Goal: Task Accomplishment & Management: Use online tool/utility

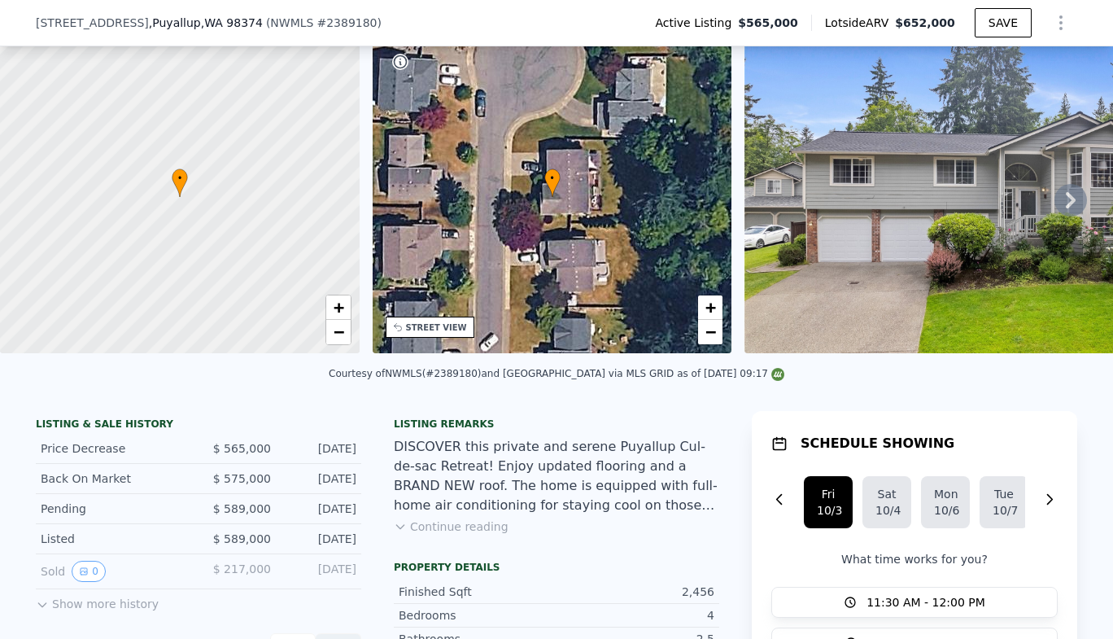
scroll to position [200, 0]
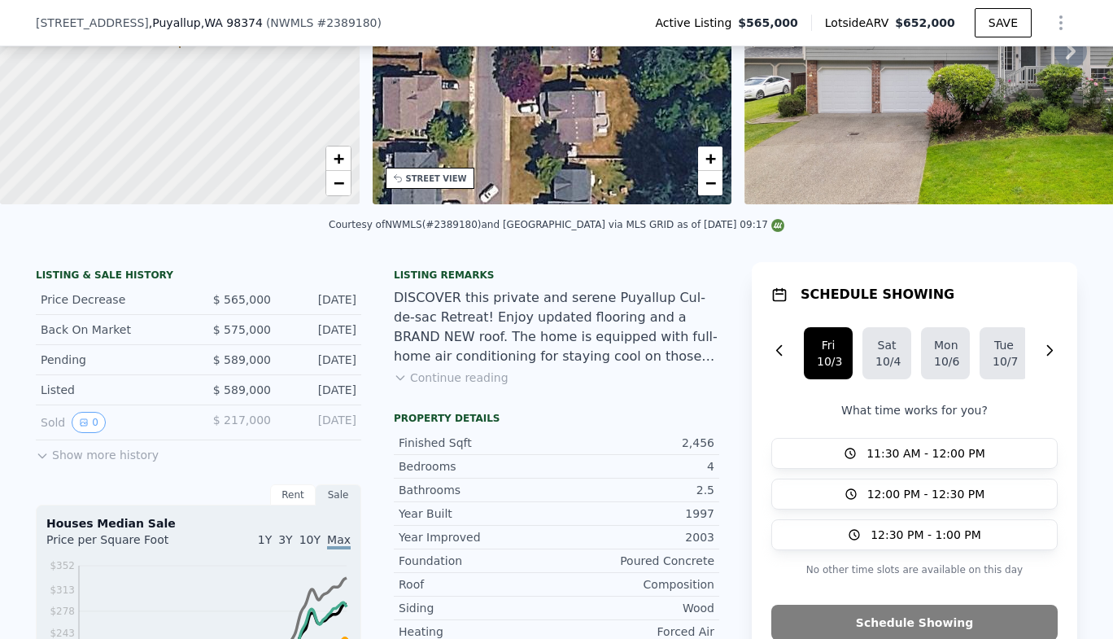
click at [114, 463] on button "Show more history" at bounding box center [97, 451] width 123 height 23
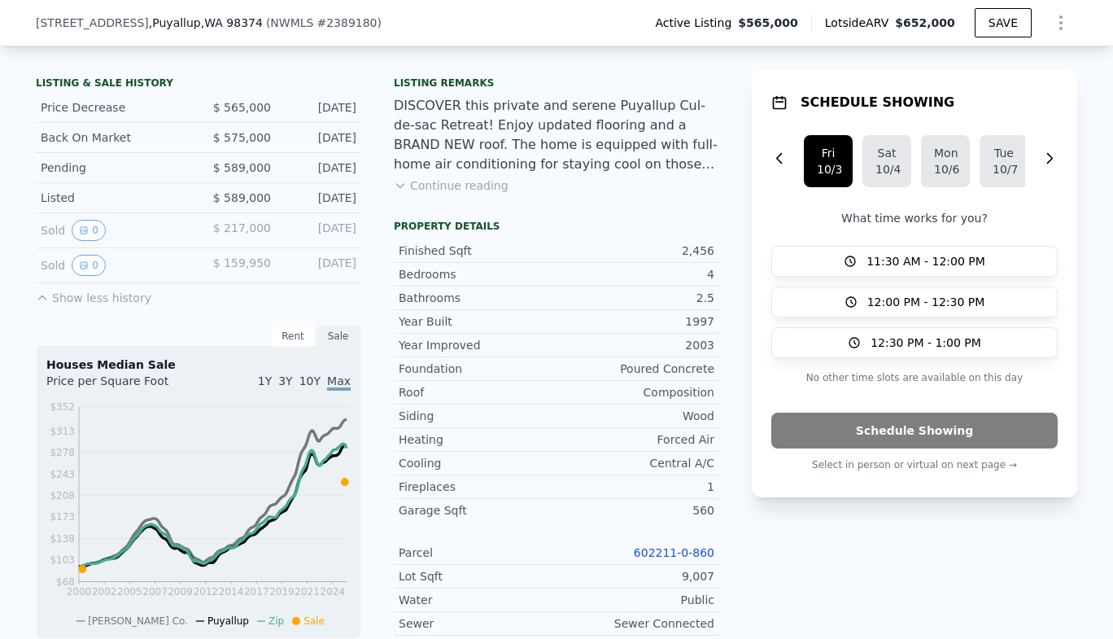
scroll to position [389, 0]
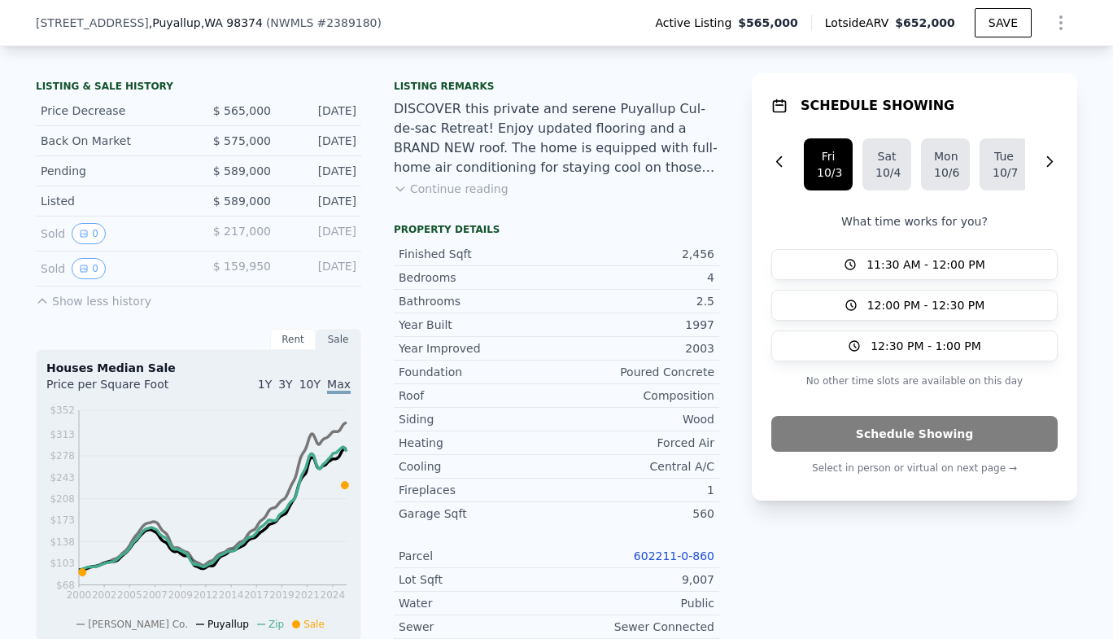
click at [433, 197] on button "Continue reading" at bounding box center [451, 189] width 115 height 16
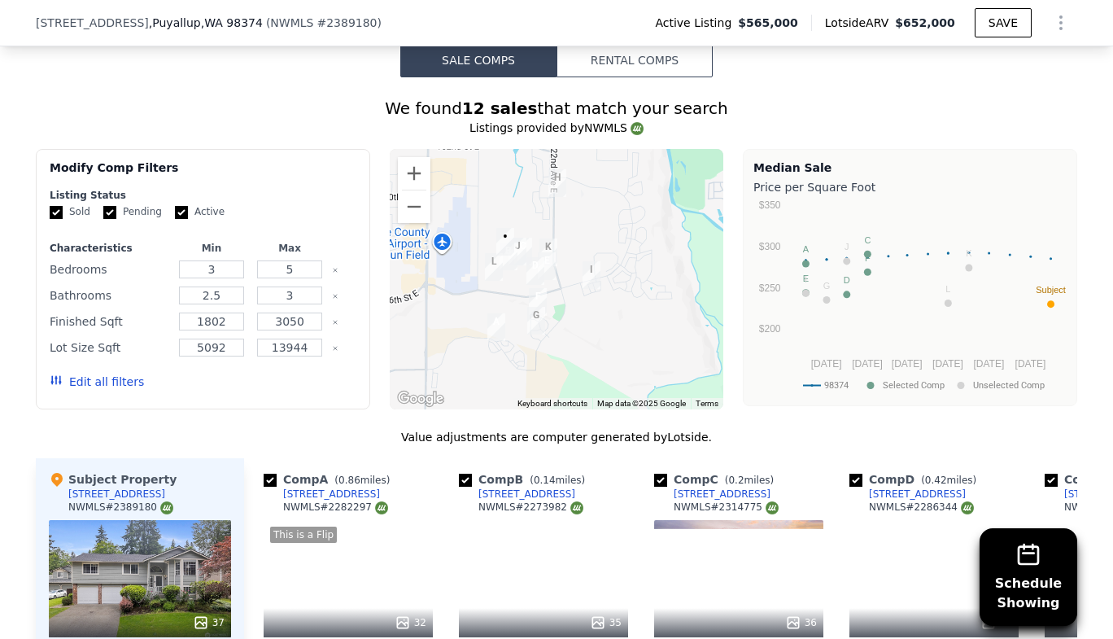
scroll to position [1810, 0]
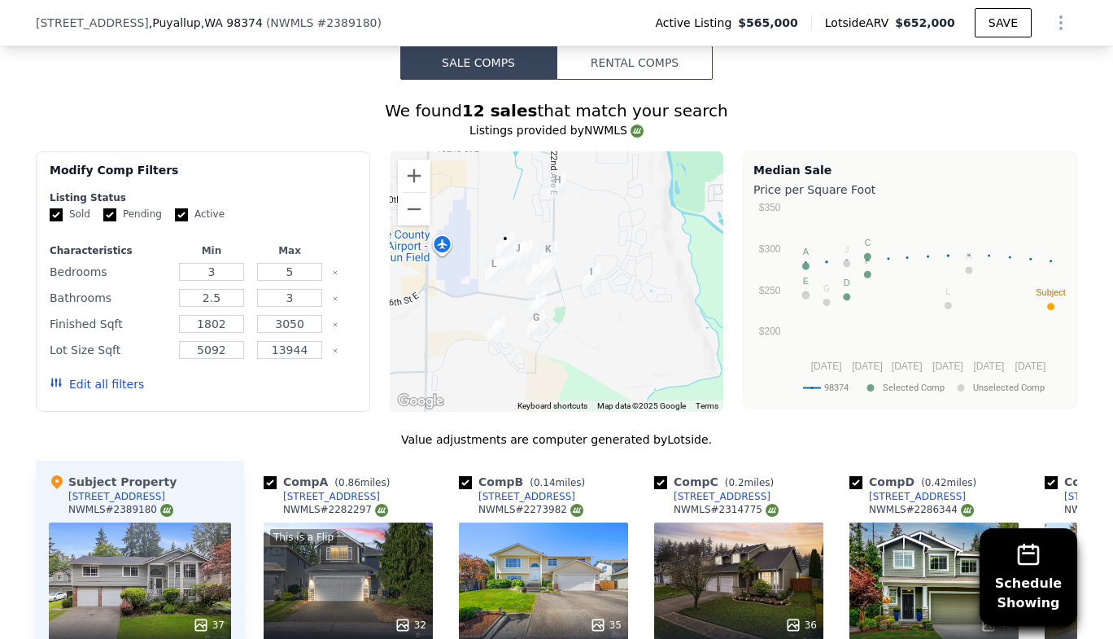
click at [103, 208] on input "Pending" at bounding box center [109, 214] width 13 height 13
checkbox input "false"
click at [175, 208] on input "Active" at bounding box center [181, 214] width 13 height 13
checkbox input "false"
click at [103, 208] on input "Pending" at bounding box center [109, 214] width 13 height 13
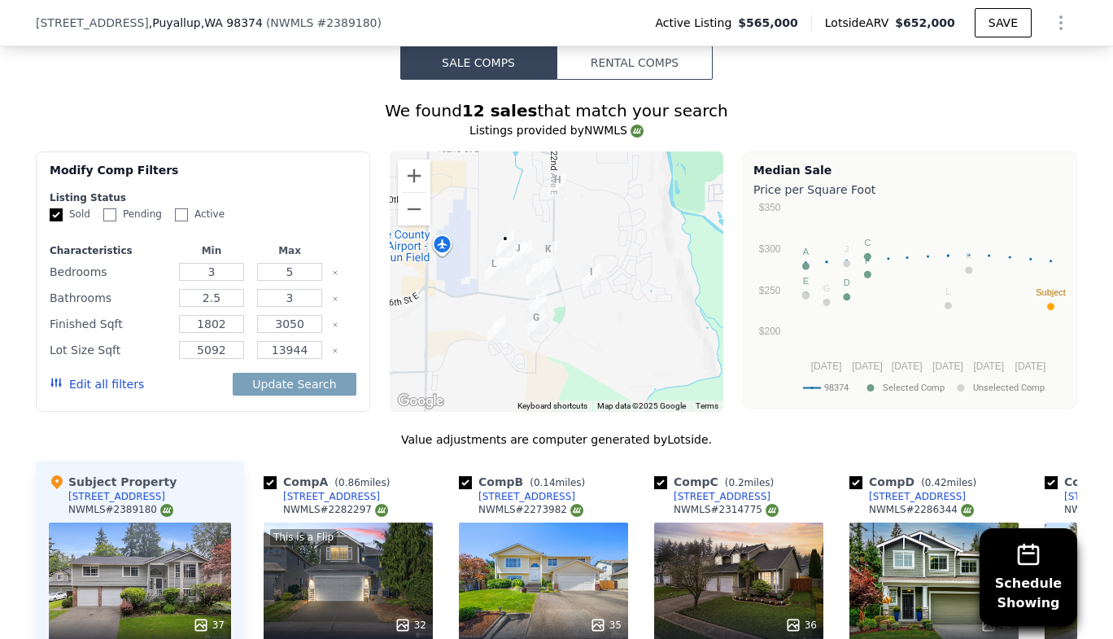
checkbox input "true"
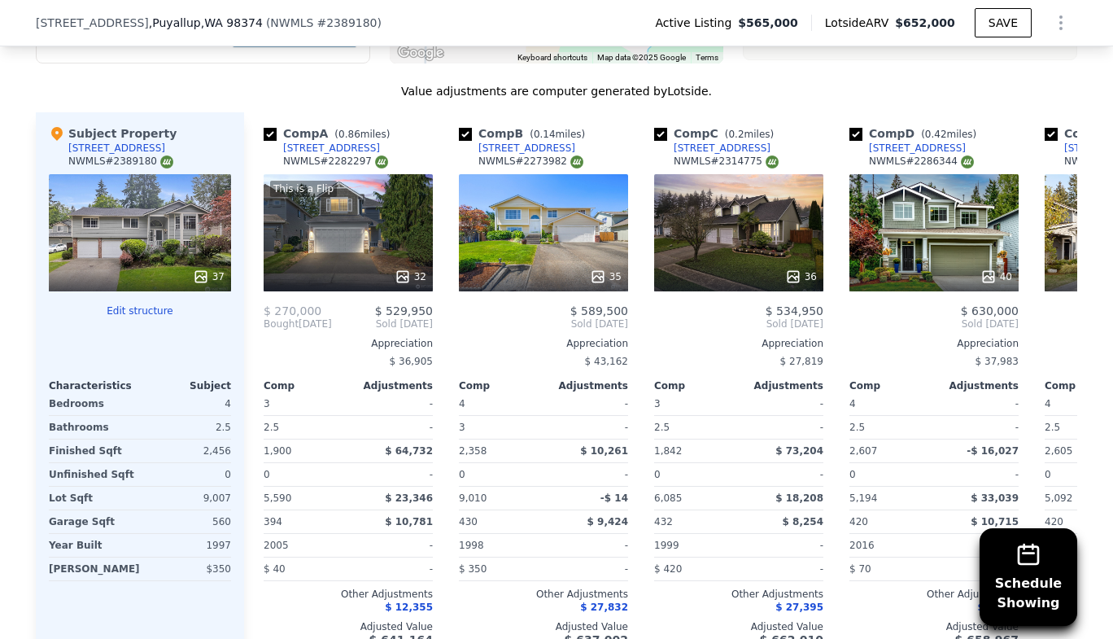
scroll to position [2159, 0]
click at [264, 127] on input "checkbox" at bounding box center [270, 133] width 13 height 13
checkbox input "false"
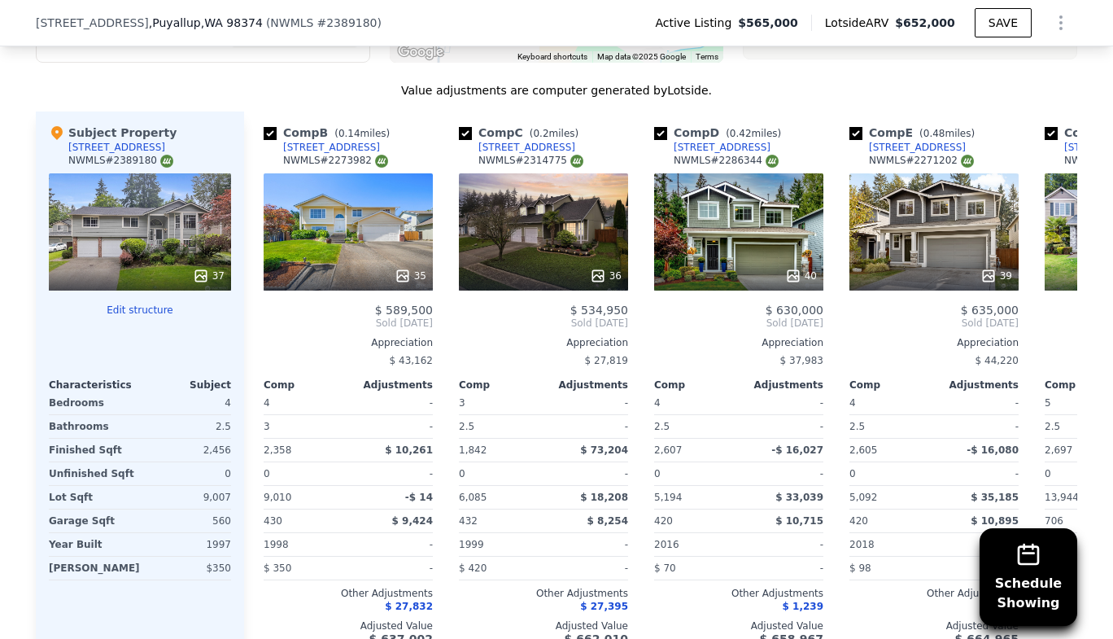
click at [264, 127] on input "checkbox" at bounding box center [270, 133] width 13 height 13
checkbox input "false"
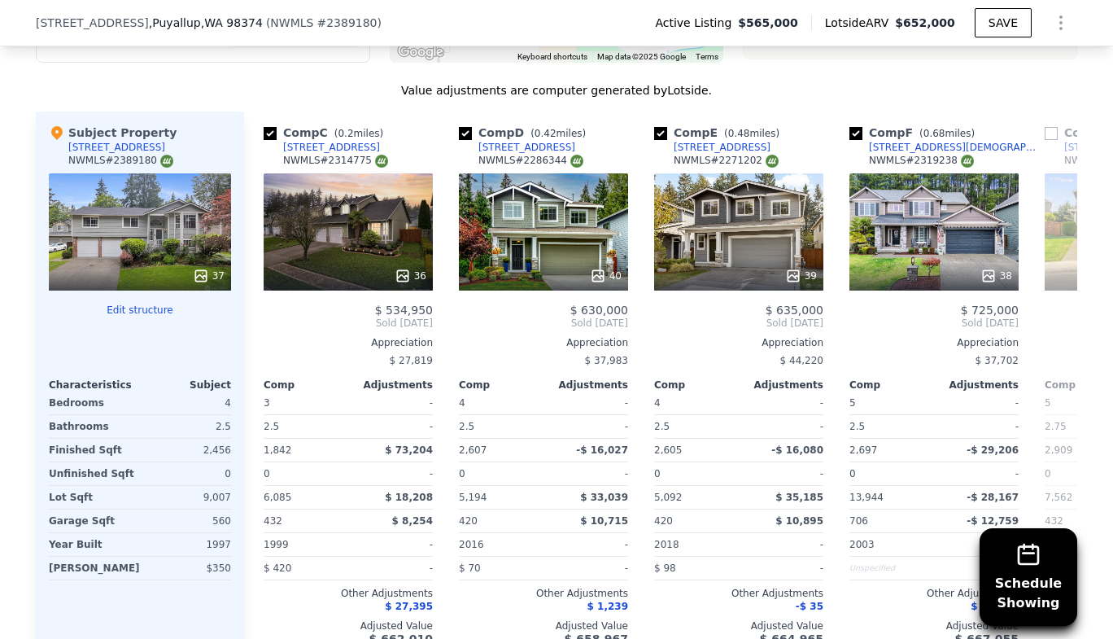
click at [264, 127] on input "checkbox" at bounding box center [270, 133] width 13 height 13
checkbox input "false"
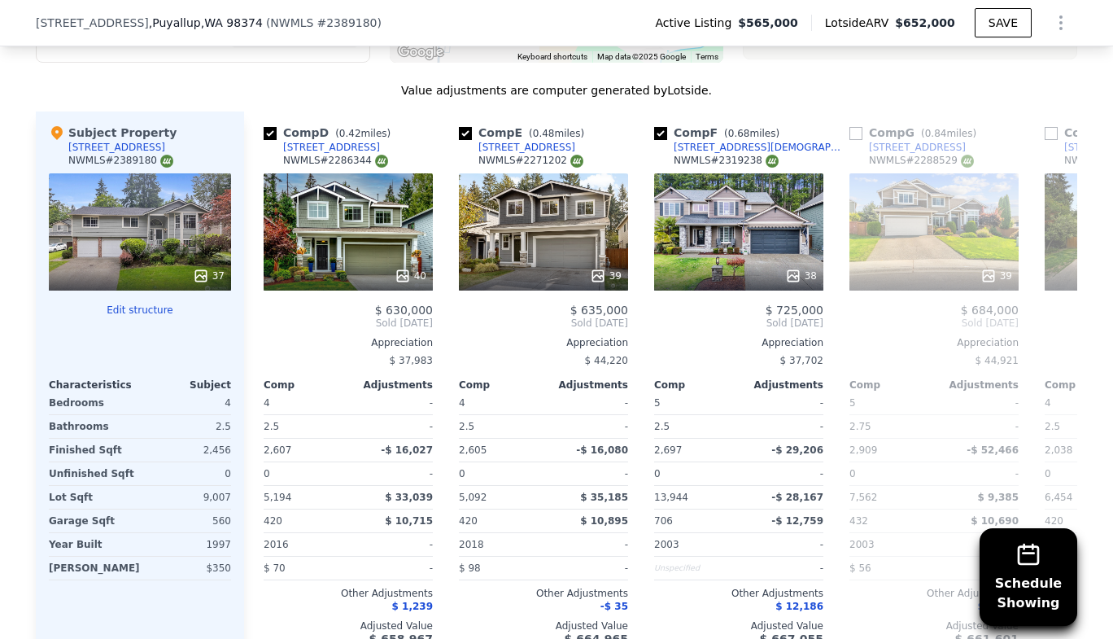
click at [268, 127] on input "checkbox" at bounding box center [270, 133] width 13 height 13
checkbox input "false"
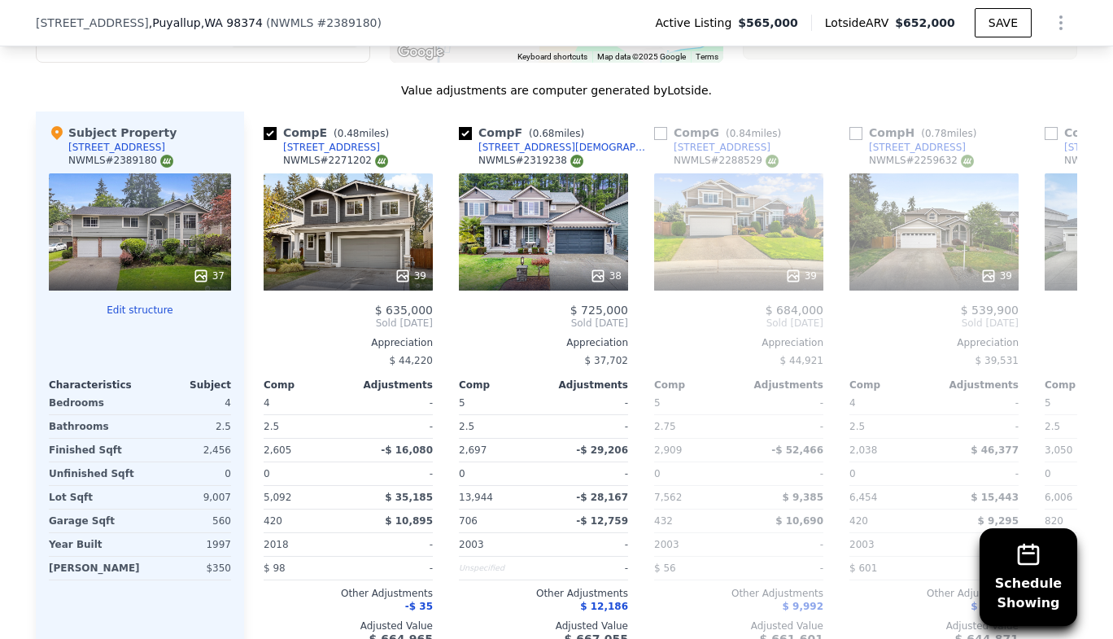
click at [264, 127] on input "checkbox" at bounding box center [270, 133] width 13 height 13
checkbox input "false"
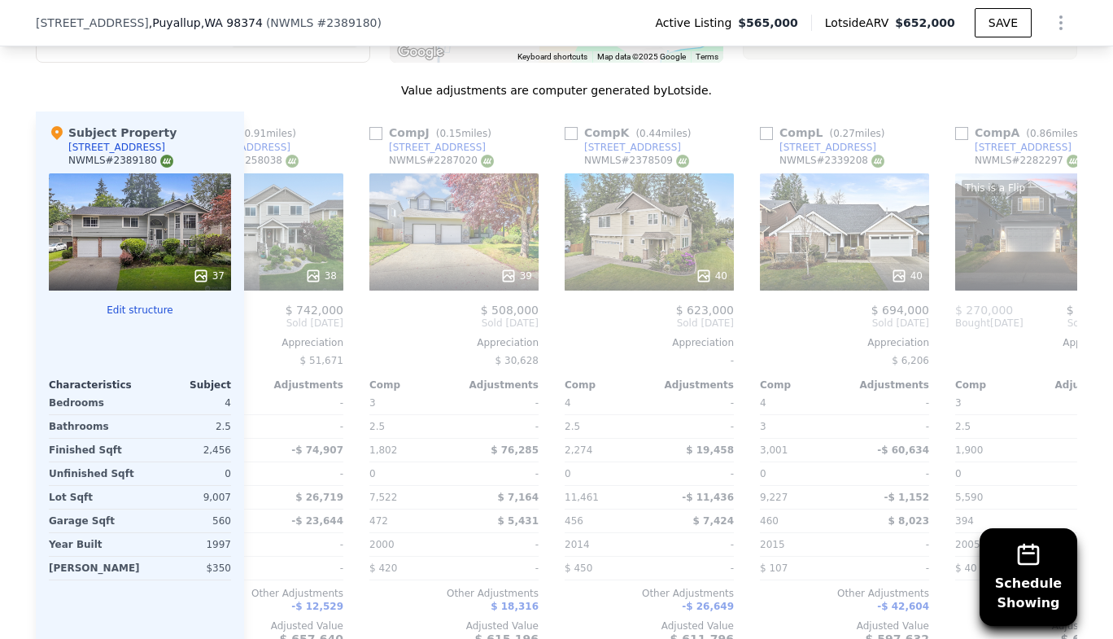
scroll to position [0, 677]
click at [566, 127] on input "checkbox" at bounding box center [569, 133] width 13 height 13
checkbox input "true"
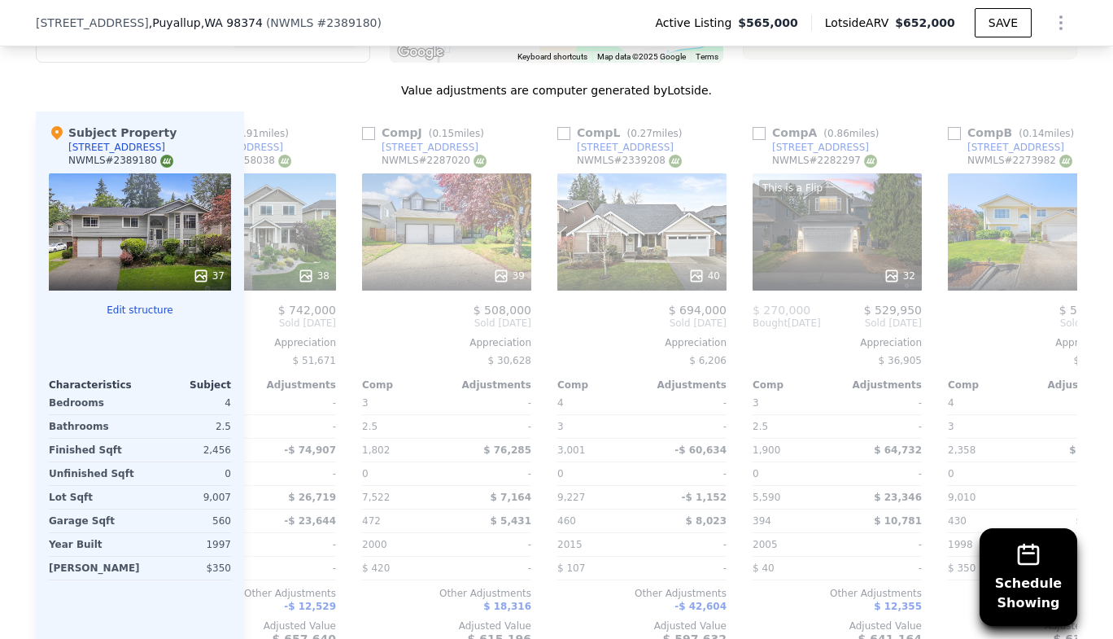
scroll to position [0, 877]
click at [558, 127] on input "checkbox" at bounding box center [564, 133] width 13 height 13
checkbox input "true"
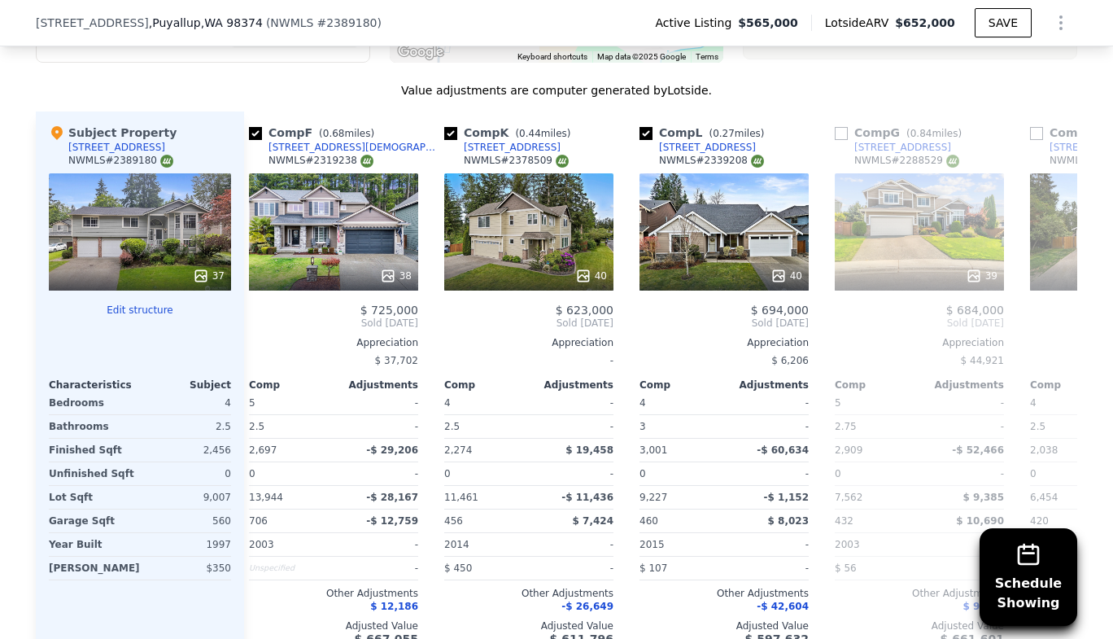
scroll to position [0, 0]
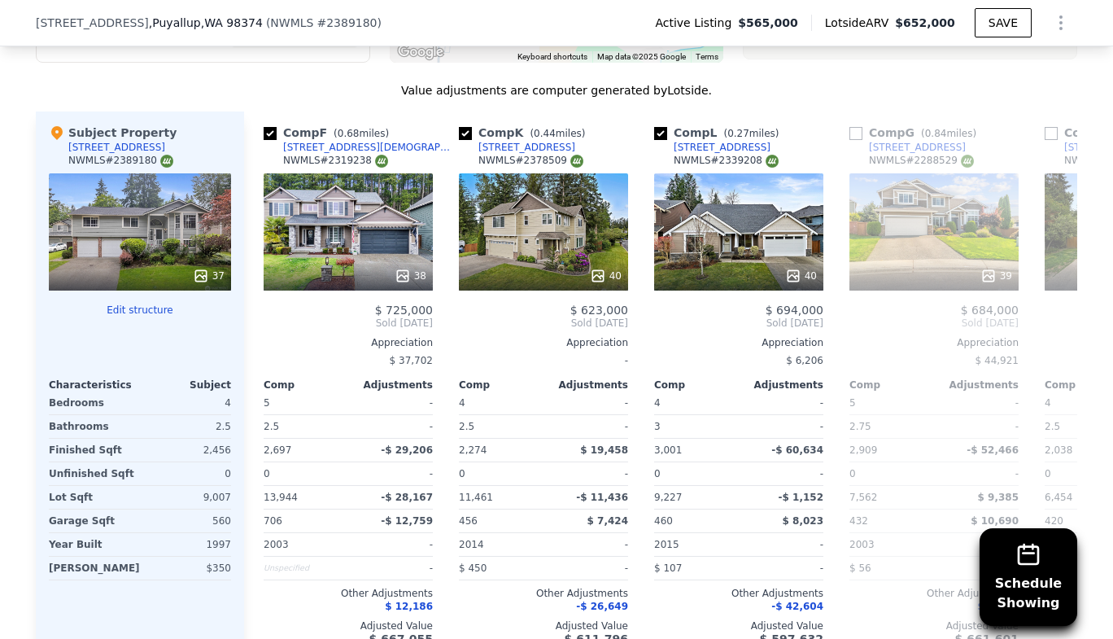
click at [264, 127] on input "checkbox" at bounding box center [270, 133] width 13 height 13
checkbox input "false"
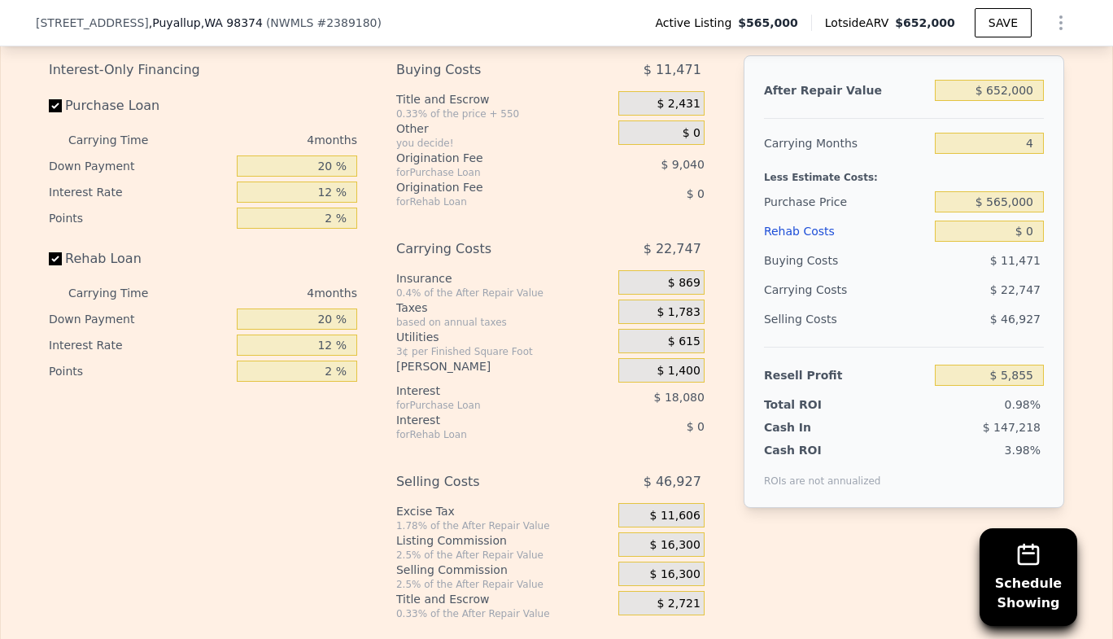
scroll to position [3037, 0]
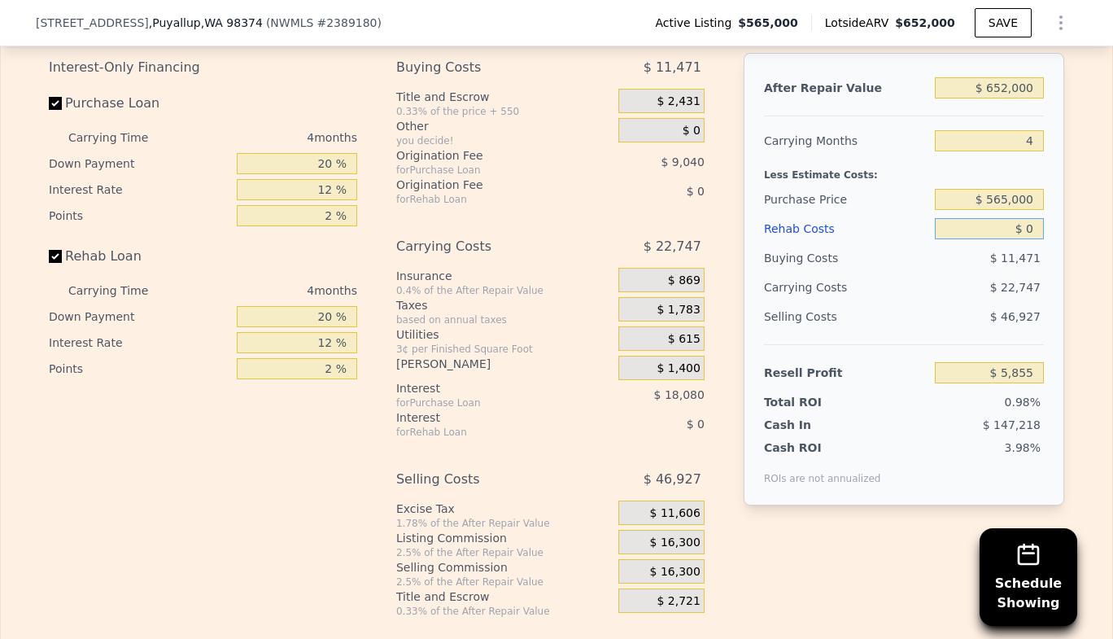
click at [1023, 218] on input "$ 0" at bounding box center [989, 228] width 109 height 21
type input "$ 50,000"
type input "-$ 46,545"
type input "$ 500,000"
type input "-$ 518,145"
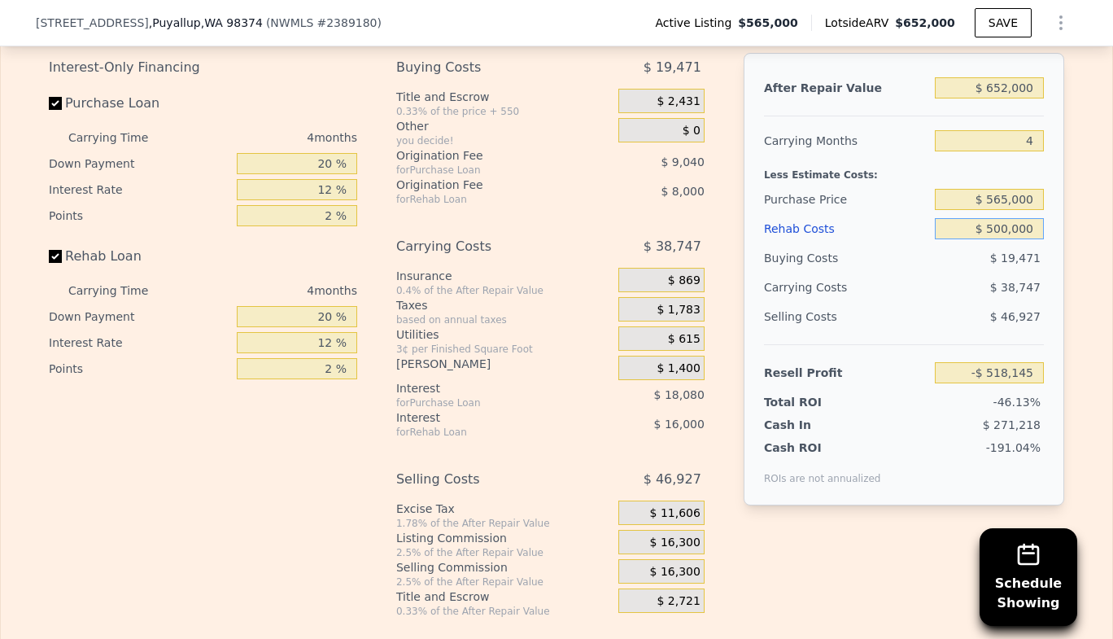
type input "$ 50,000"
type input "-$ 46,545"
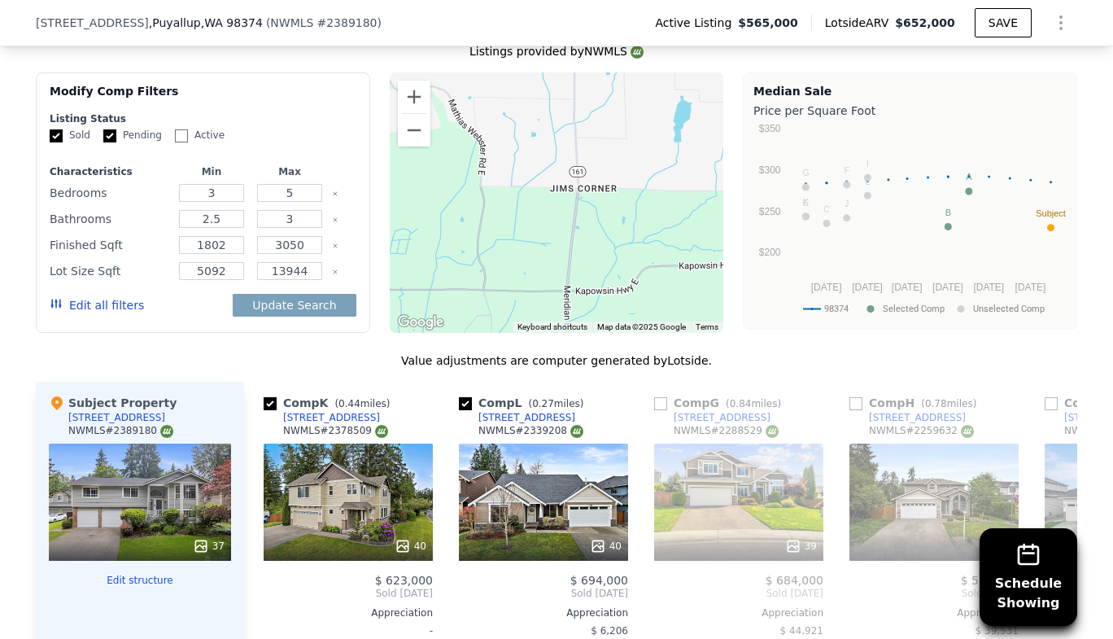
scroll to position [1886, 0]
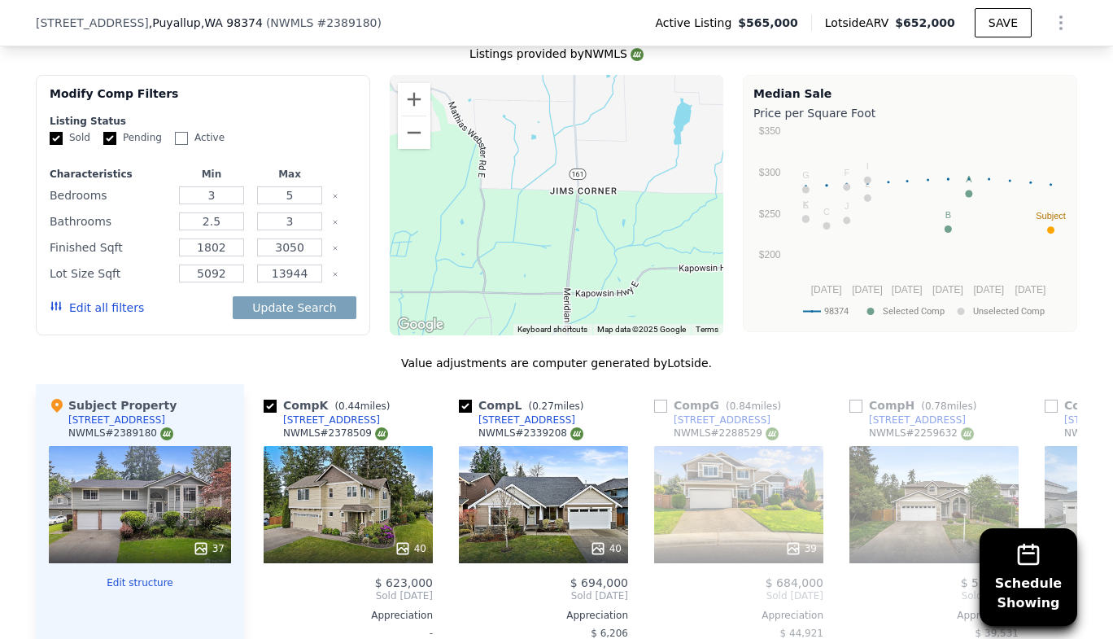
type input "$ 50,000"
click at [157, 482] on div "37" at bounding box center [140, 504] width 182 height 117
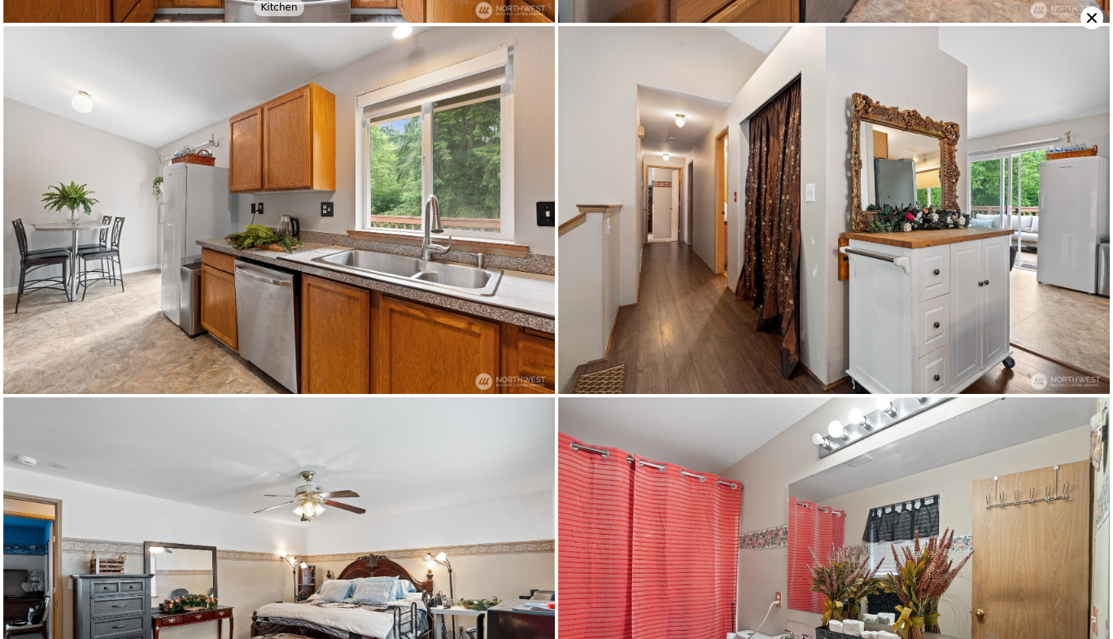
scroll to position [2200, 0]
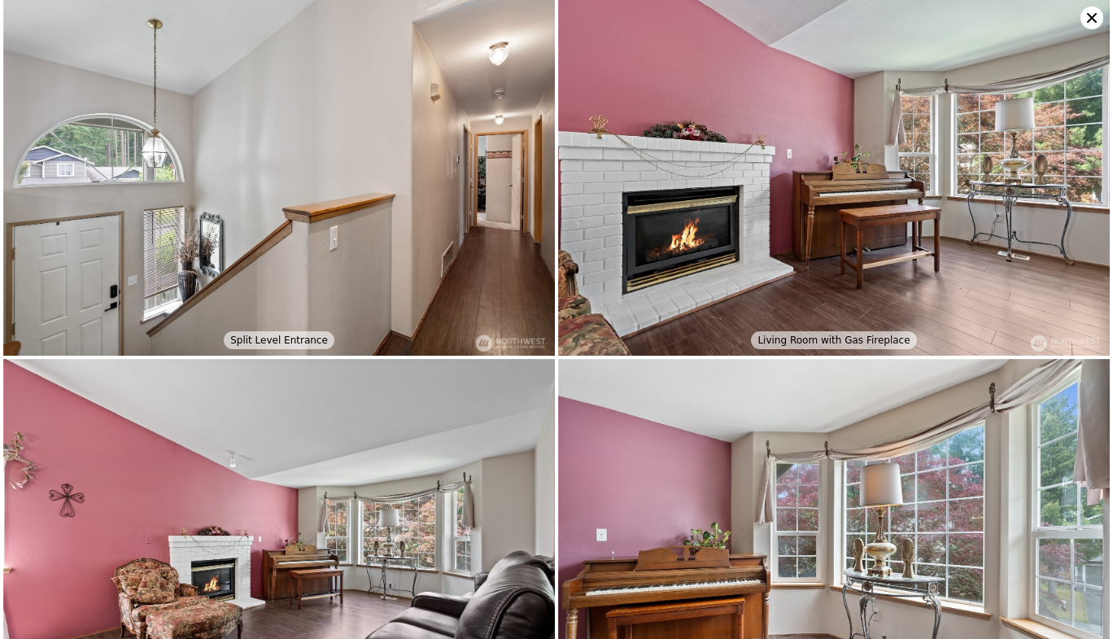
click at [900, 390] on img at bounding box center [833, 543] width 551 height 368
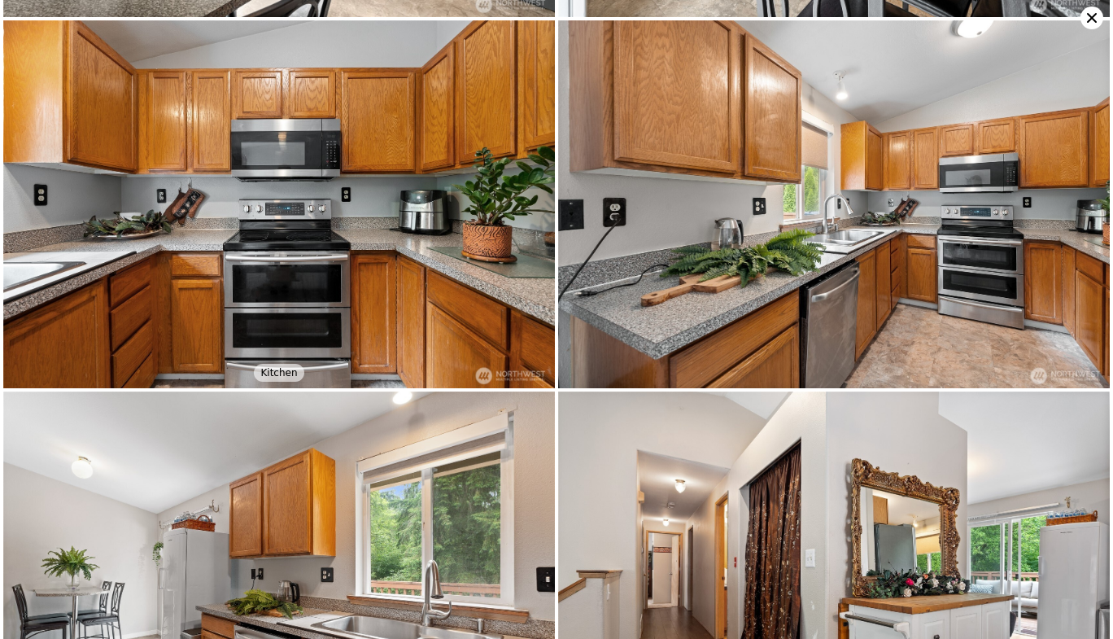
scroll to position [1833, 0]
click at [1089, 15] on icon at bounding box center [1092, 18] width 10 height 10
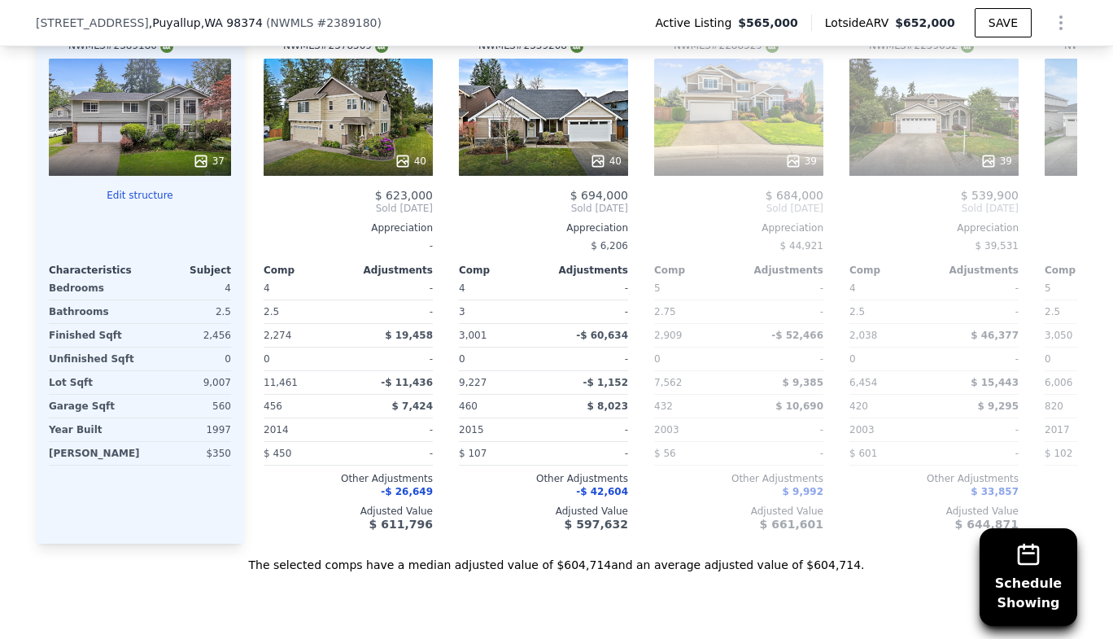
scroll to position [2277, 0]
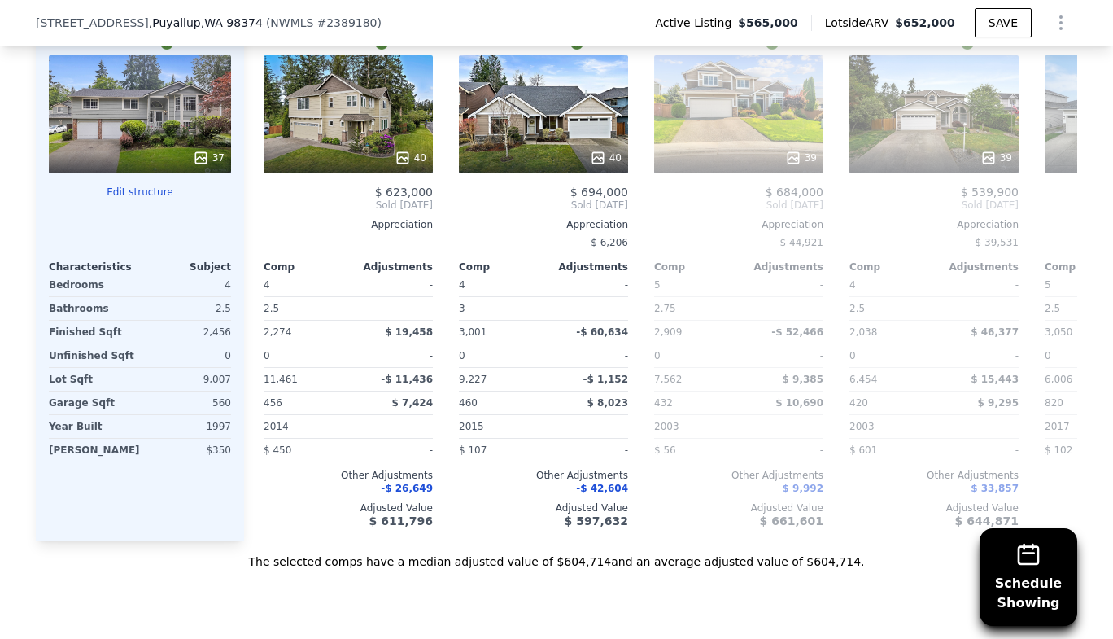
click at [137, 185] on button "Edit structure" at bounding box center [140, 191] width 182 height 13
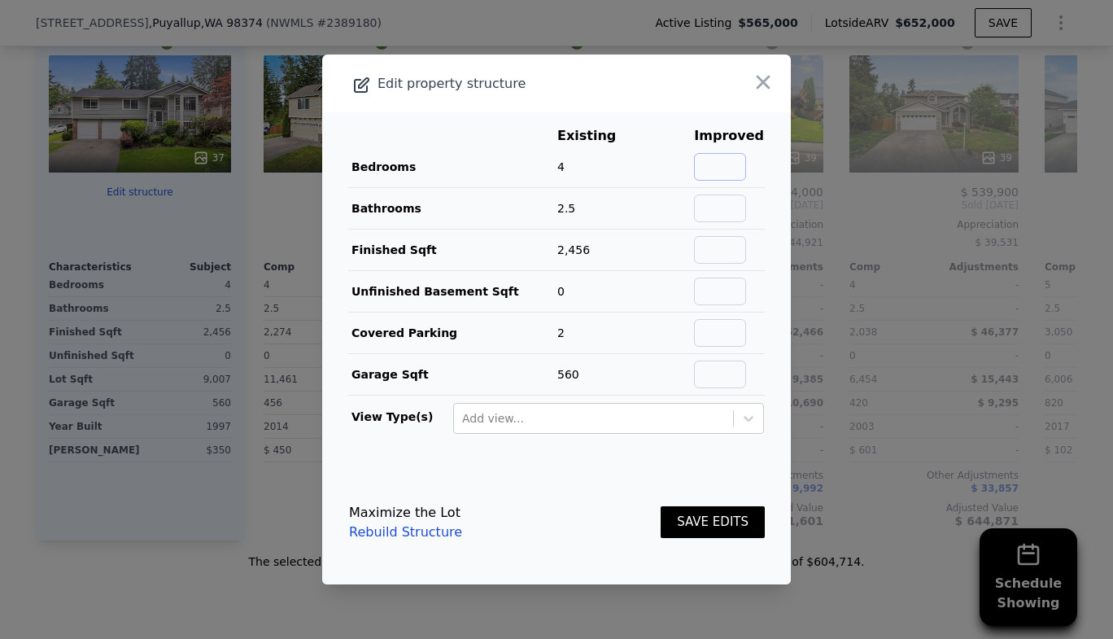
click at [726, 168] on input "text" at bounding box center [720, 167] width 52 height 28
type input "6"
click at [733, 211] on input "text" at bounding box center [720, 208] width 52 height 28
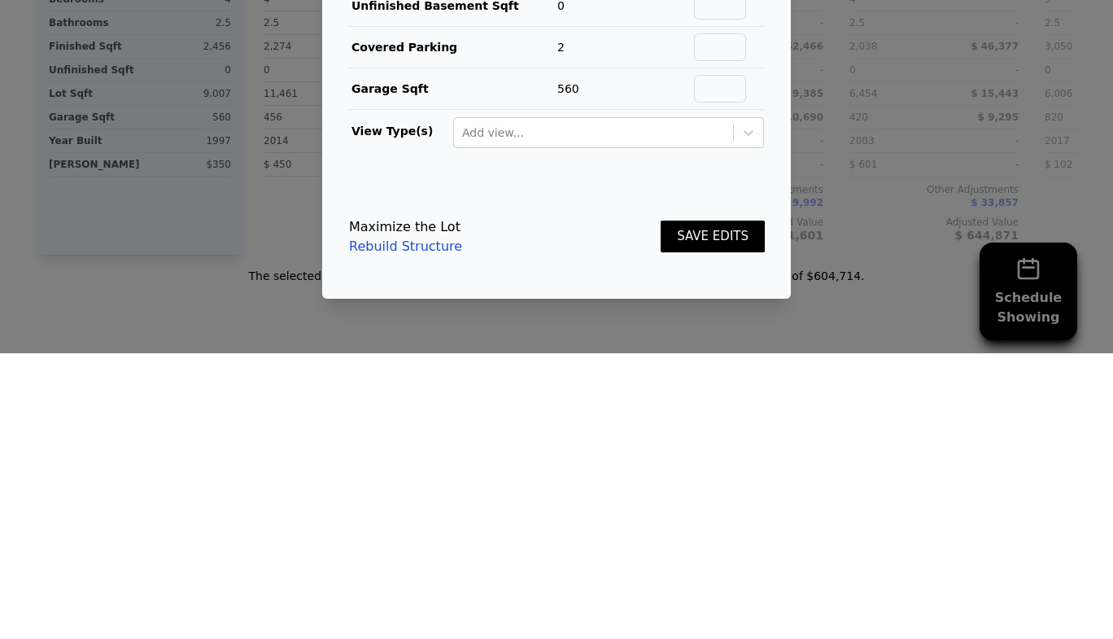
type input "3"
click at [723, 521] on button "SAVE EDITS" at bounding box center [712, 522] width 104 height 32
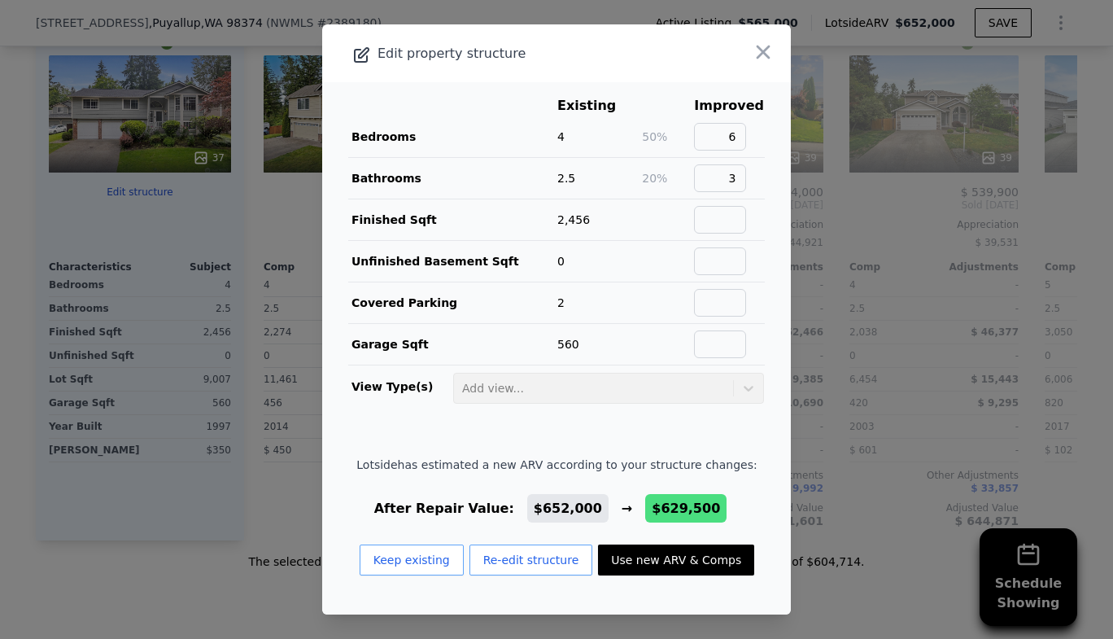
click at [668, 563] on button "Use new ARV & Comps" at bounding box center [676, 559] width 156 height 31
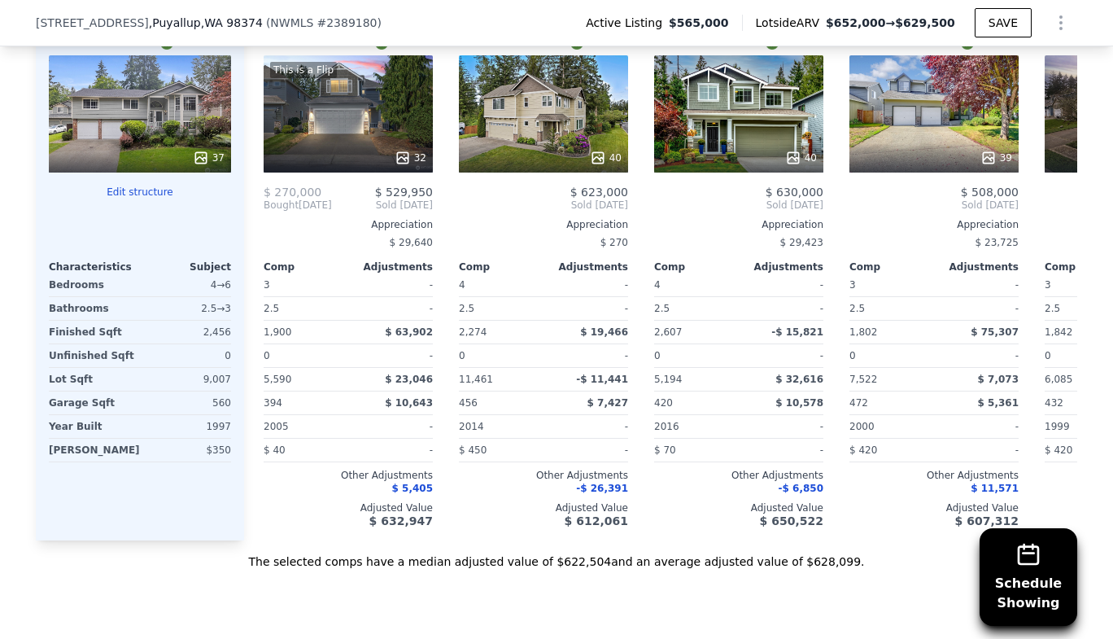
checkbox input "true"
type input "1773"
type input "3347"
type input "11461"
type input "$ 629,500"
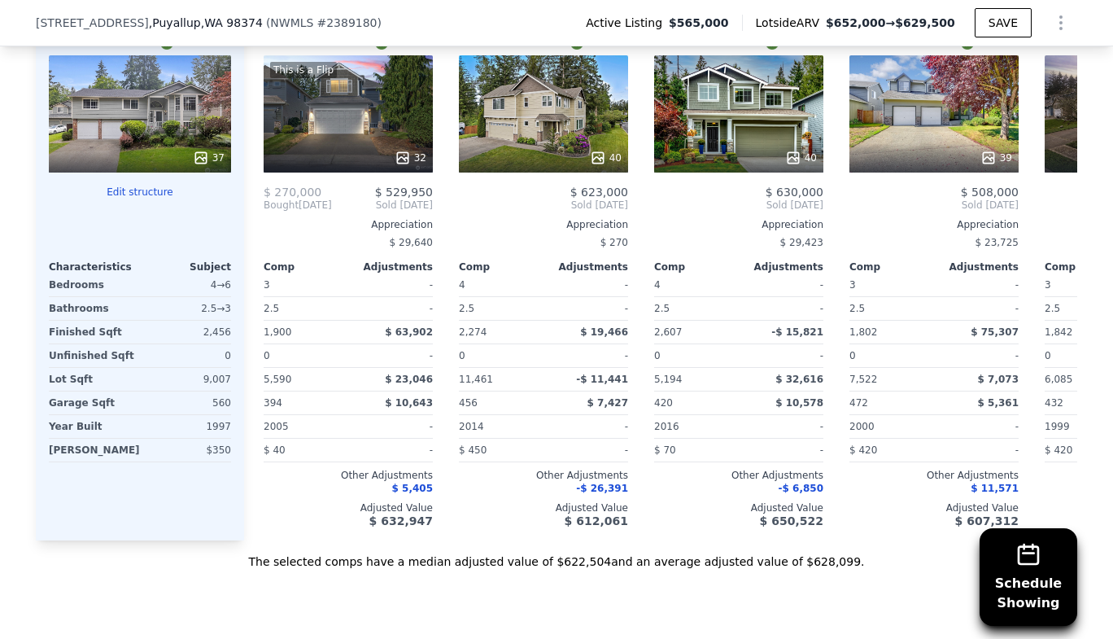
type input "-$ 67,415"
checkbox input "true"
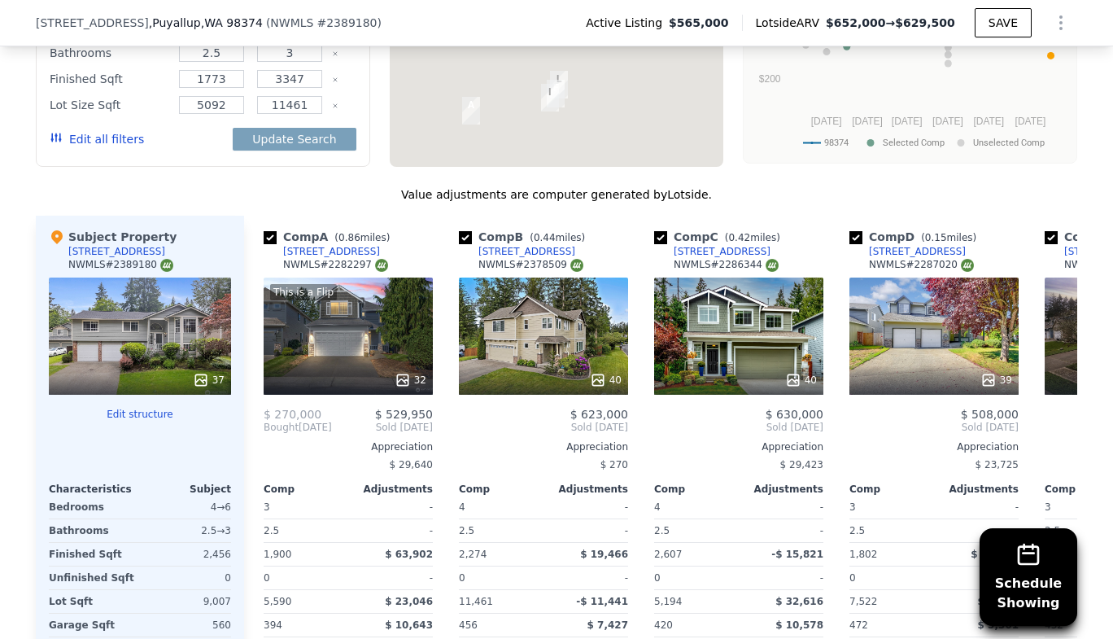
scroll to position [2056, 0]
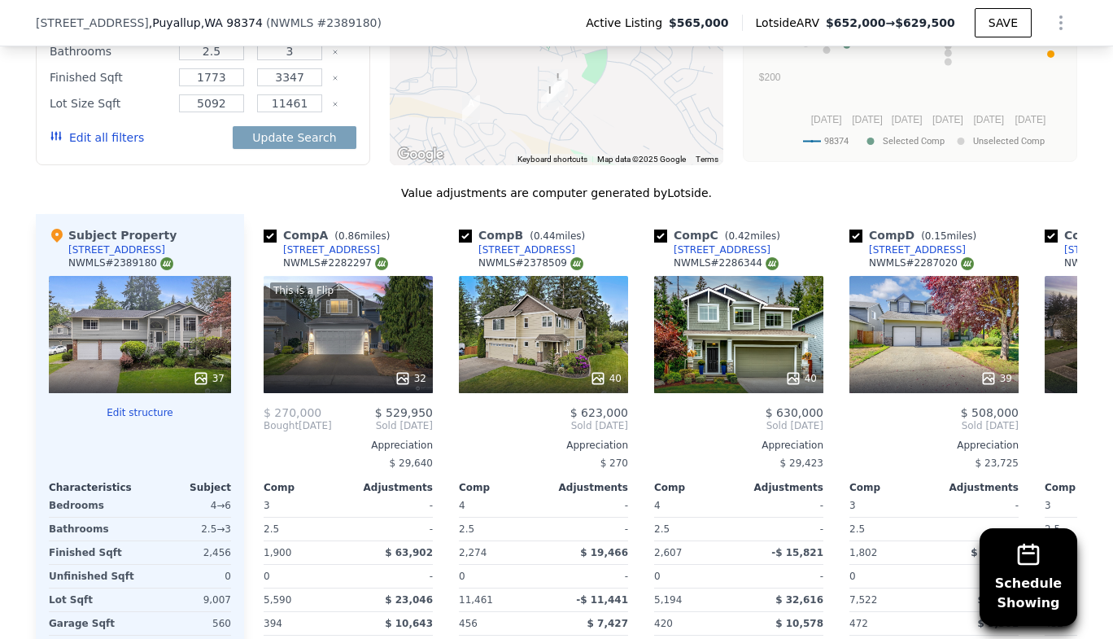
click at [264, 229] on input "checkbox" at bounding box center [270, 235] width 13 height 13
checkbox input "false"
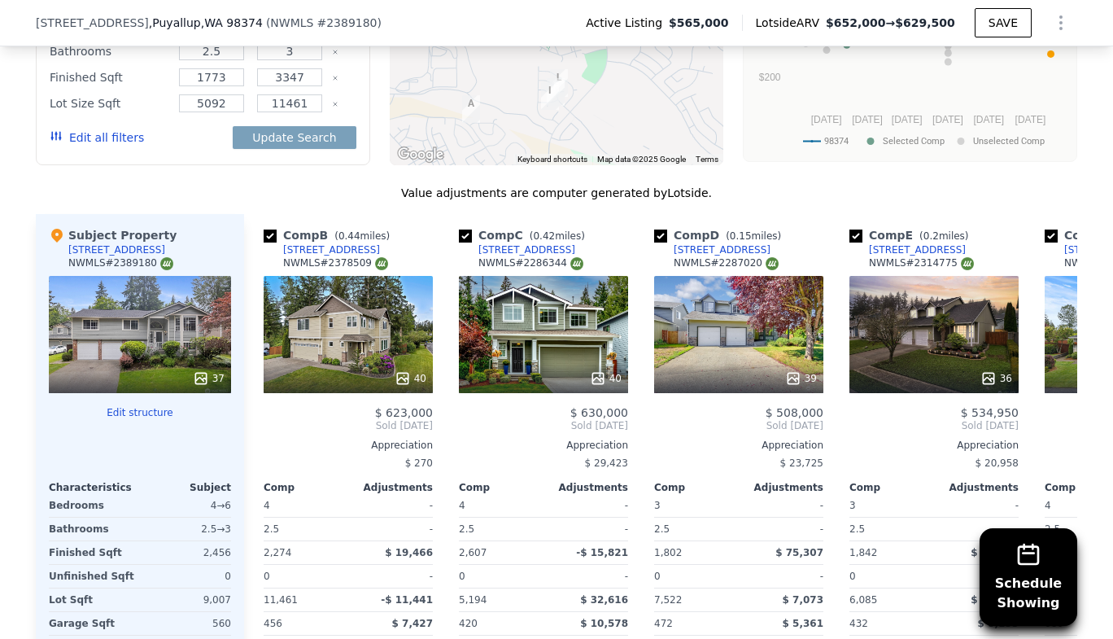
click at [459, 229] on input "checkbox" at bounding box center [465, 235] width 13 height 13
checkbox input "false"
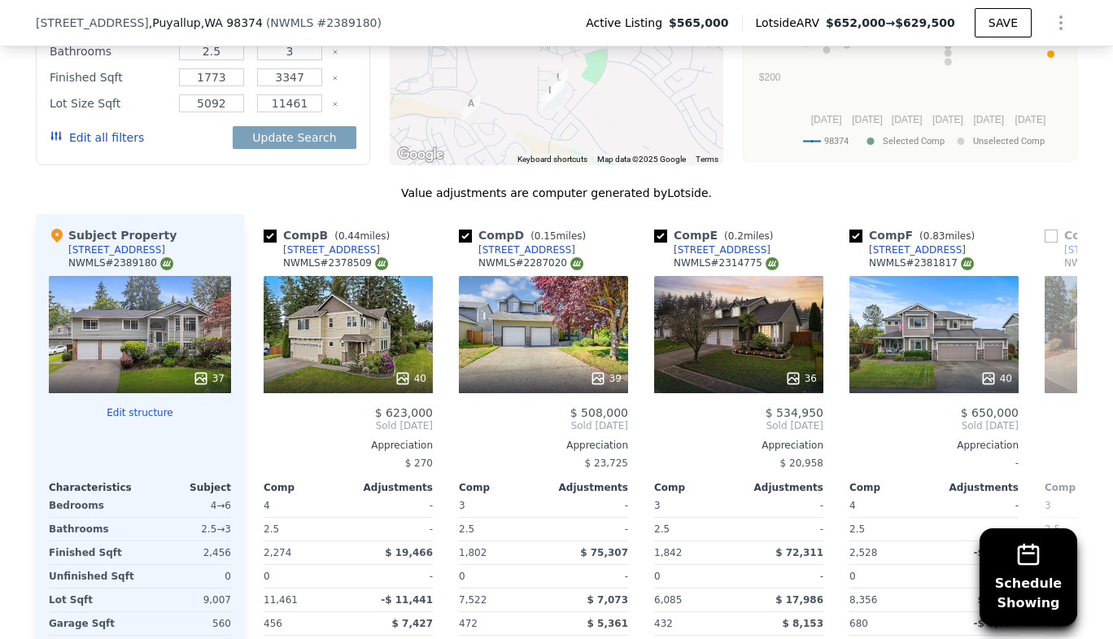
click at [464, 229] on input "checkbox" at bounding box center [465, 235] width 13 height 13
checkbox input "false"
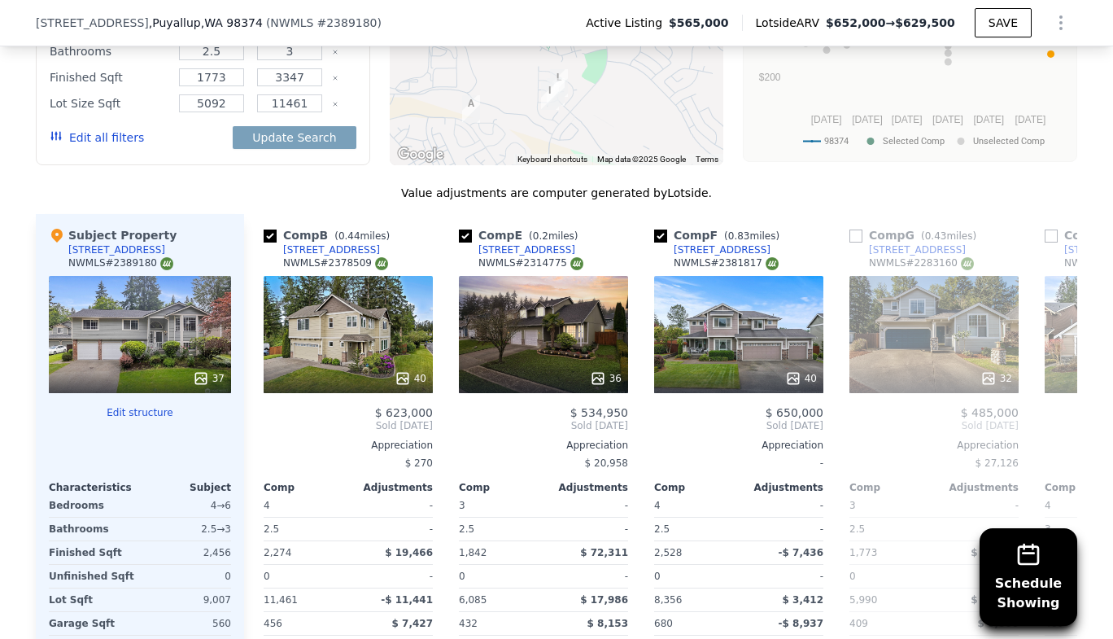
click at [460, 229] on input "checkbox" at bounding box center [465, 235] width 13 height 13
checkbox input "false"
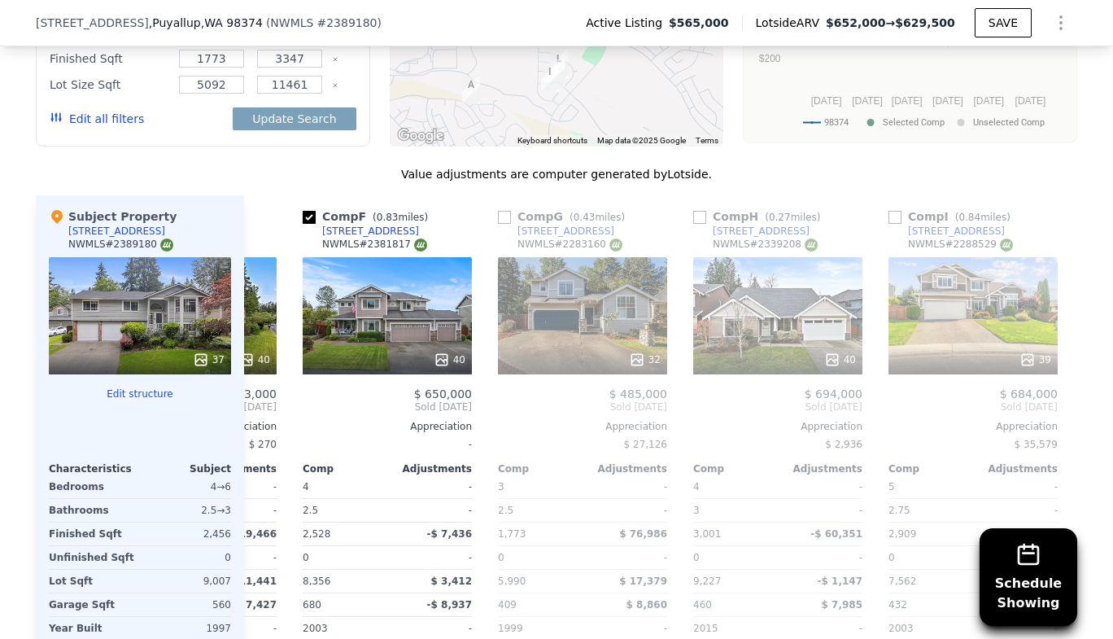
scroll to position [0, 164]
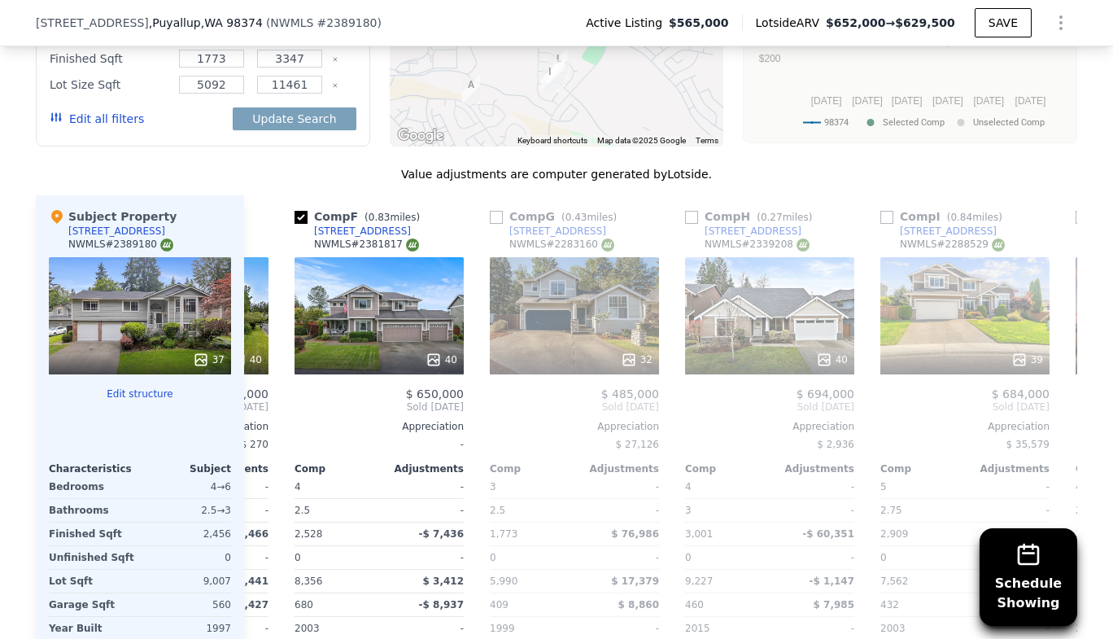
click at [685, 211] on input "checkbox" at bounding box center [691, 217] width 13 height 13
checkbox input "true"
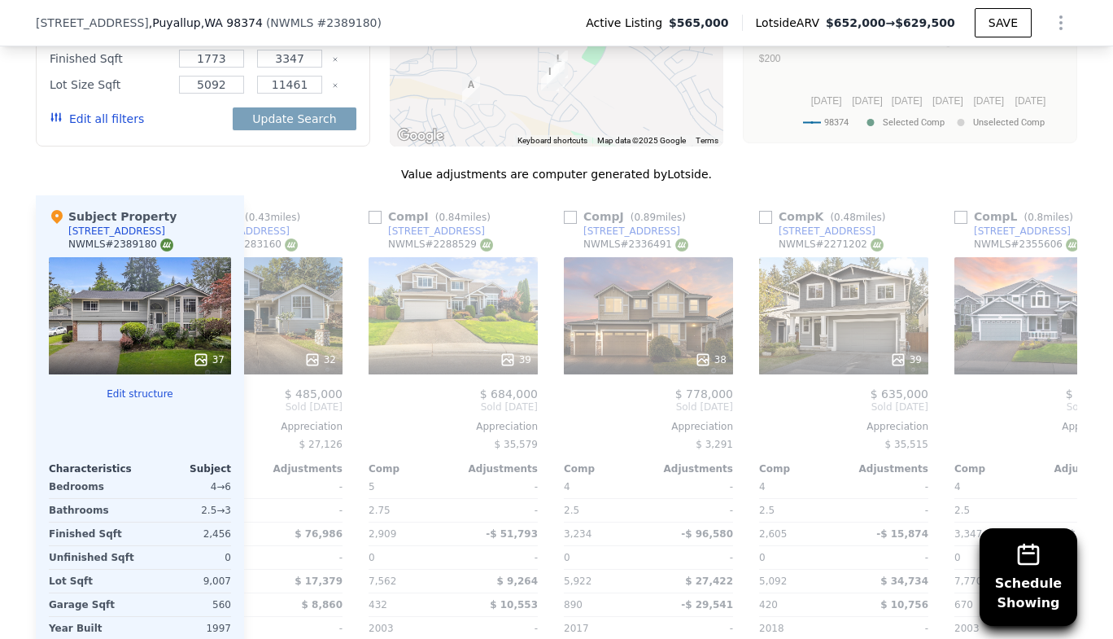
scroll to position [0, 684]
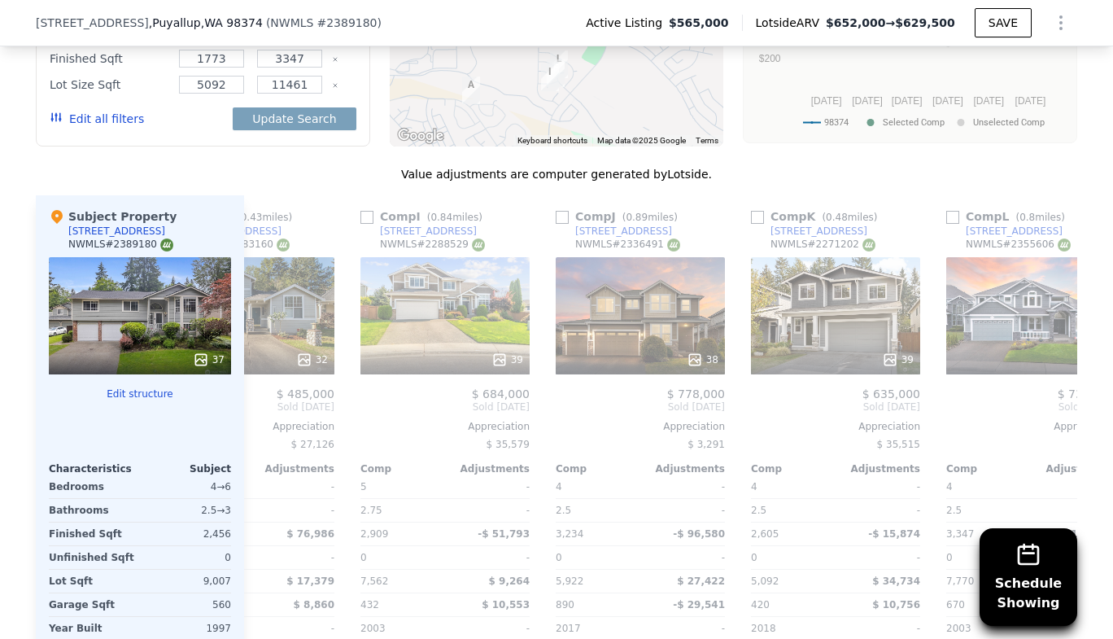
click at [556, 211] on input "checkbox" at bounding box center [562, 217] width 13 height 13
checkbox input "true"
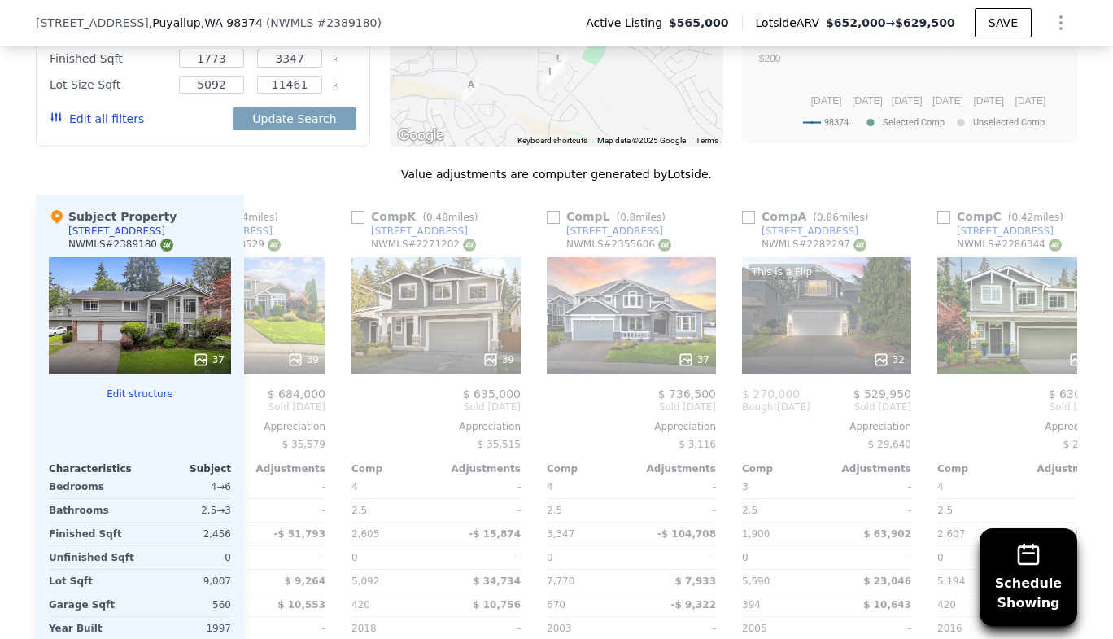
scroll to position [0, 1086]
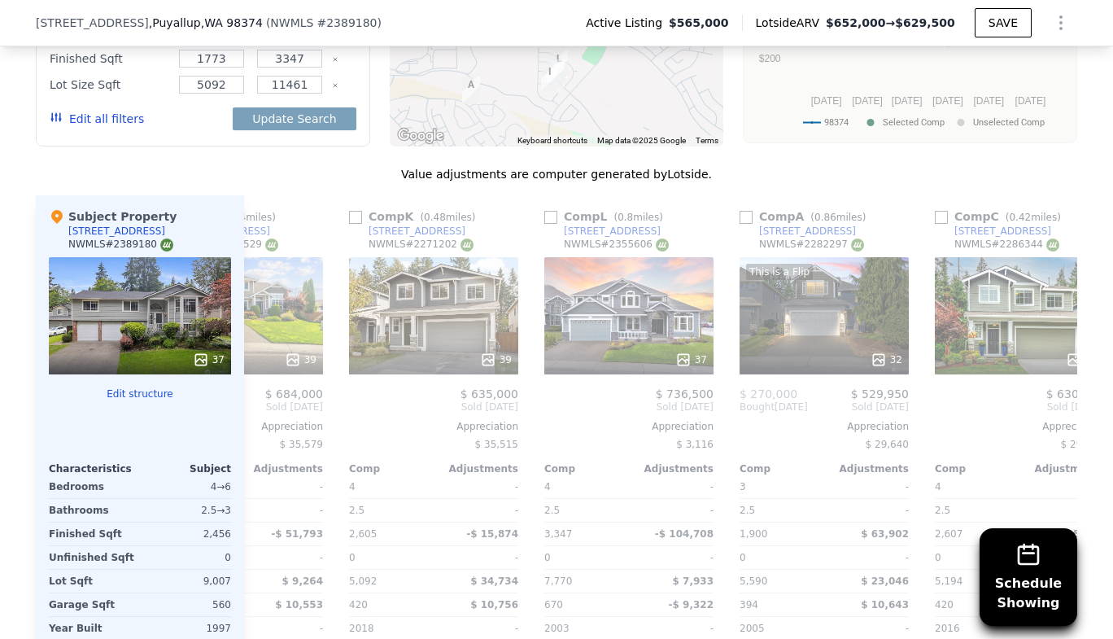
click at [544, 211] on input "checkbox" at bounding box center [550, 217] width 13 height 13
checkbox input "true"
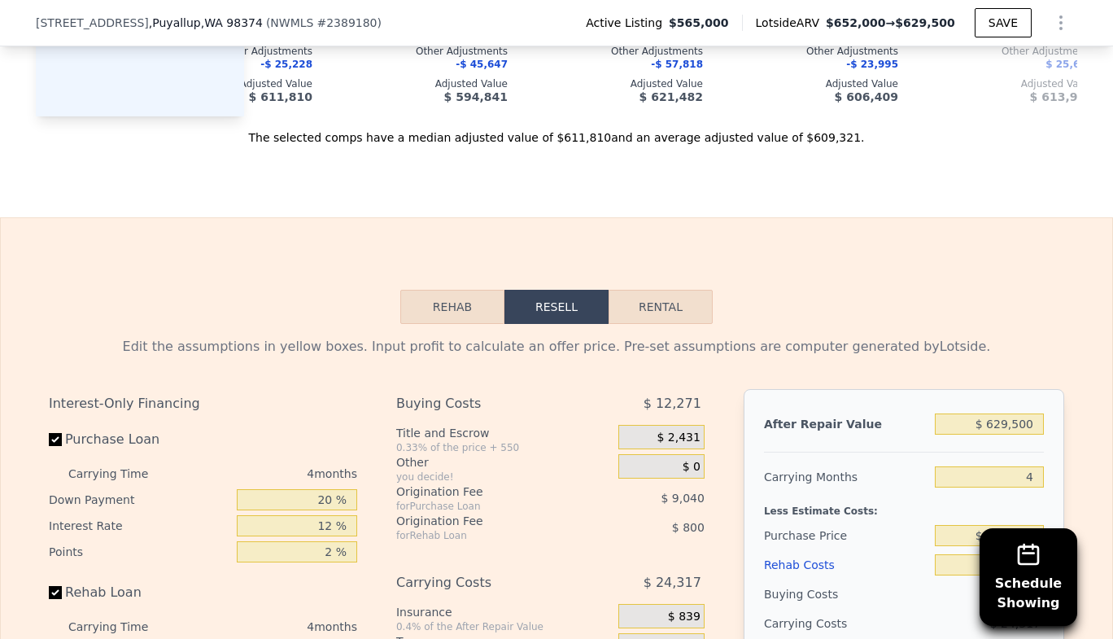
scroll to position [2701, 0]
click at [1022, 412] on input "$ 629,500" at bounding box center [989, 422] width 109 height 21
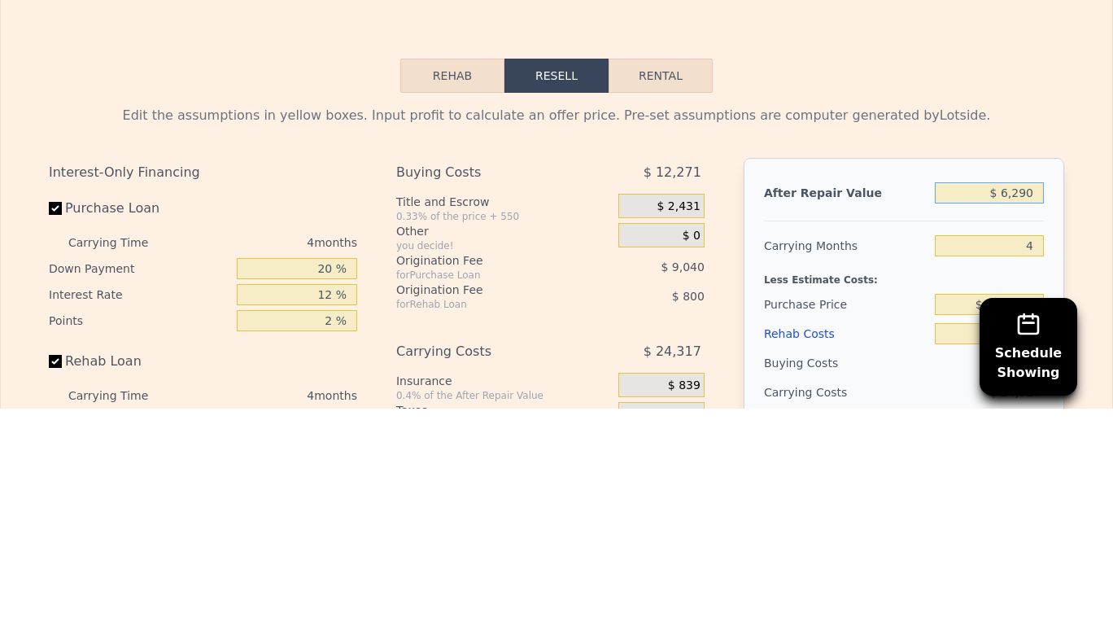
type input "$ 620"
type input "-$ 650,725"
type input "$ 60"
type input "-$ 651,244"
type input "$ 6,500"
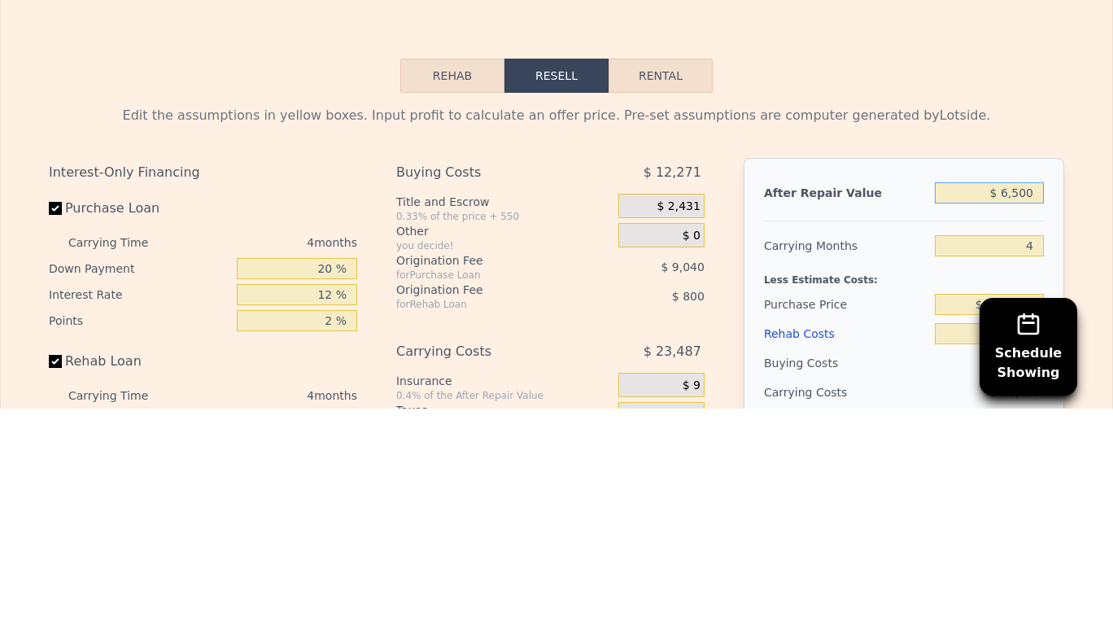
type input "-$ 645,272"
type input "$ 650,000"
type input "-$ 48,401"
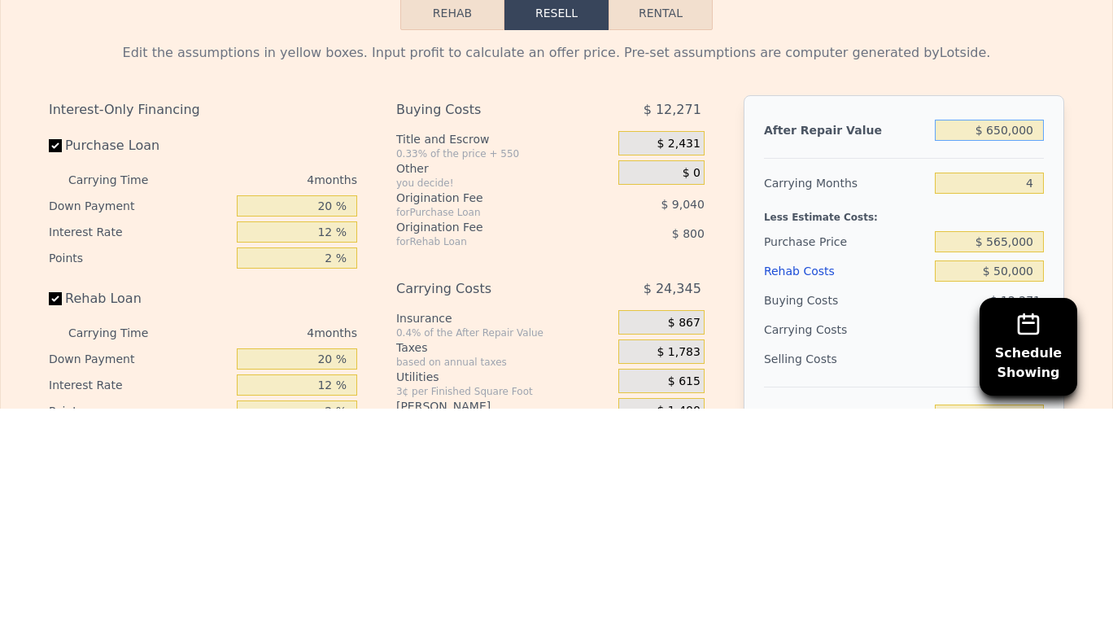
scroll to position [2838, 0]
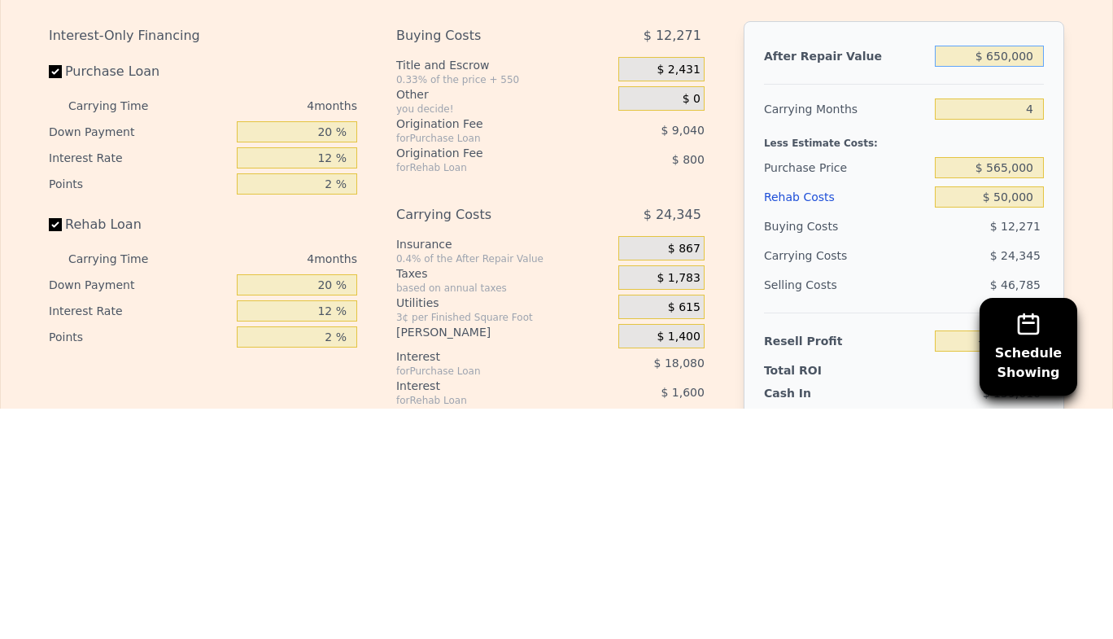
type input "$ 650,000"
click at [1026, 387] on input "$ 565,000" at bounding box center [989, 397] width 109 height 21
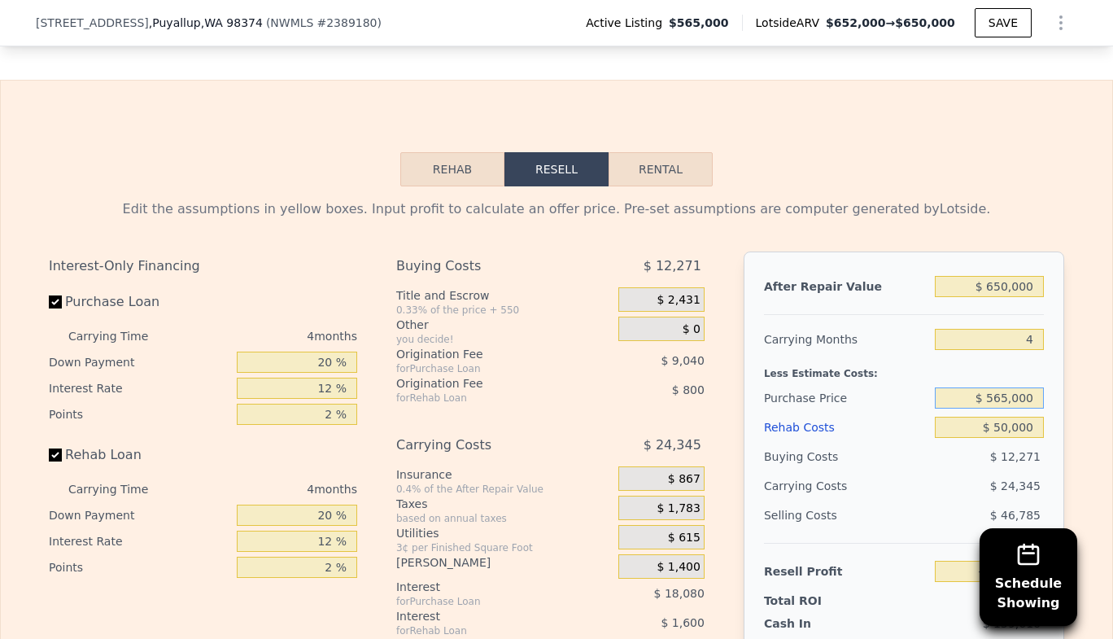
click at [1023, 387] on input "$ 565,000" at bounding box center [989, 397] width 109 height 21
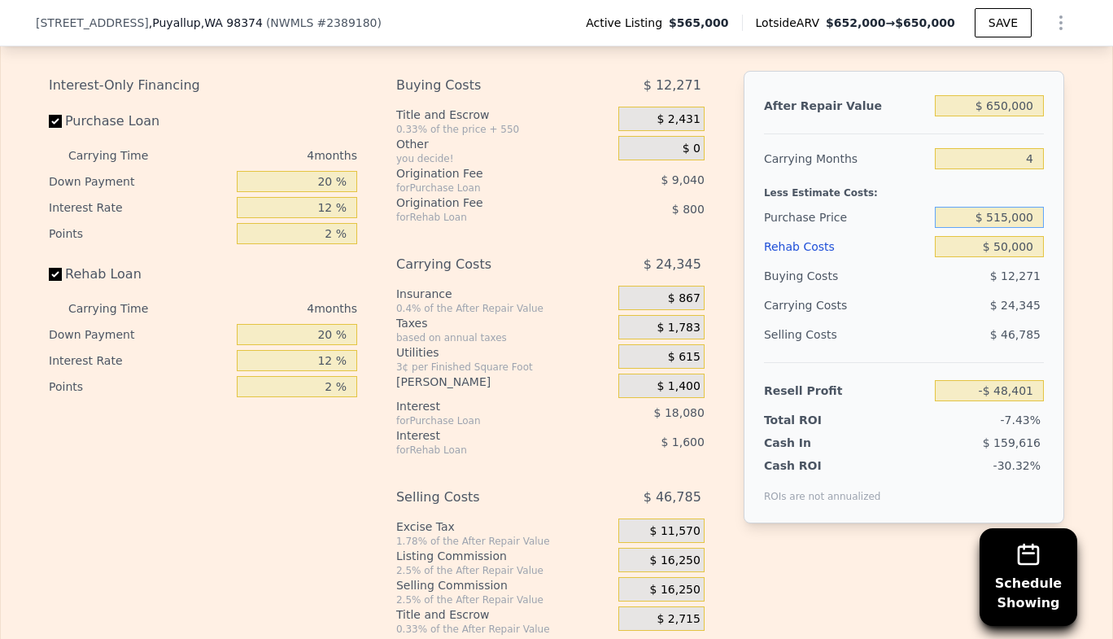
scroll to position [3016, 0]
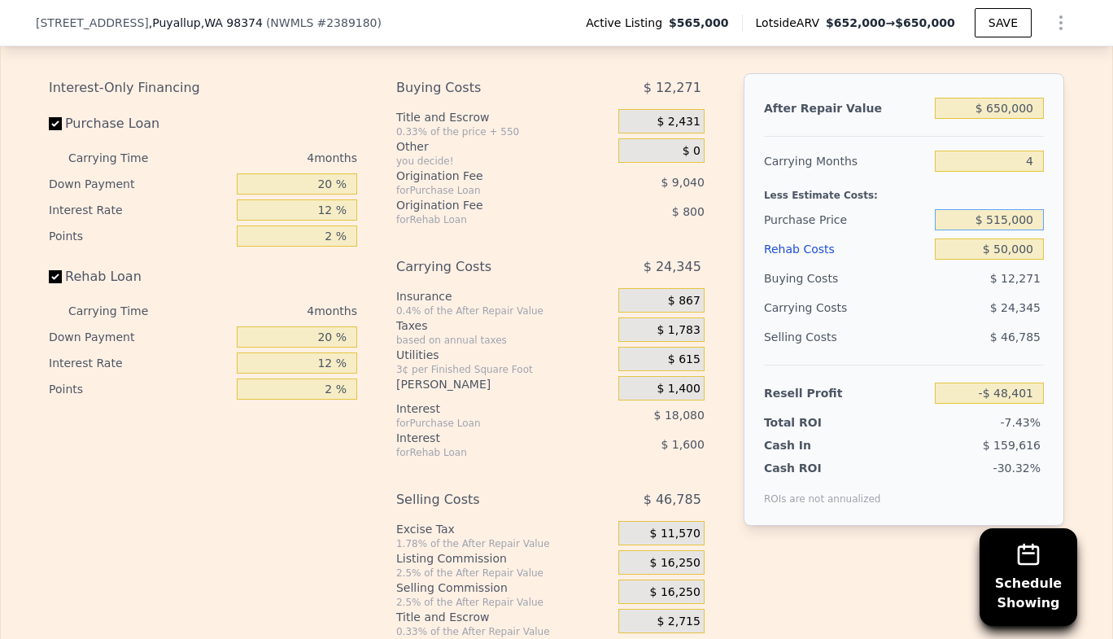
type input "$ 515,000"
click at [325, 173] on input "20 %" at bounding box center [297, 183] width 120 height 21
type input "$ 4,165"
type input "2 %"
type input "-$ 1,397"
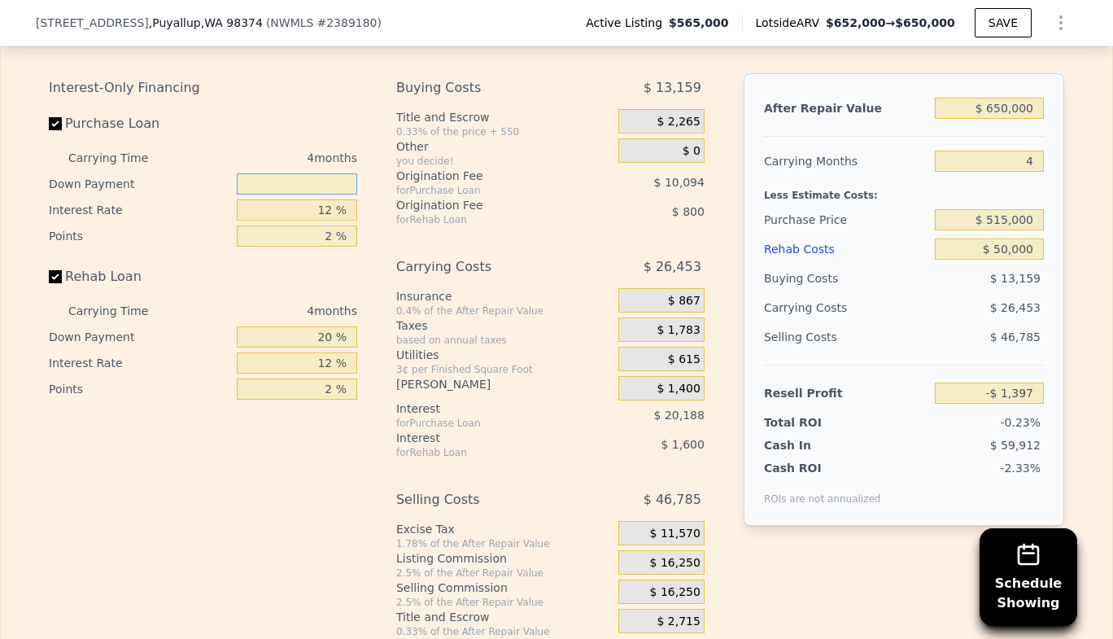
type input "5 %"
type input "-$ 472"
type input "5 %"
click at [328, 199] on input "12 %" at bounding box center [297, 209] width 120 height 21
type input "1 %"
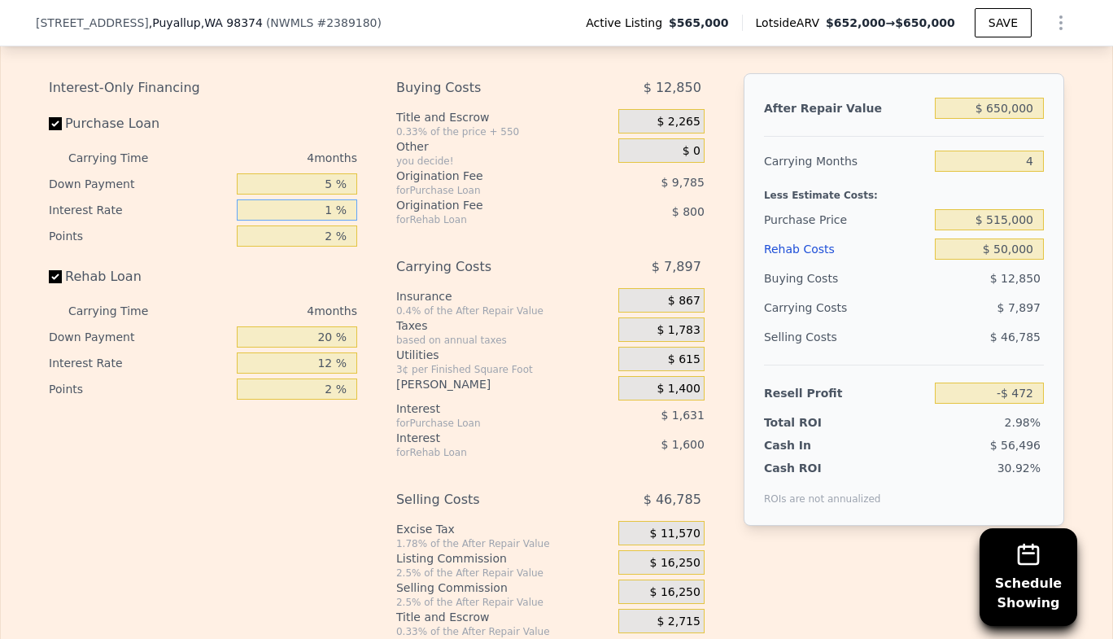
type input "$ 17,468"
type input "9.5 %"
type input "$ 3,608"
type input "9.5 %"
click at [328, 226] on input "2 %" at bounding box center [297, 235] width 120 height 21
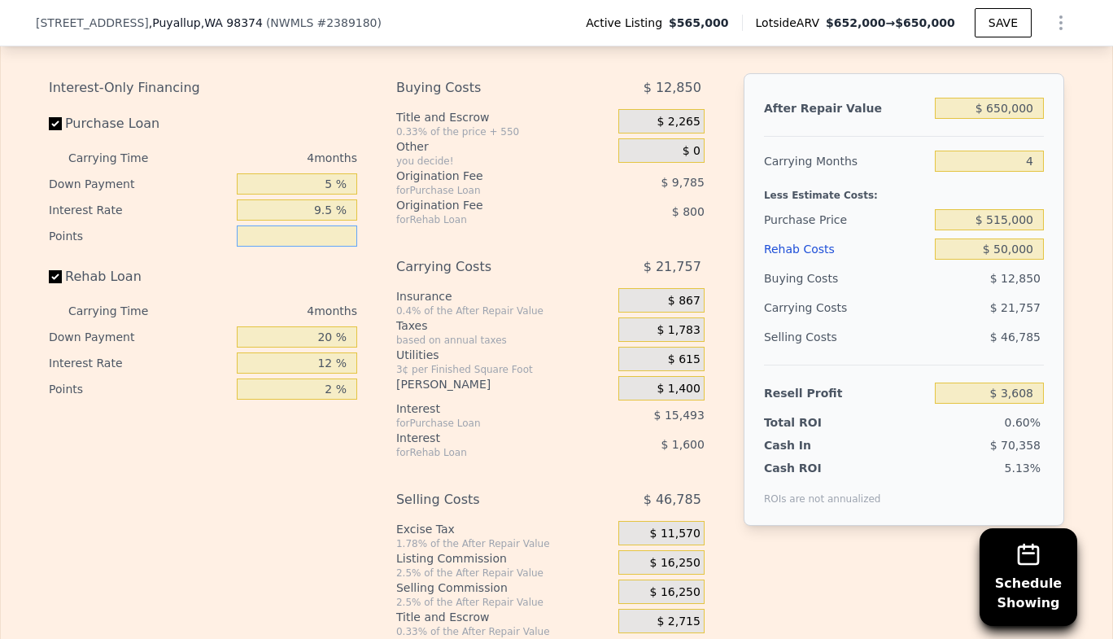
type input "3 %"
type input "-$ 1,285"
type input "3.5 %"
type input "-$ 3,731"
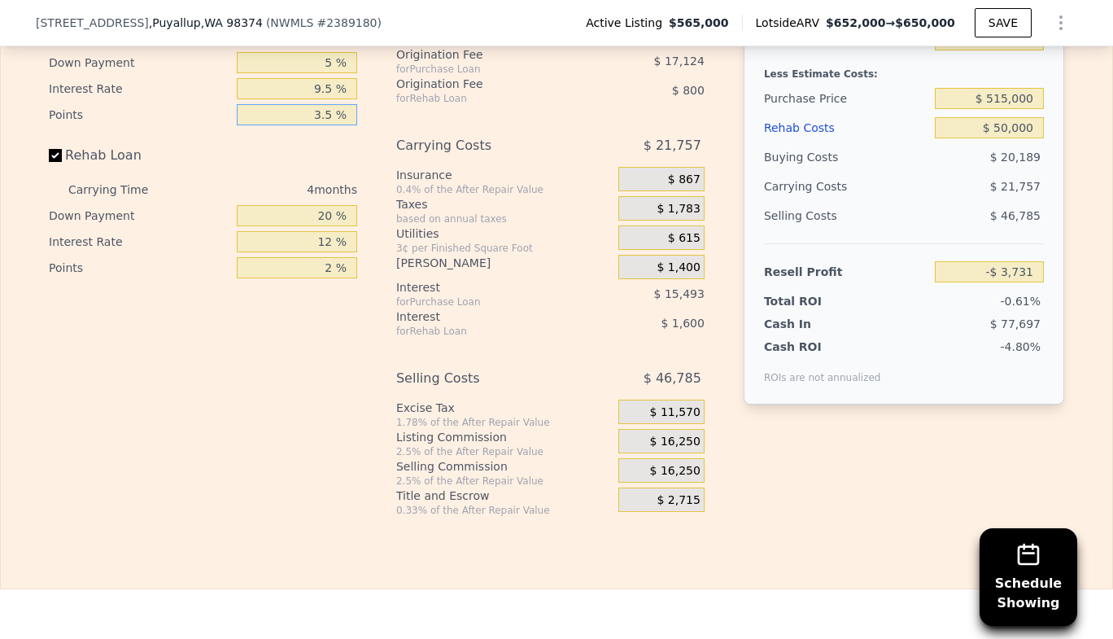
scroll to position [3137, 0]
type input "3.5 %"
click at [324, 205] on input "20 %" at bounding box center [297, 215] width 120 height 21
type input "0 %"
type input "-$ 4,331"
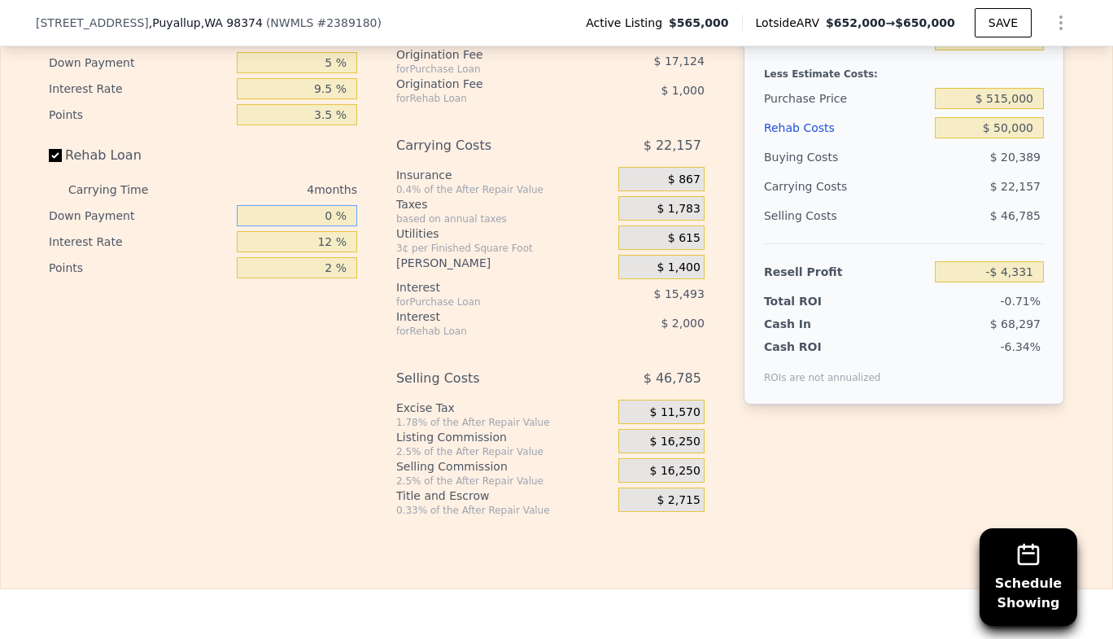
type input "0 %"
click at [326, 231] on input "12 %" at bounding box center [297, 241] width 120 height 21
type input "1 %"
type input "-$ 2,499"
type input "9. %"
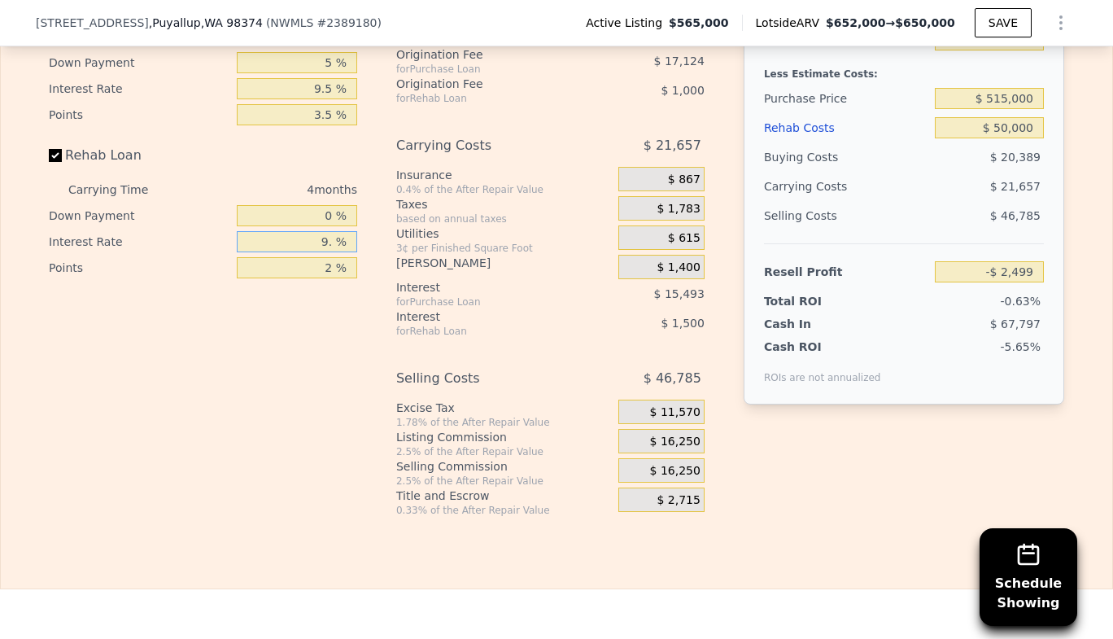
type input "-$ 3,831"
type input "9.5 %"
type input "-$ 3,915"
type input "9.5 %"
click at [328, 257] on input "2 %" at bounding box center [297, 267] width 120 height 21
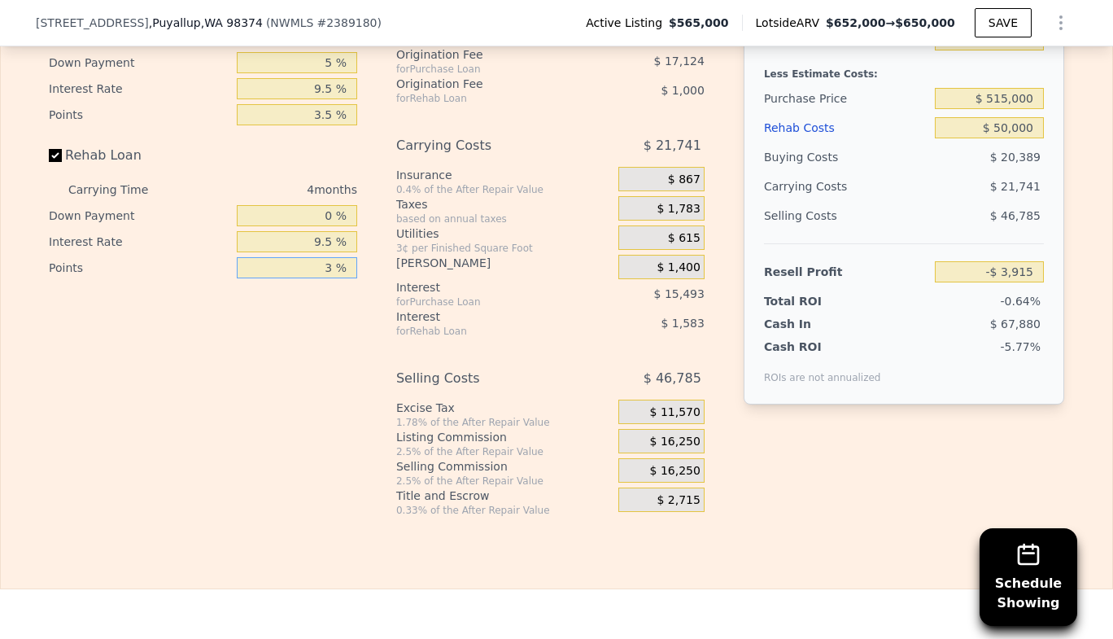
type input "3. %"
type input "-$ 4,415"
type input "3.5 %"
type input "-$ 4,665"
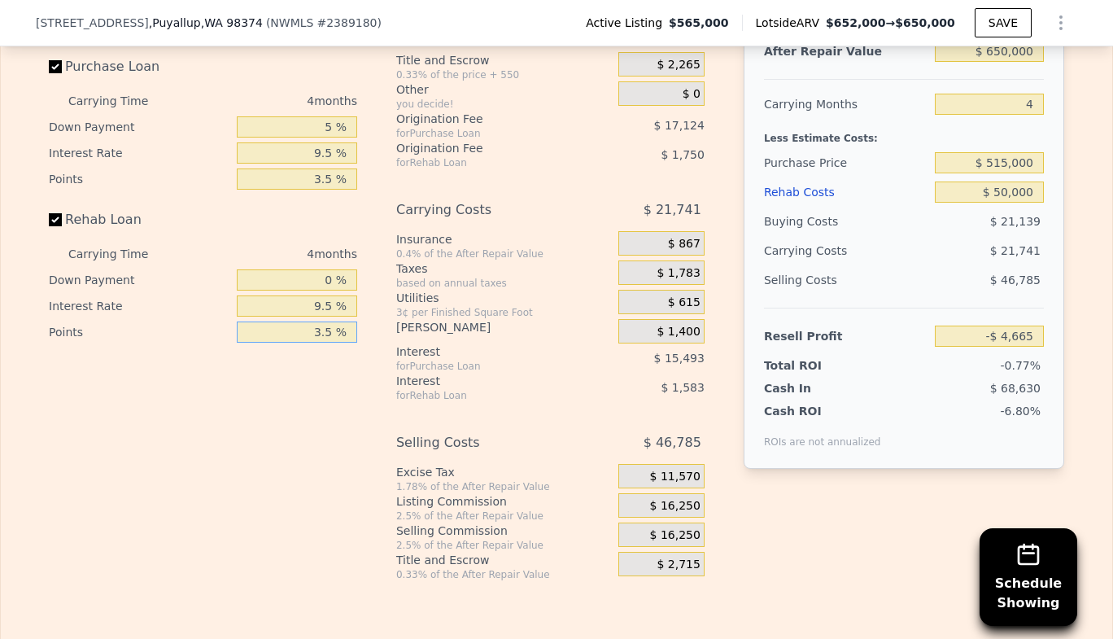
scroll to position [3086, 0]
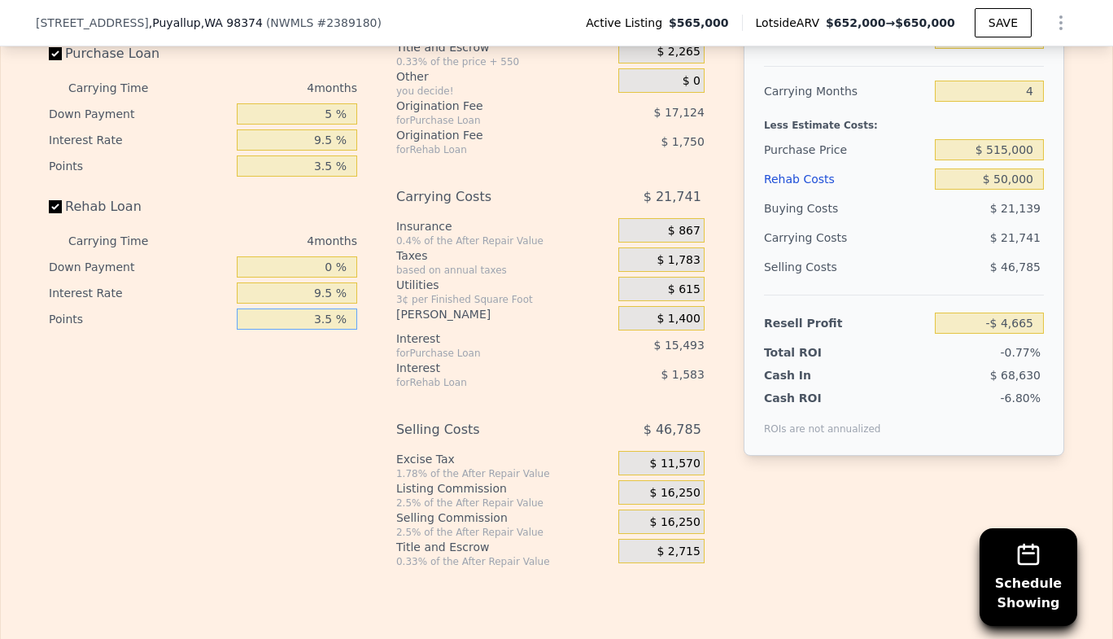
type input "3.5 %"
click at [687, 456] on span "$ 11,570" at bounding box center [675, 463] width 50 height 15
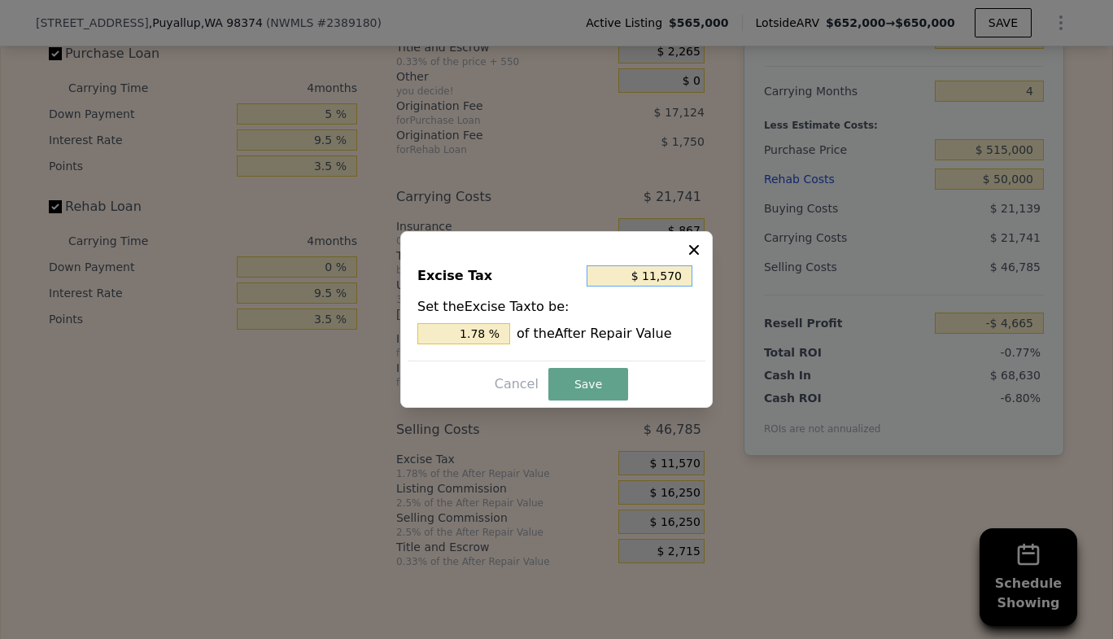
click at [679, 275] on input "$ 11,570" at bounding box center [639, 275] width 106 height 21
type input "$ 1,157"
type input "0.178 %"
type input "$ 115"
type input "0.018 %"
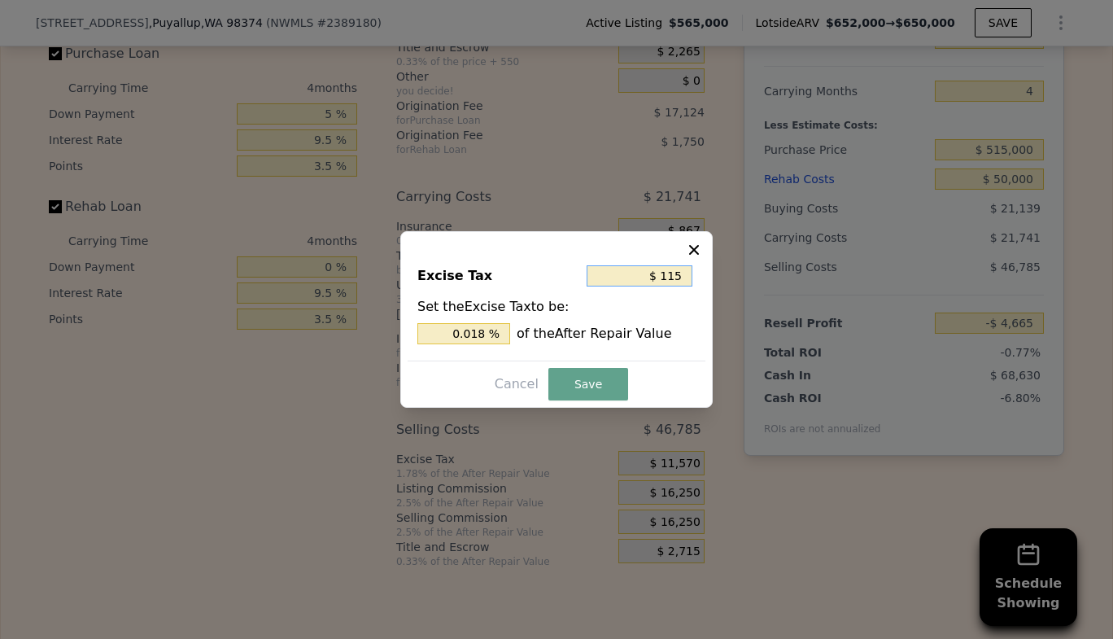
type input "$ 11"
type input "0.002 %"
type input "$ 1"
type input "0.000 %"
click at [693, 247] on icon at bounding box center [694, 250] width 16 height 16
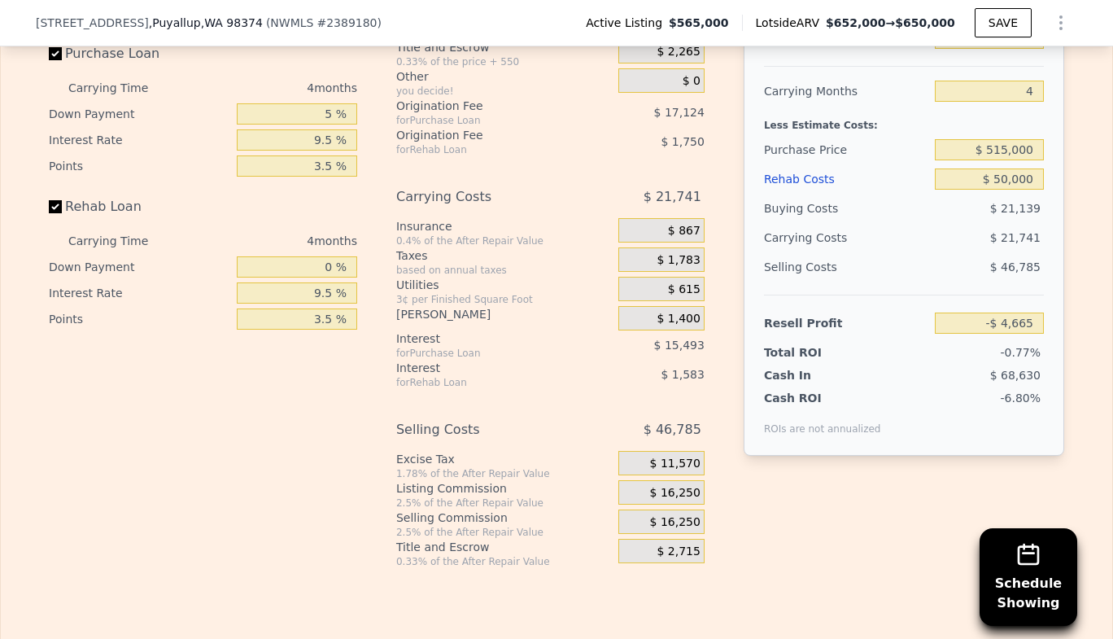
click at [583, 378] on div "Buying Costs $ 21,139 Title and Escrow 0.33% of the price + 550 $ 2,265 Other y…" at bounding box center [550, 285] width 308 height 565
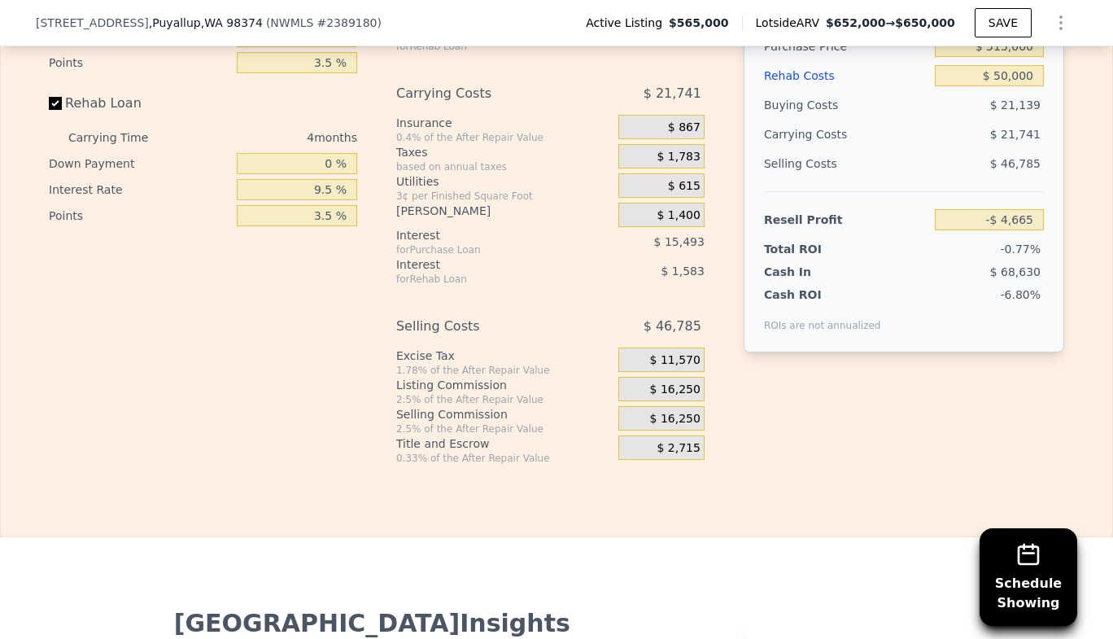
scroll to position [3191, 0]
click at [691, 351] on span "$ 11,570" at bounding box center [675, 358] width 50 height 15
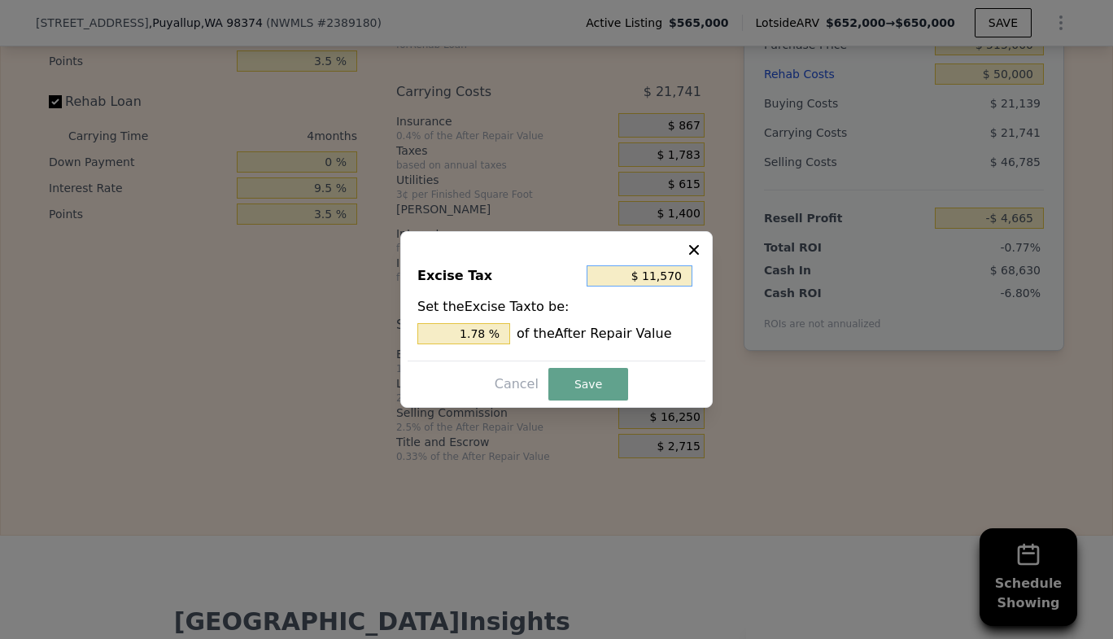
click at [678, 274] on input "$ 11,570" at bounding box center [639, 275] width 106 height 21
type input "$ 1,150"
type input "0.177 %"
type input "$ 110"
type input "0.017 %"
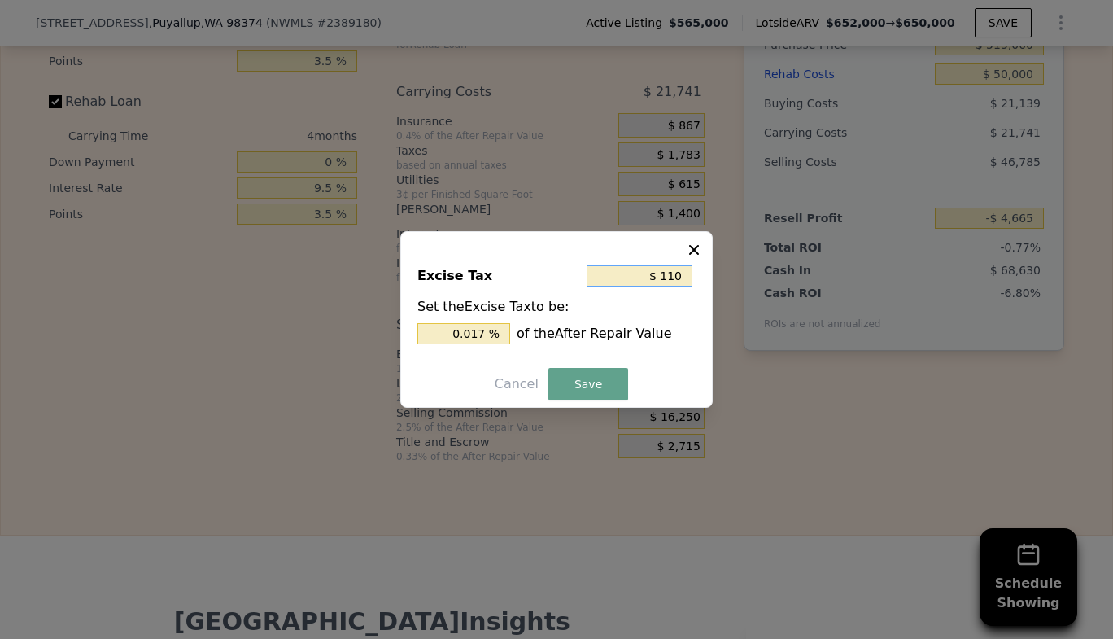
type input "$ 10"
type input "0.002 %"
type input "$ 0"
type input "0 %"
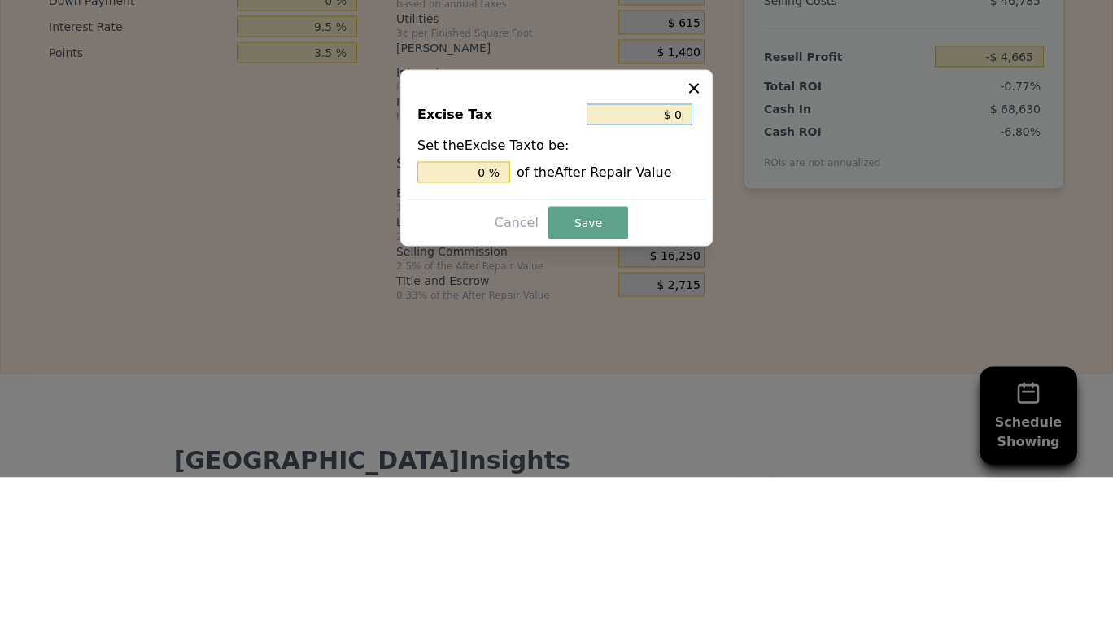
type input "$ 0"
click at [599, 387] on button "Save" at bounding box center [588, 384] width 80 height 33
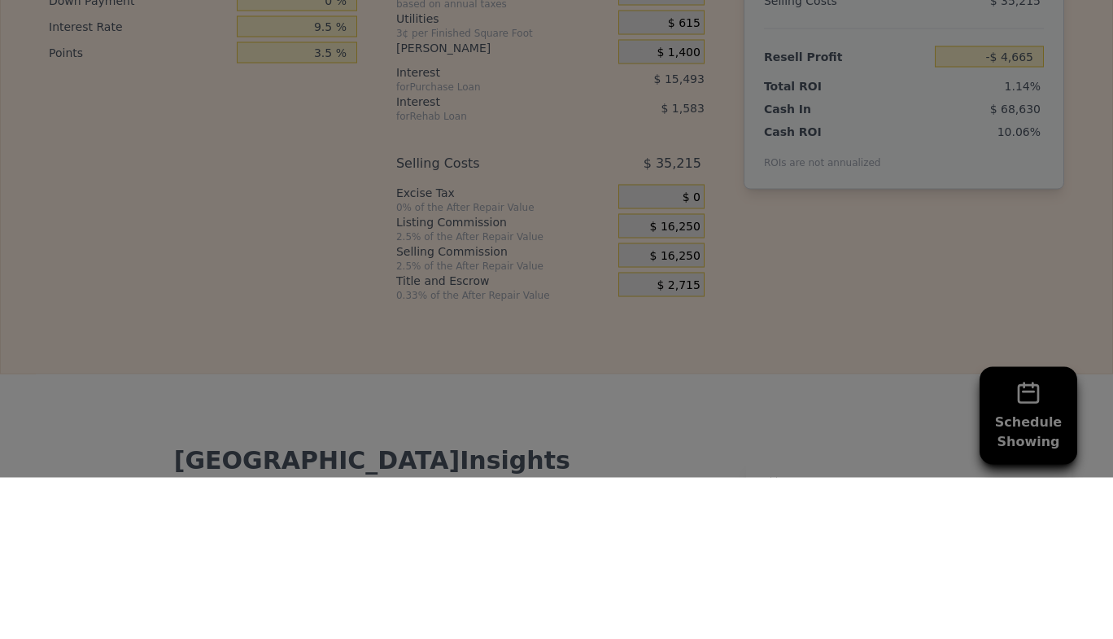
type input "$ 6,905"
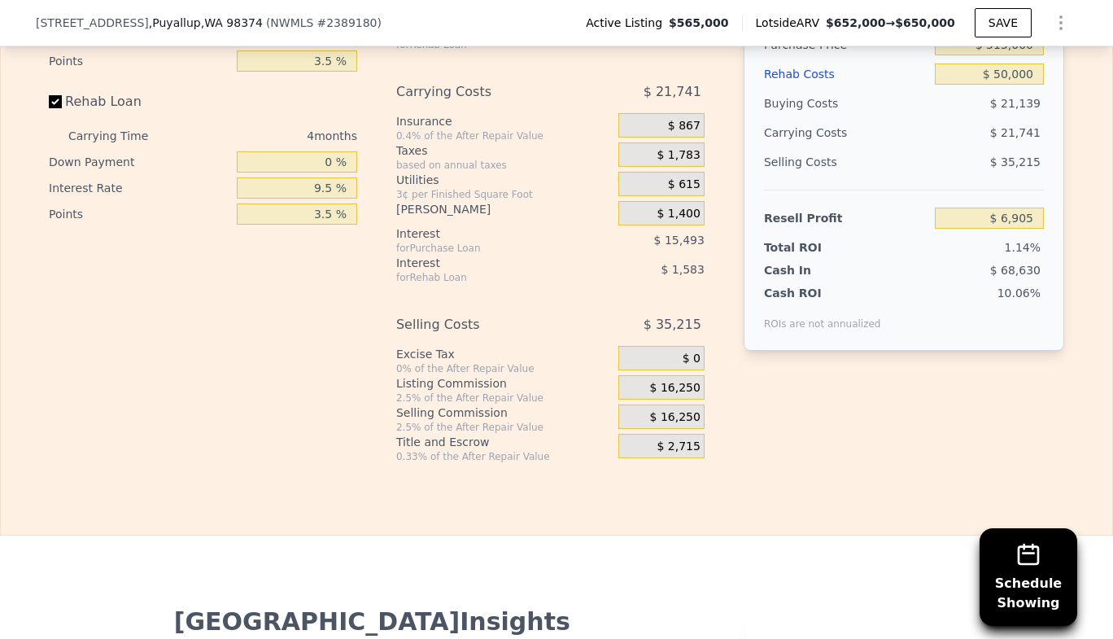
click at [693, 381] on span "$ 16,250" at bounding box center [675, 388] width 50 height 15
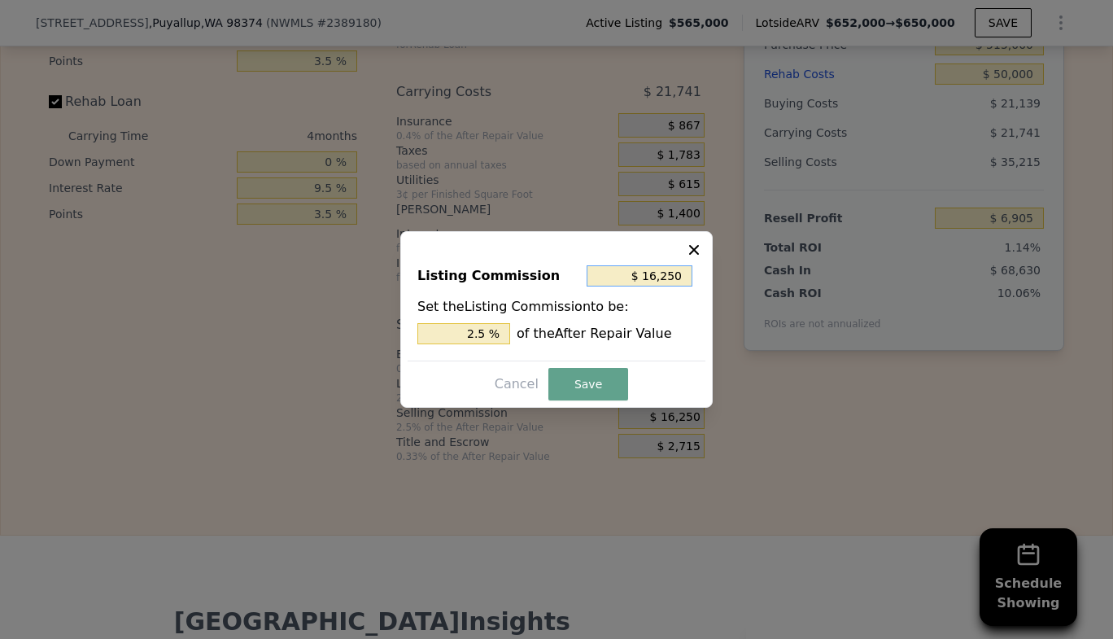
click at [678, 275] on input "$ 16,250" at bounding box center [639, 275] width 106 height 21
type input "$ 1,620"
type input "0.249 %"
type input "$ 160"
type input "0.025 %"
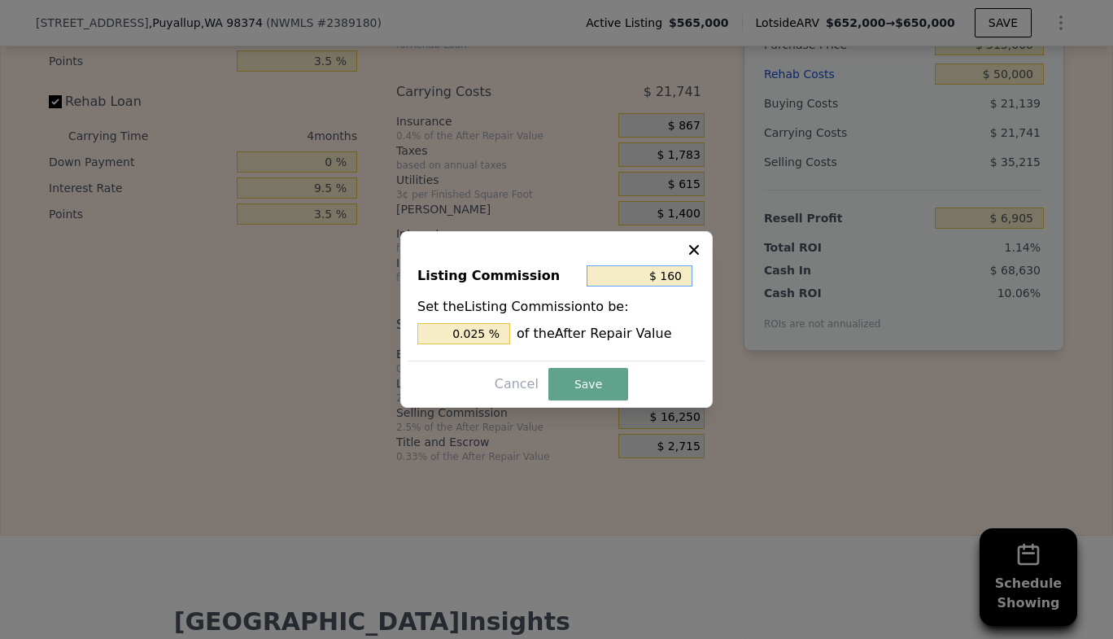
type input "$ 10"
type input "0.002 %"
type input "$ 0"
type input "0 %"
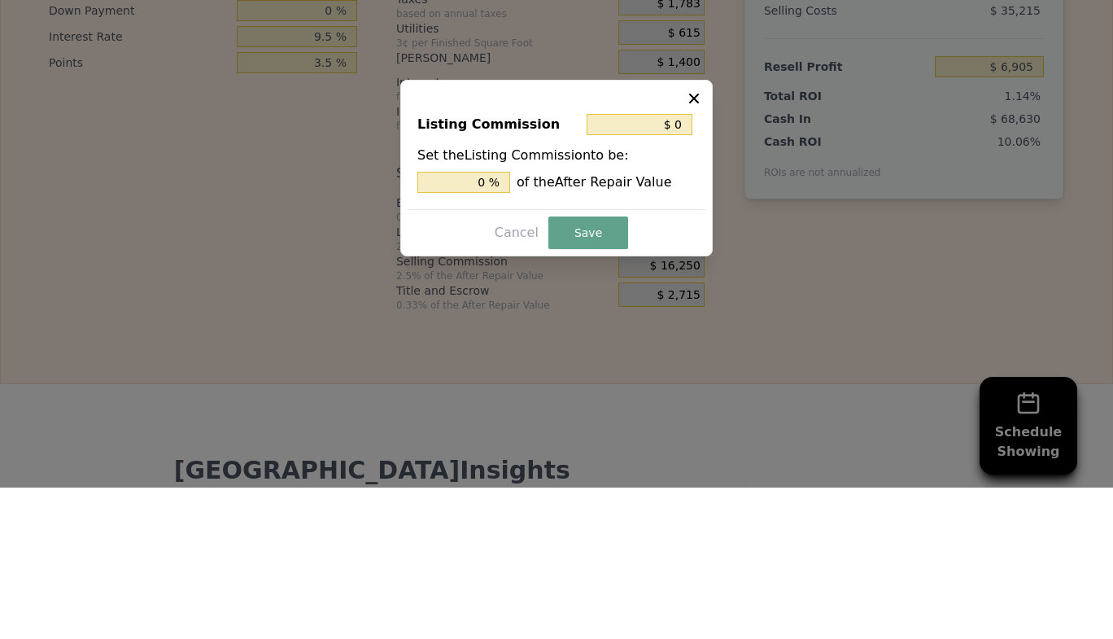
click at [593, 392] on button "Save" at bounding box center [588, 384] width 80 height 33
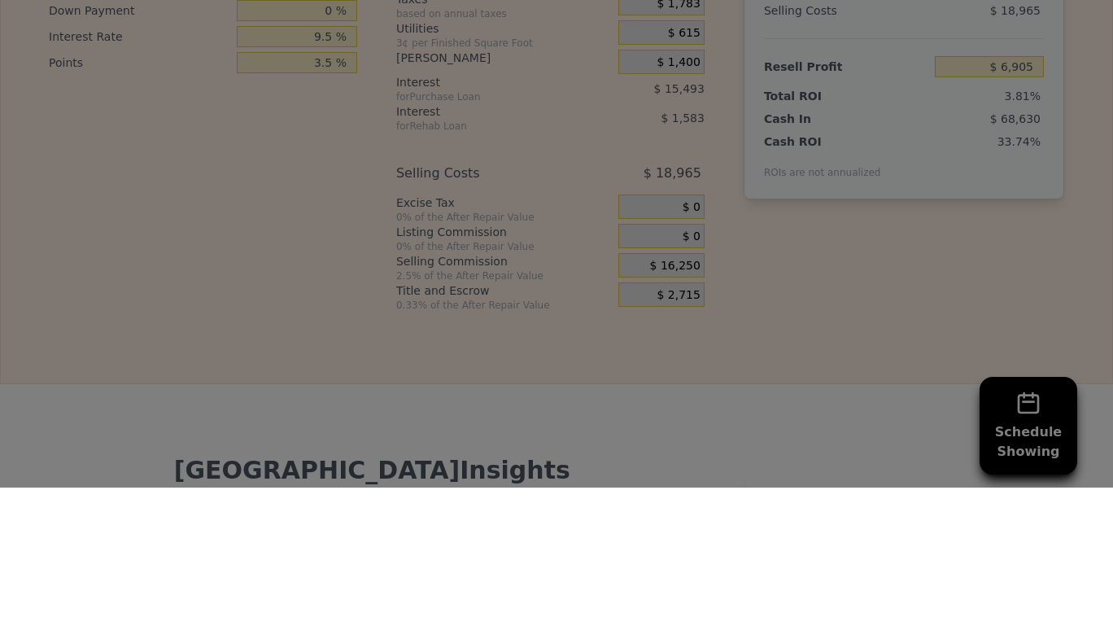
type input "$ 23,155"
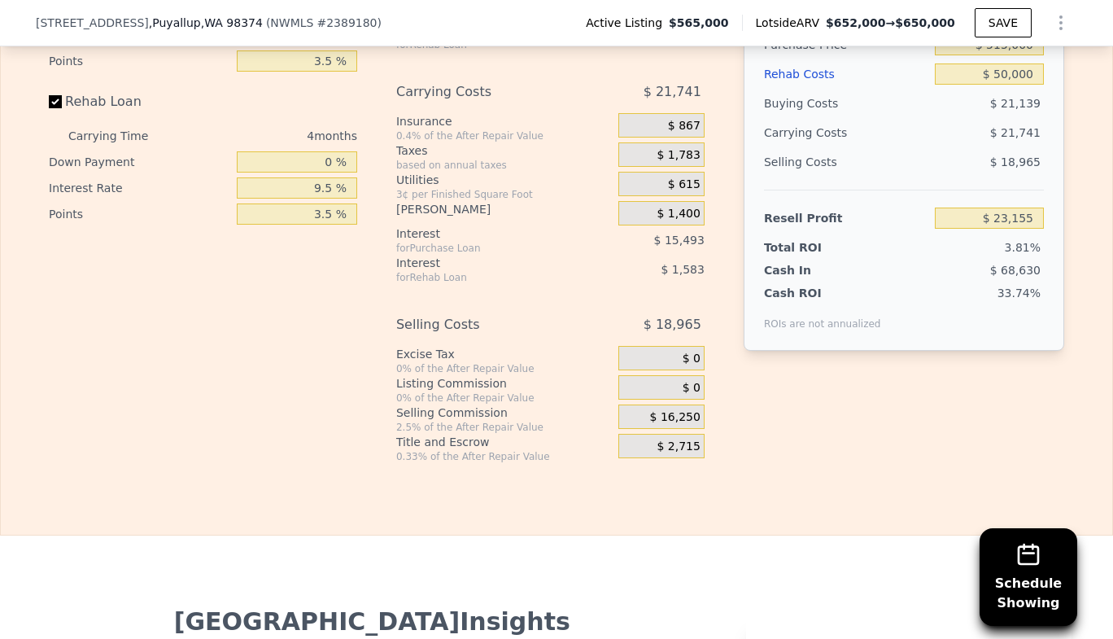
click at [696, 404] on div "$ 16,250" at bounding box center [661, 416] width 86 height 24
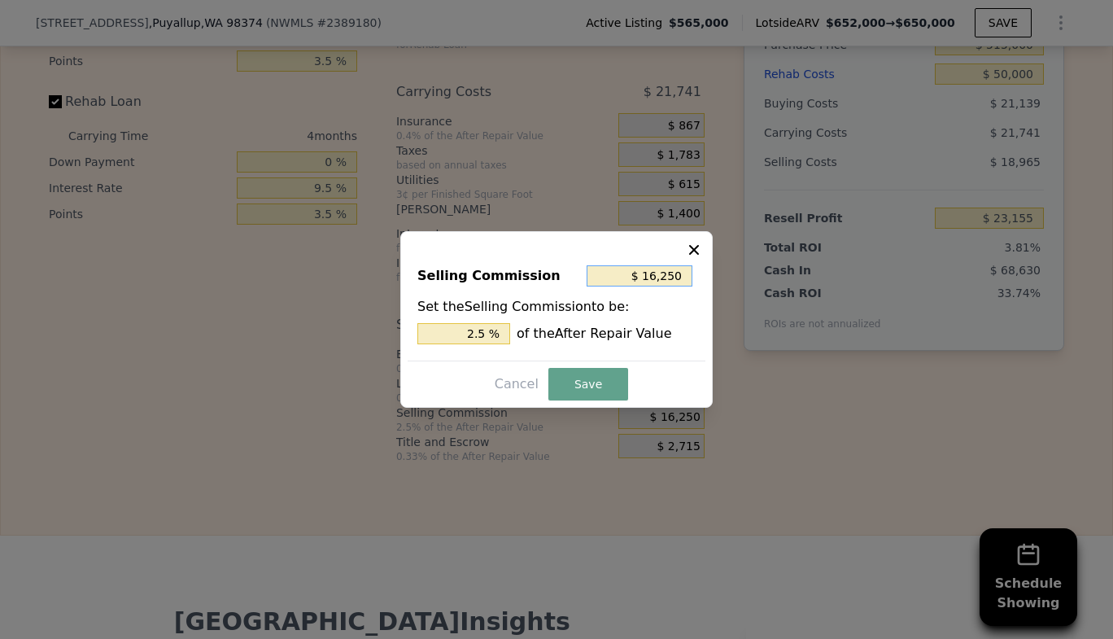
click at [679, 275] on input "$ 16,250" at bounding box center [639, 275] width 106 height 21
type input "$ 1,625"
type input "0.25 %"
type input "$ 162"
type input "0.025 %"
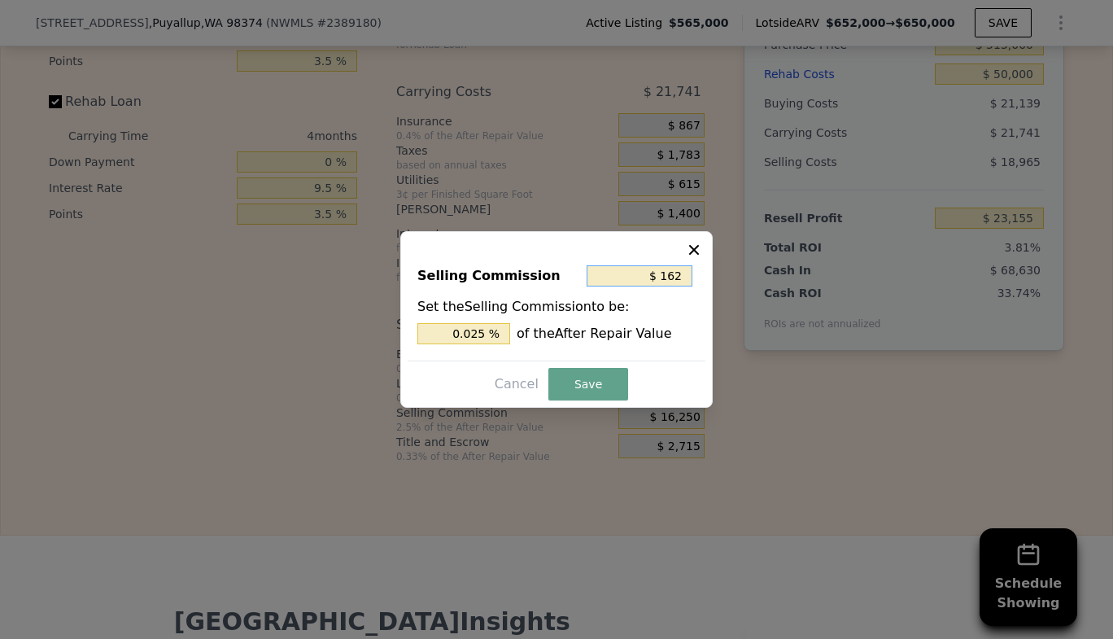
type input "$ 16"
type input "0.002 %"
type input "$ 1"
type input "0.000 %"
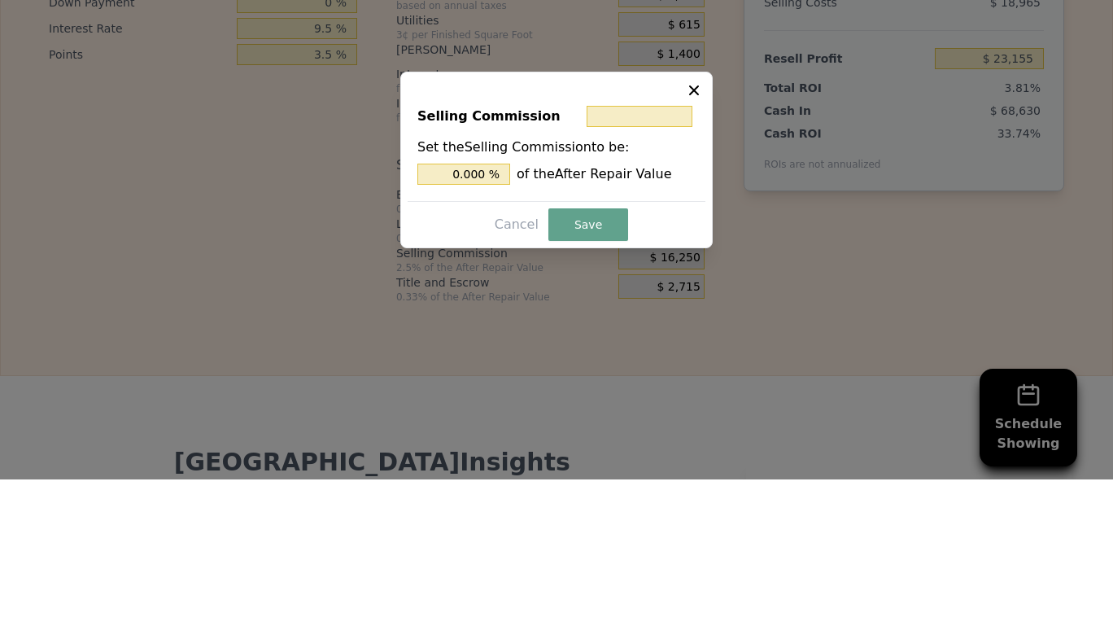
click at [599, 387] on button "Save" at bounding box center [588, 384] width 80 height 33
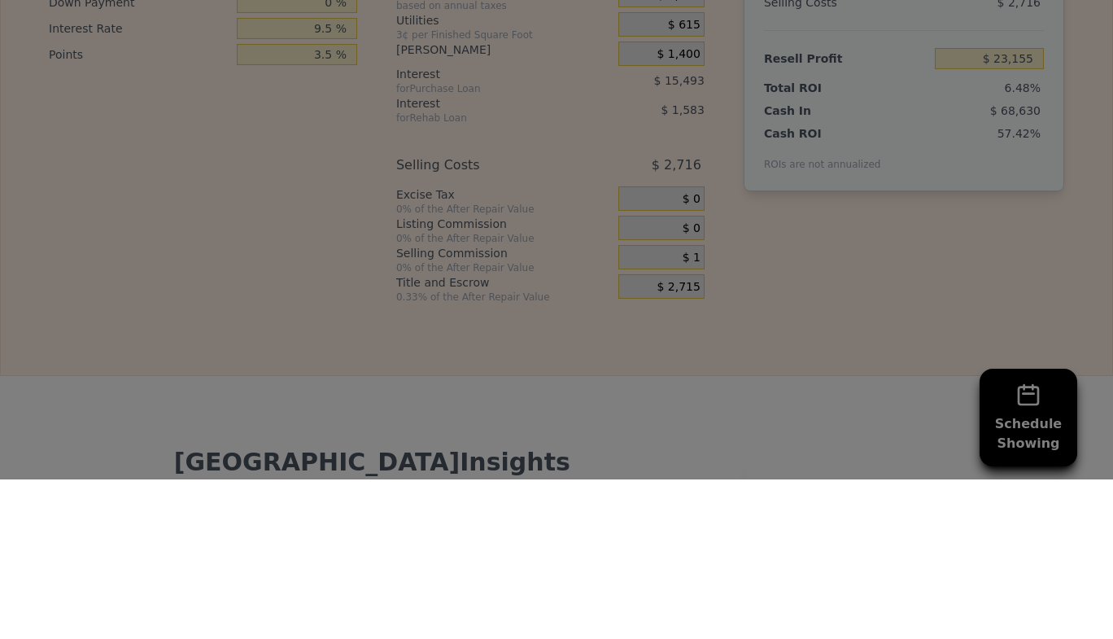
type input "$ 39,404"
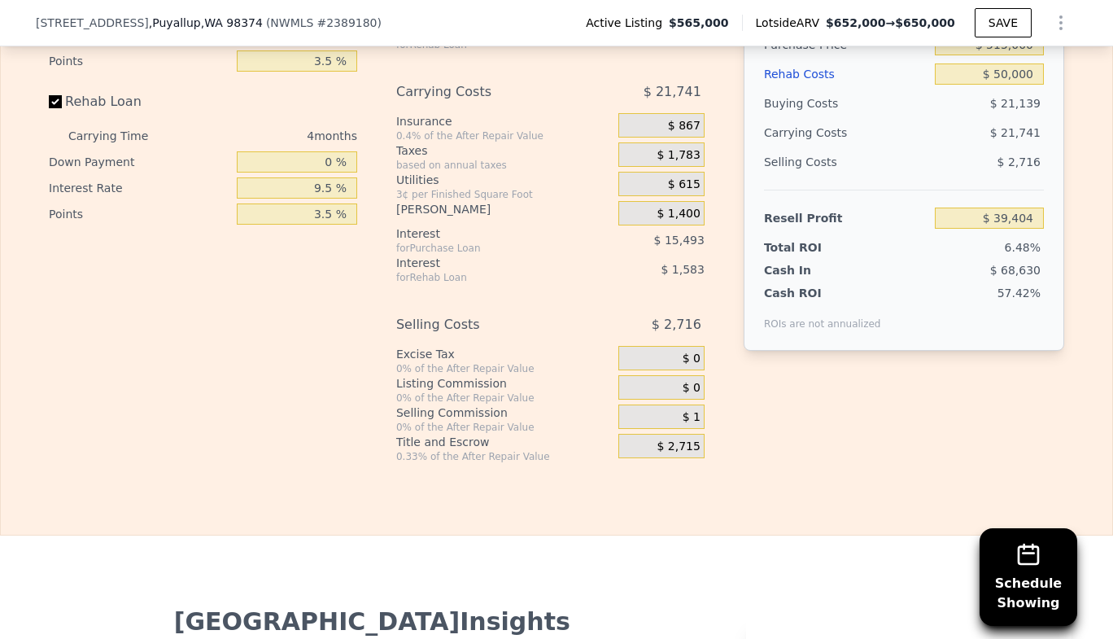
click at [690, 410] on span "$ 1" at bounding box center [691, 417] width 18 height 15
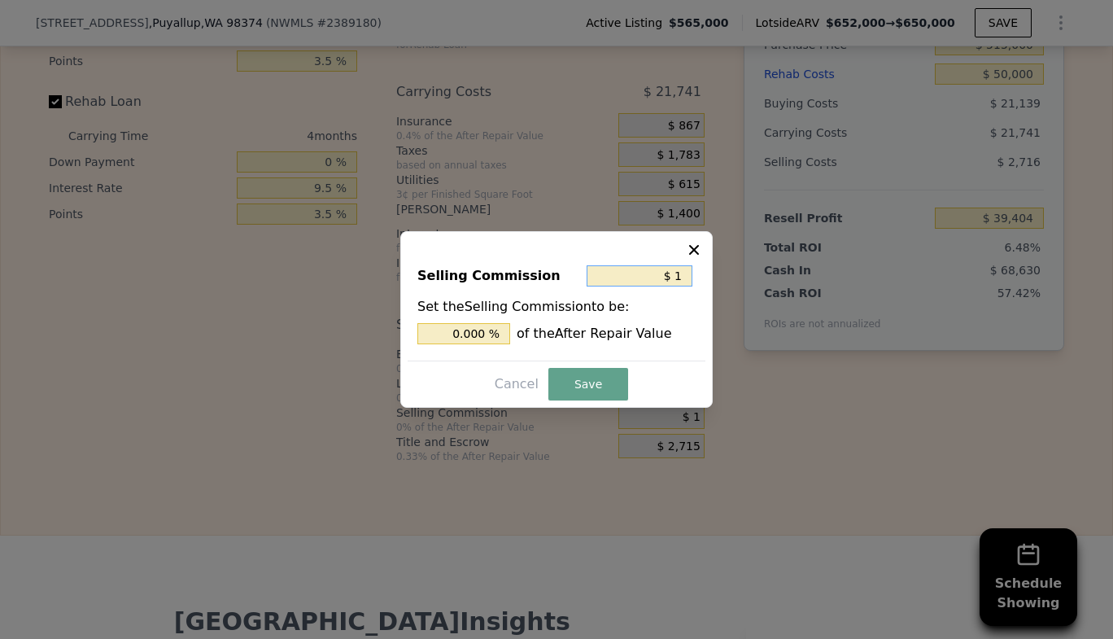
click at [678, 275] on input "$ 1" at bounding box center [639, 275] width 106 height 21
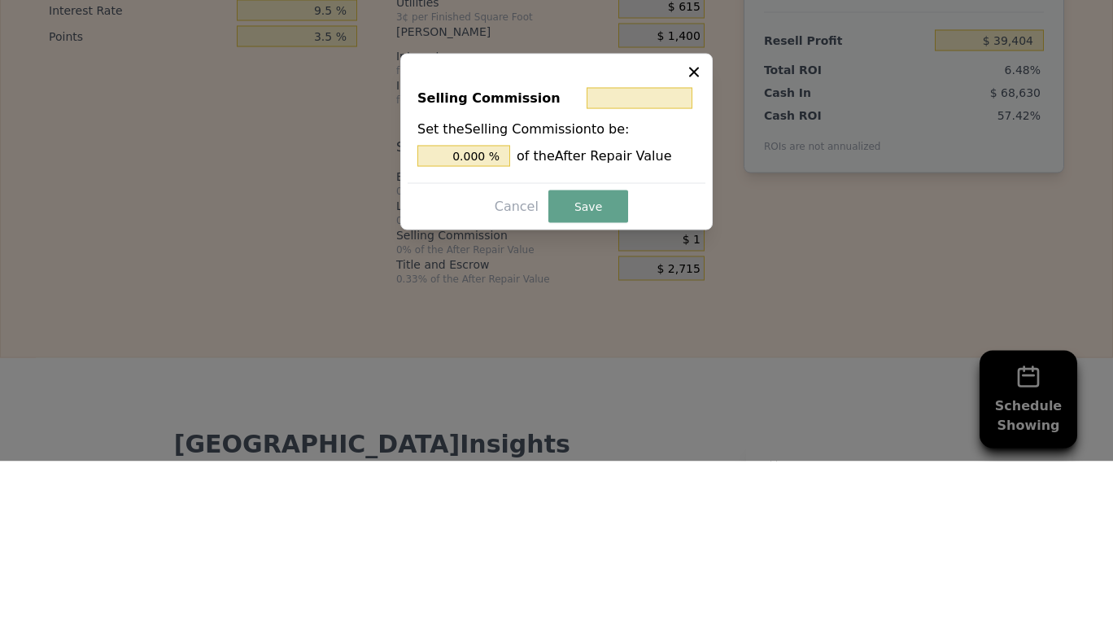
click at [596, 388] on button "Save" at bounding box center [588, 384] width 80 height 33
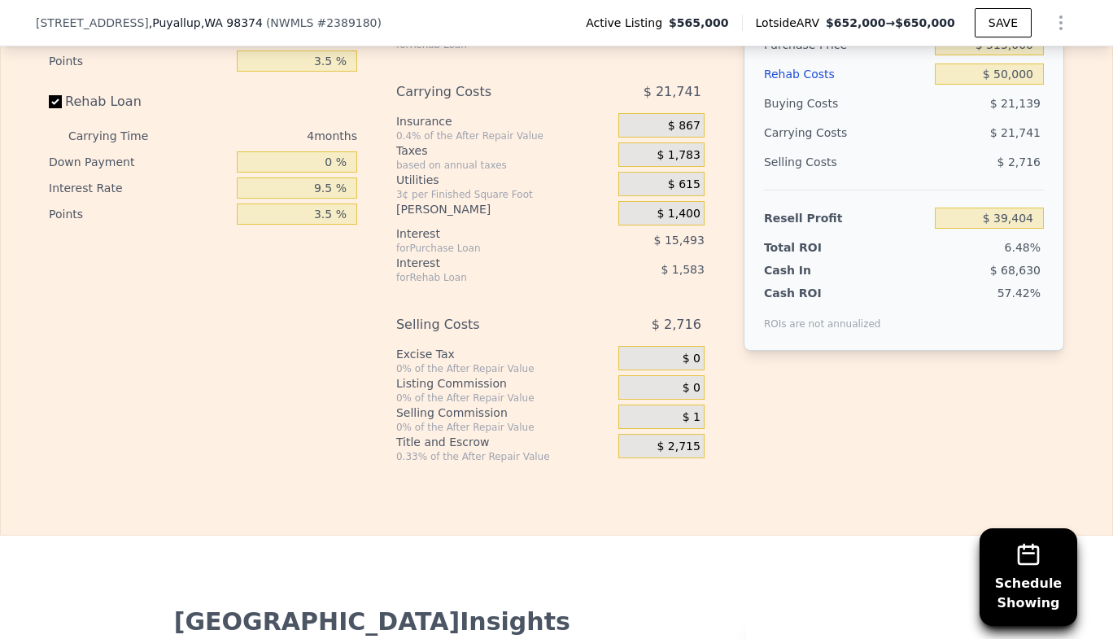
click at [693, 439] on span "$ 2,715" at bounding box center [677, 446] width 43 height 15
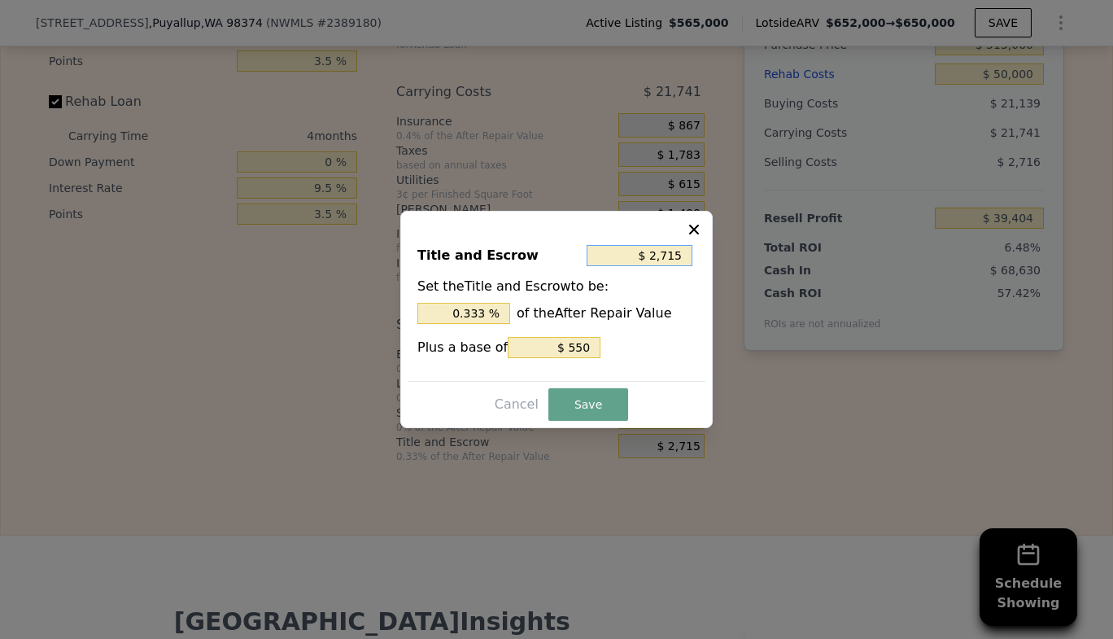
click at [681, 255] on input "$ 2,715" at bounding box center [639, 255] width 106 height 21
type input "$ 271"
type input "0.042 %"
type input "$ 27"
type input "0.004 %"
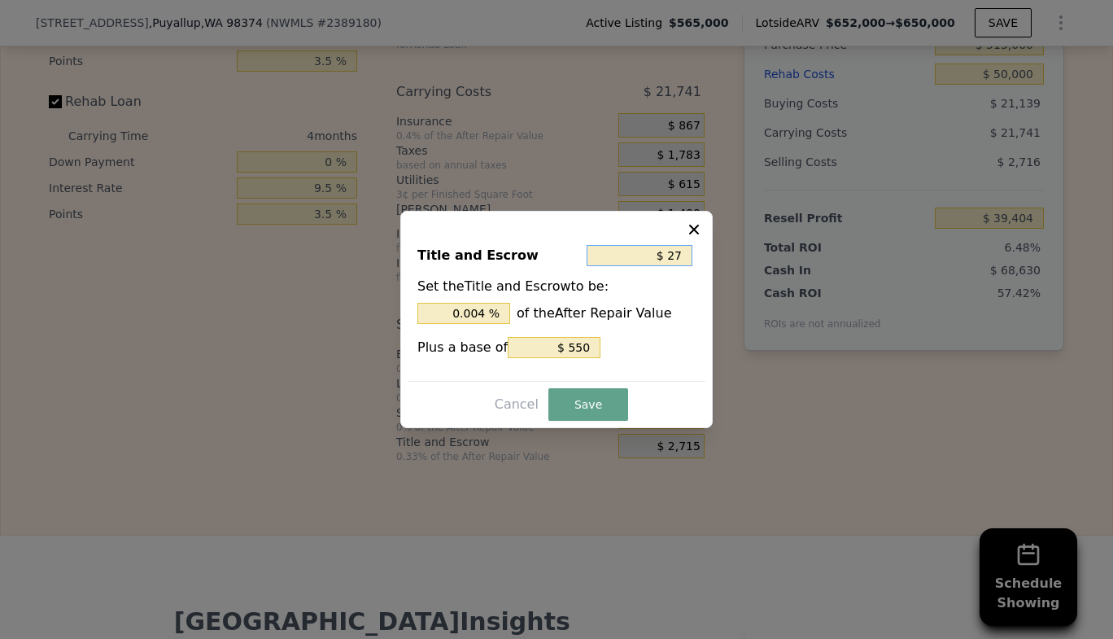
type input "$ 2"
type input "0.000 %"
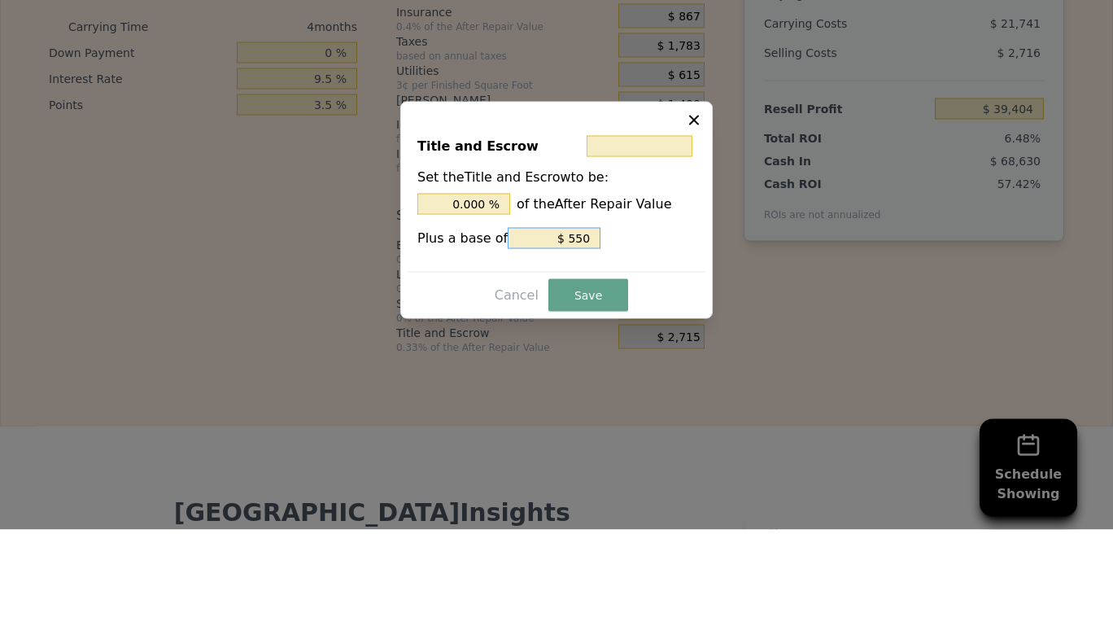
click at [577, 347] on input "$ 550" at bounding box center [554, 347] width 93 height 21
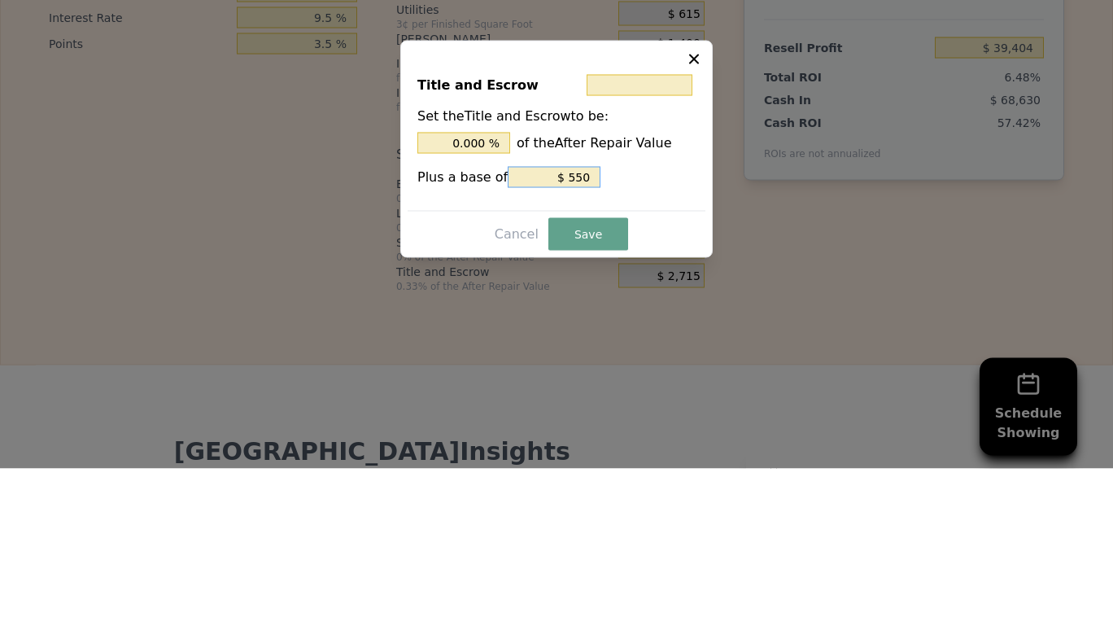
type input "$ 50"
type input "$ 52"
type input "$ 0"
type input "$ 2"
click at [590, 403] on button "Save" at bounding box center [588, 404] width 80 height 33
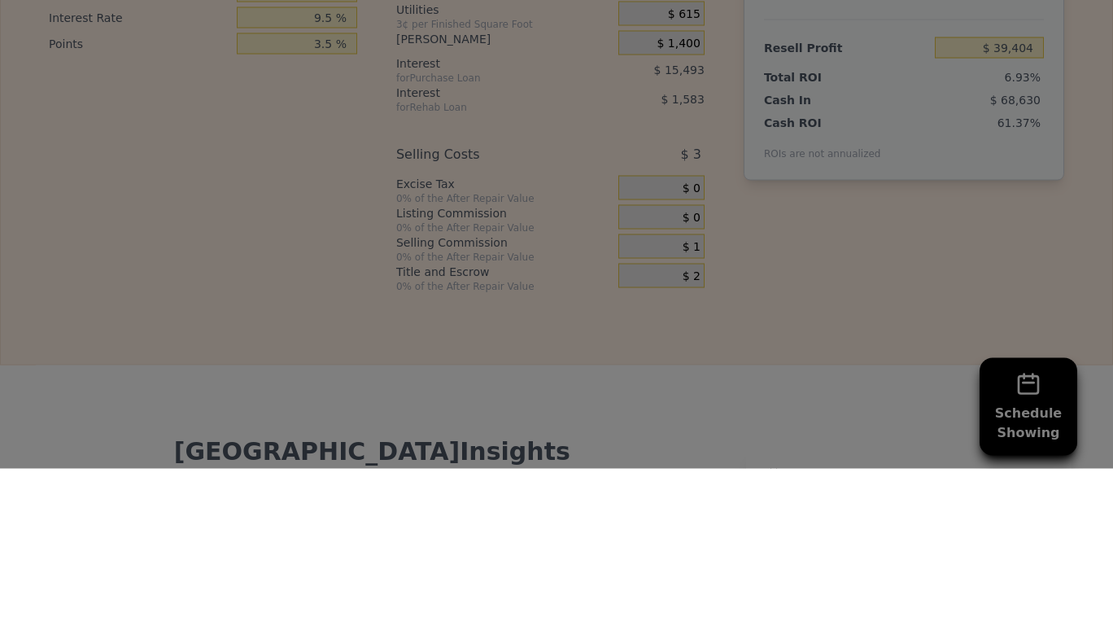
type input "$ 42,117"
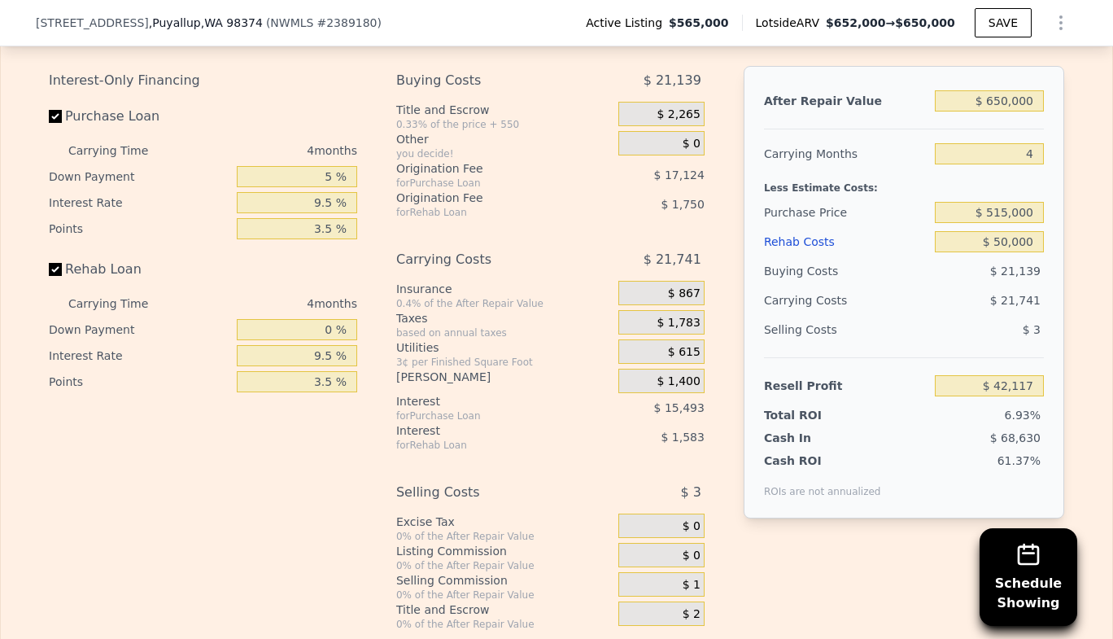
scroll to position [3022, 0]
click at [1010, 203] on input "$ 515,000" at bounding box center [989, 213] width 109 height 21
type input "$ 500,000"
click at [967, 377] on input "$ 42,117" at bounding box center [989, 387] width 109 height 21
type input "$ 58,118"
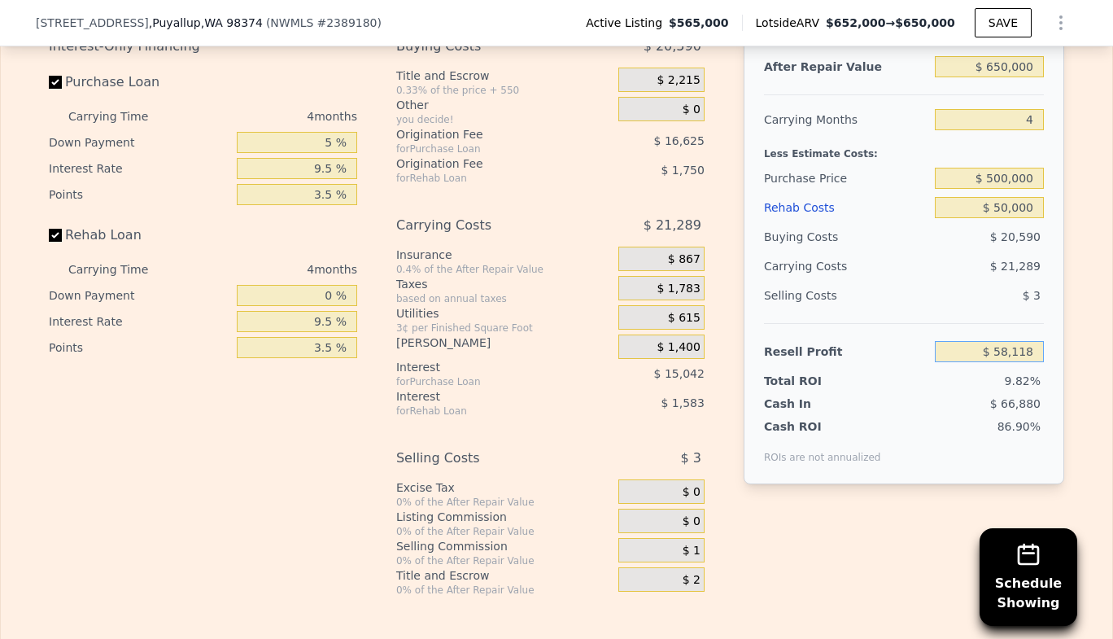
scroll to position [3058, 0]
click at [1033, 109] on input "4" at bounding box center [989, 119] width 109 height 21
type input "2"
type input "$ 68,763"
type input "2"
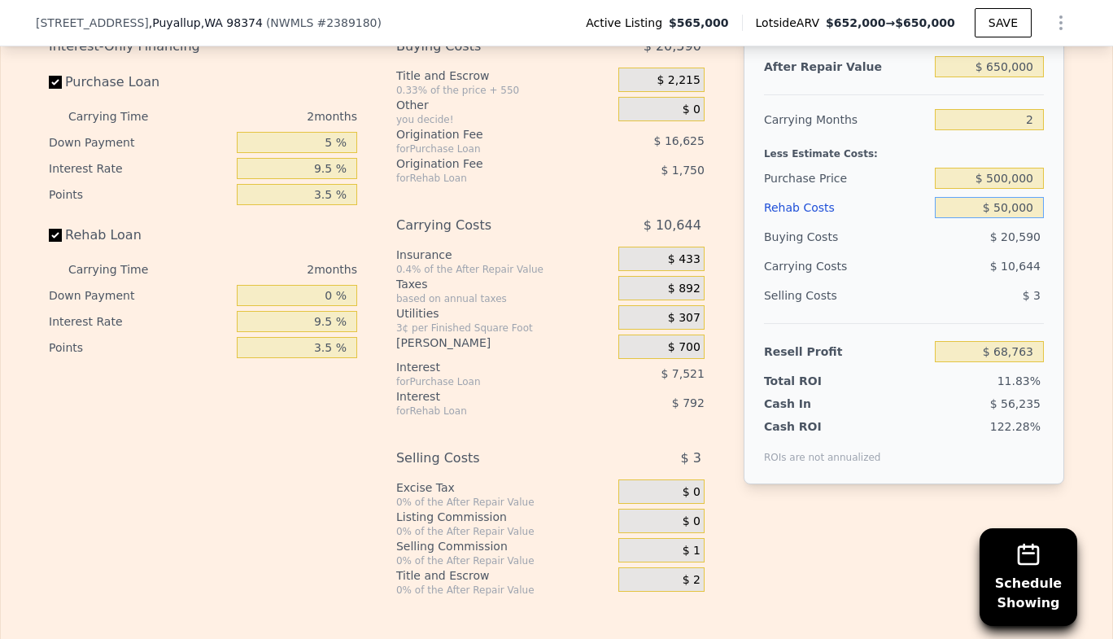
click at [976, 197] on input "$ 50,000" at bounding box center [989, 207] width 109 height 21
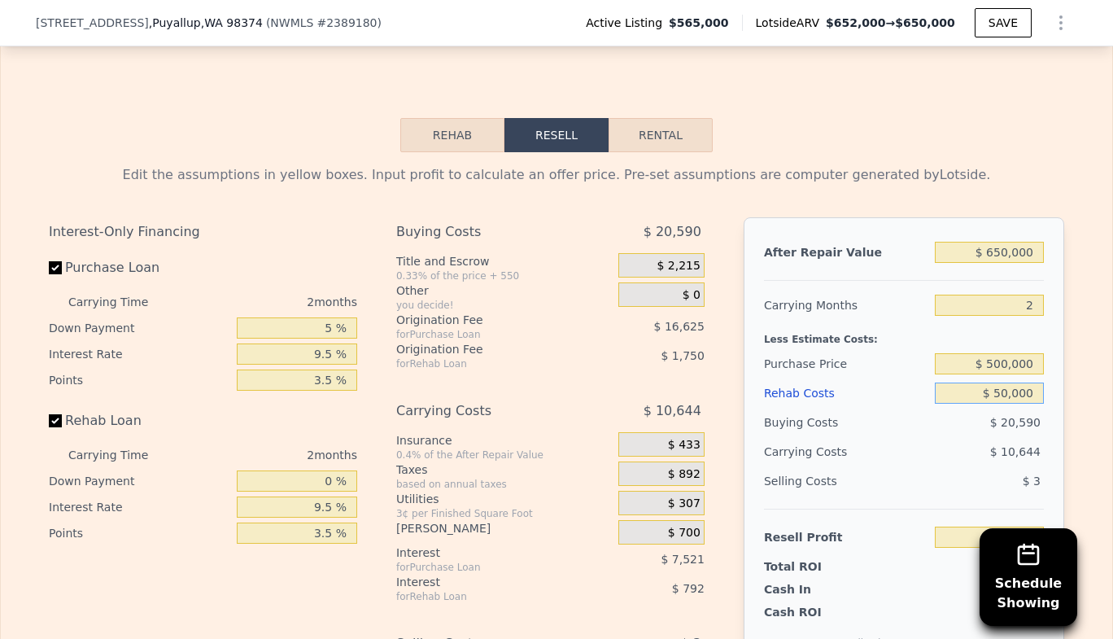
scroll to position [2893, 0]
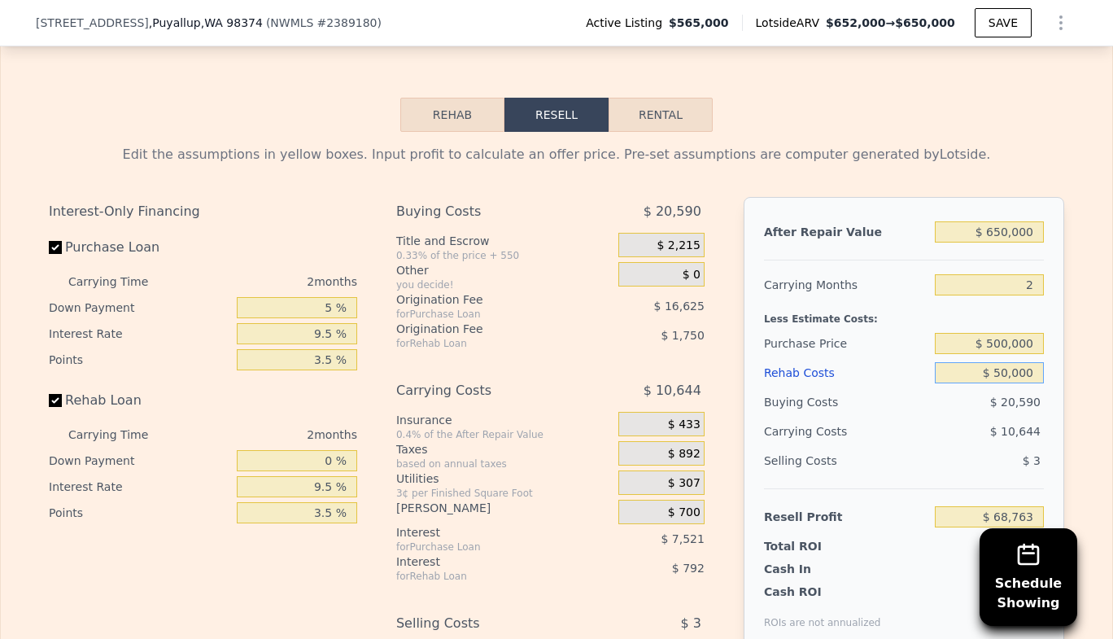
click at [668, 102] on button "Rental" at bounding box center [660, 115] width 104 height 34
select select "30"
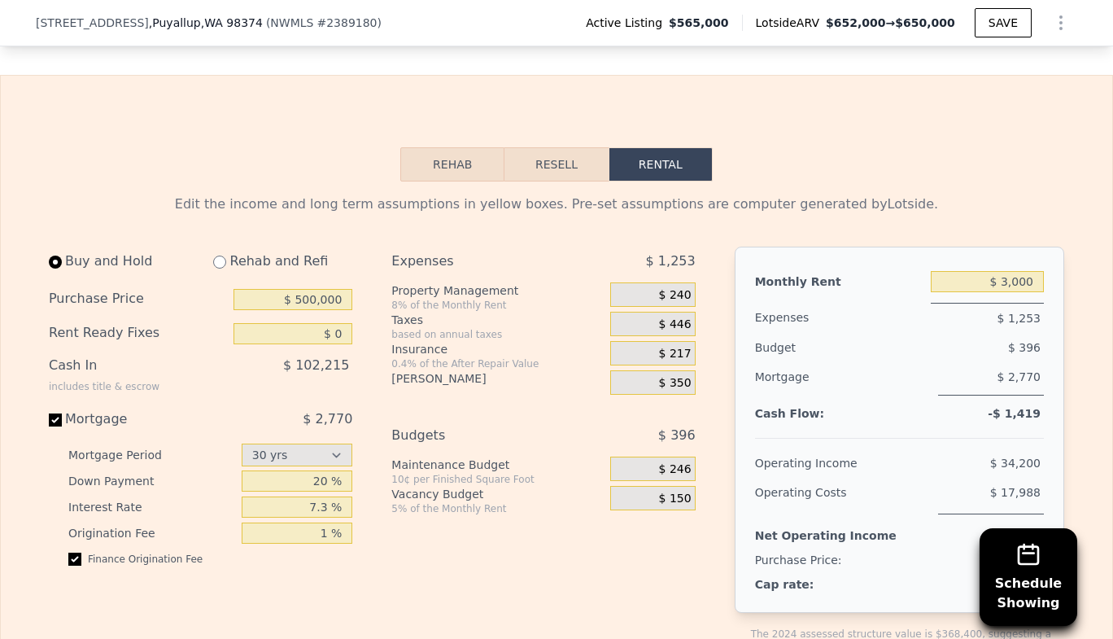
scroll to position [2832, 0]
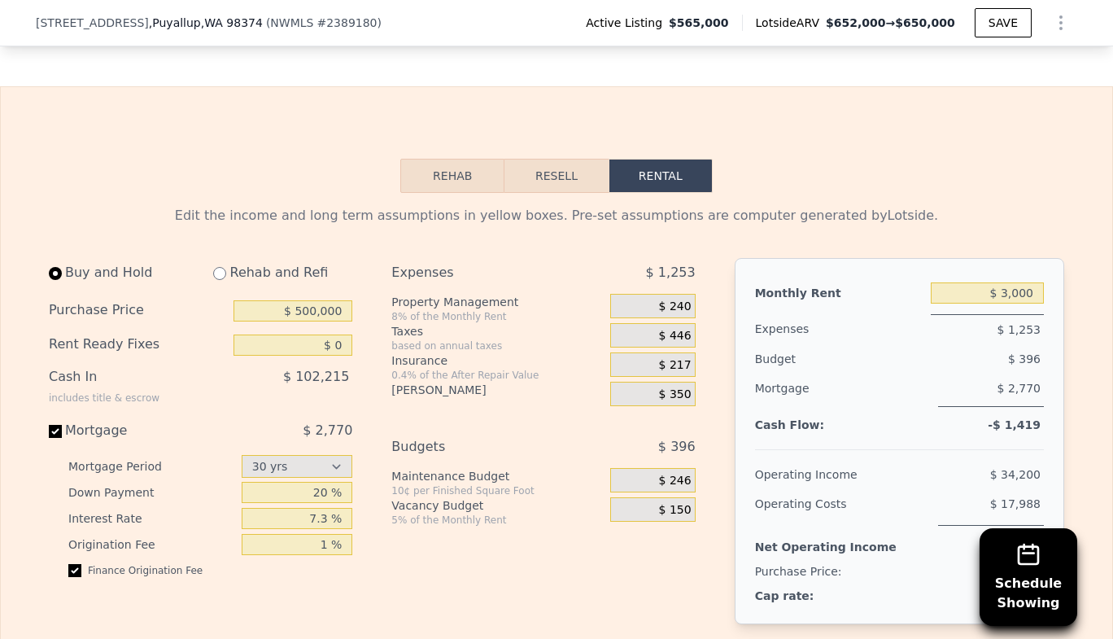
click at [450, 160] on button "Rehab" at bounding box center [452, 176] width 104 height 34
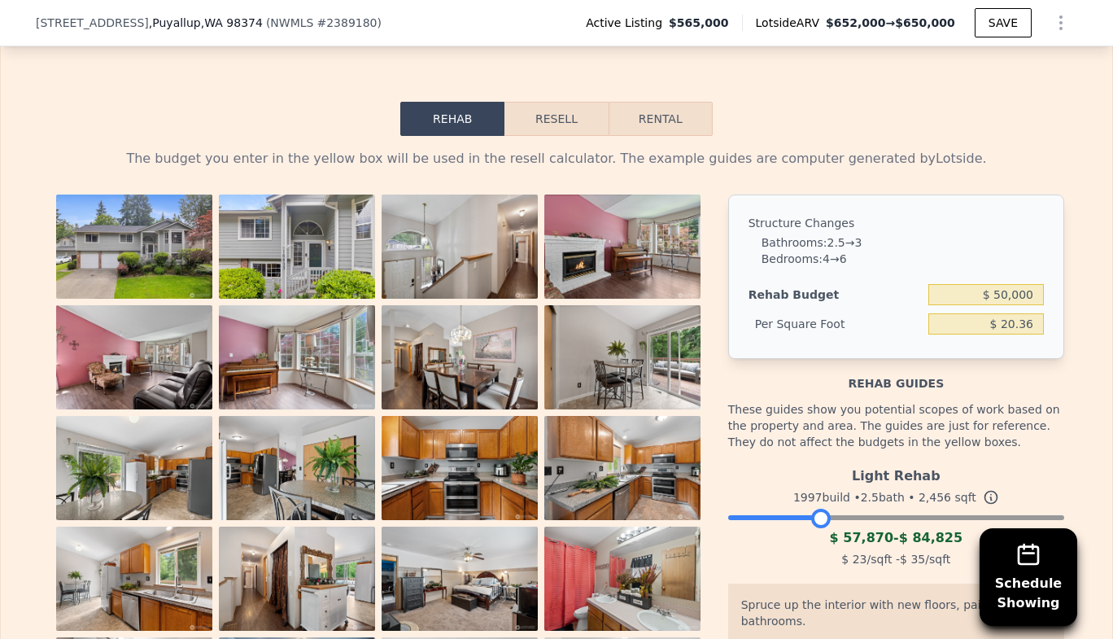
scroll to position [2884, 0]
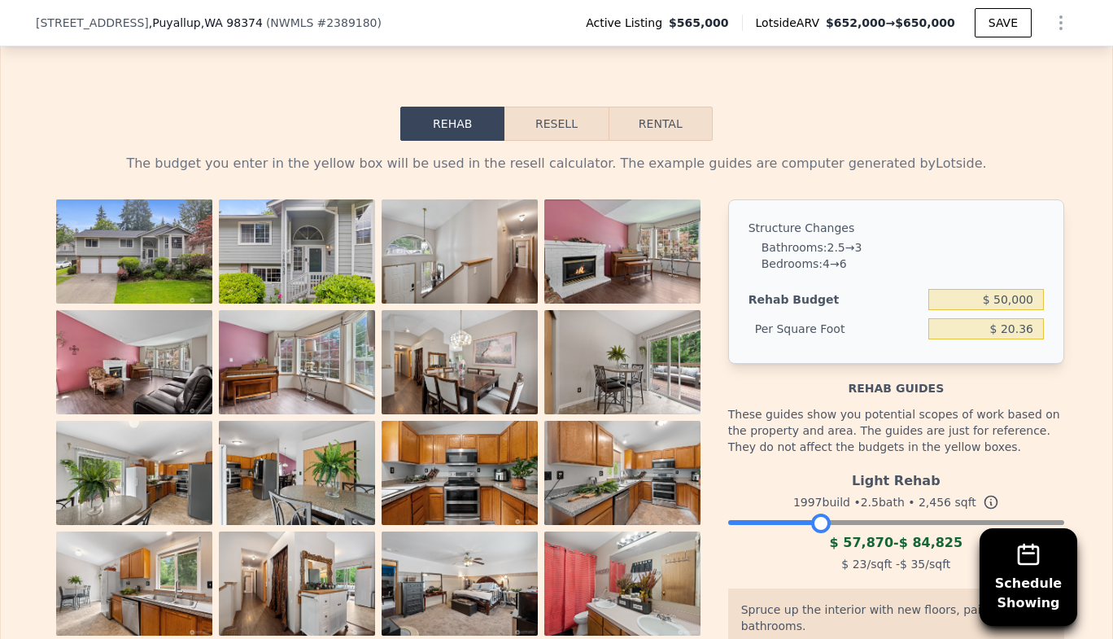
click at [549, 110] on button "Resell" at bounding box center [555, 124] width 103 height 34
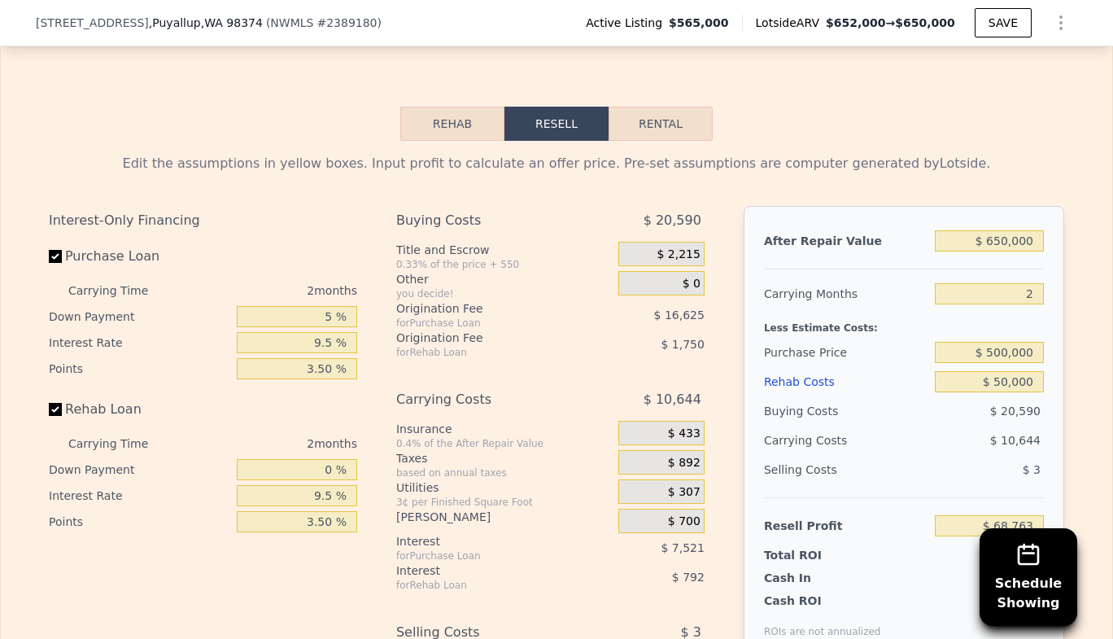
click at [665, 107] on button "Rental" at bounding box center [660, 124] width 104 height 34
select select "30"
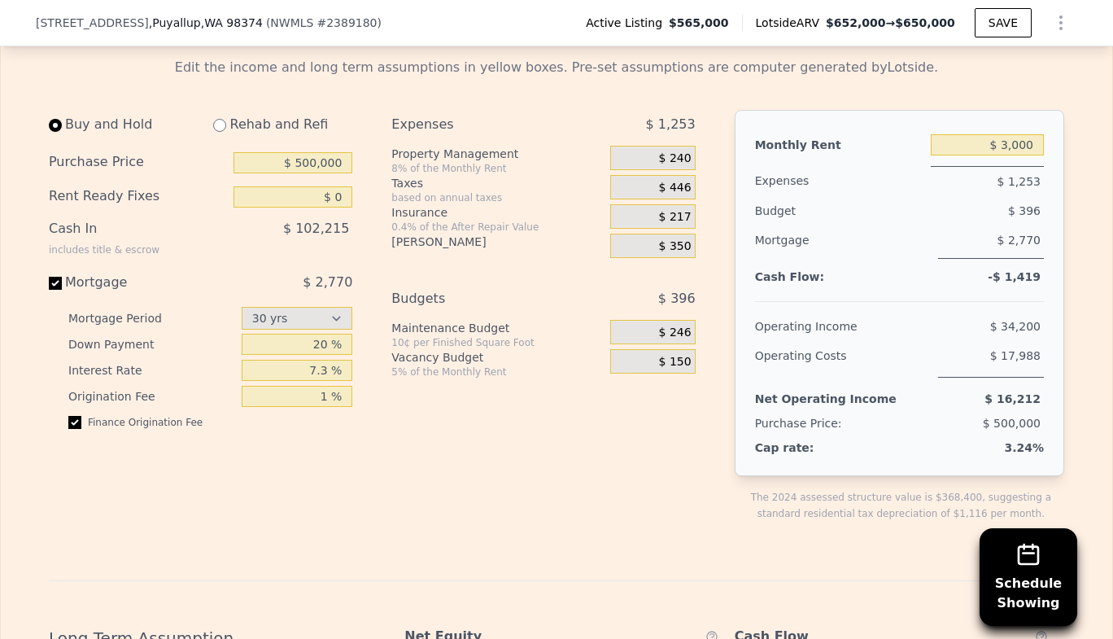
scroll to position [2987, 0]
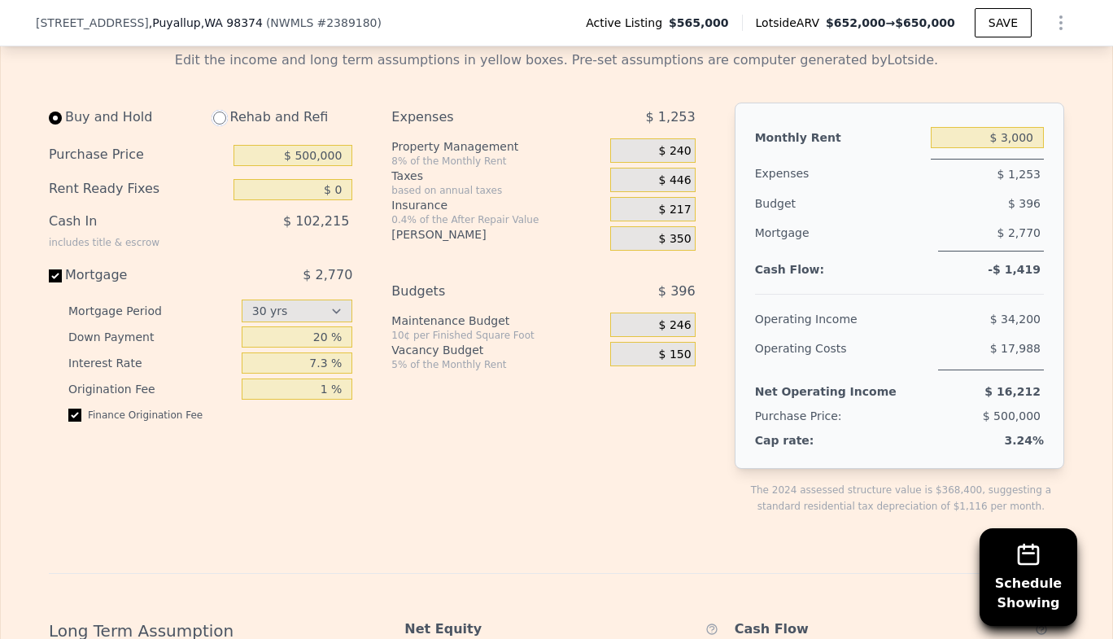
click at [215, 111] on input "radio" at bounding box center [219, 117] width 13 height 13
radio input "true"
select select "30"
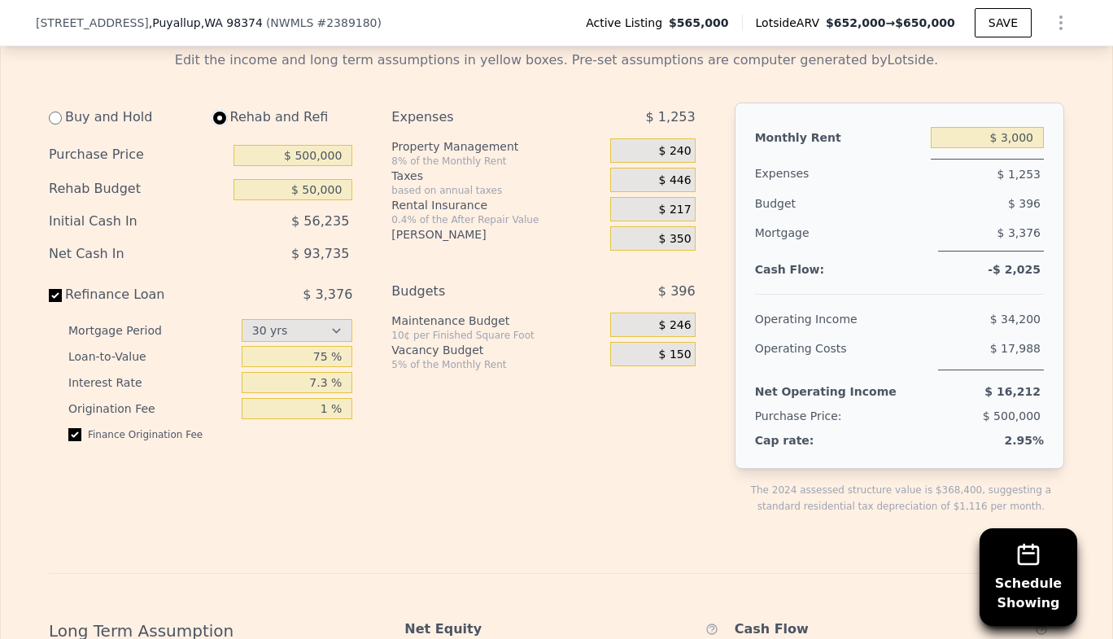
type input "$ 50,000"
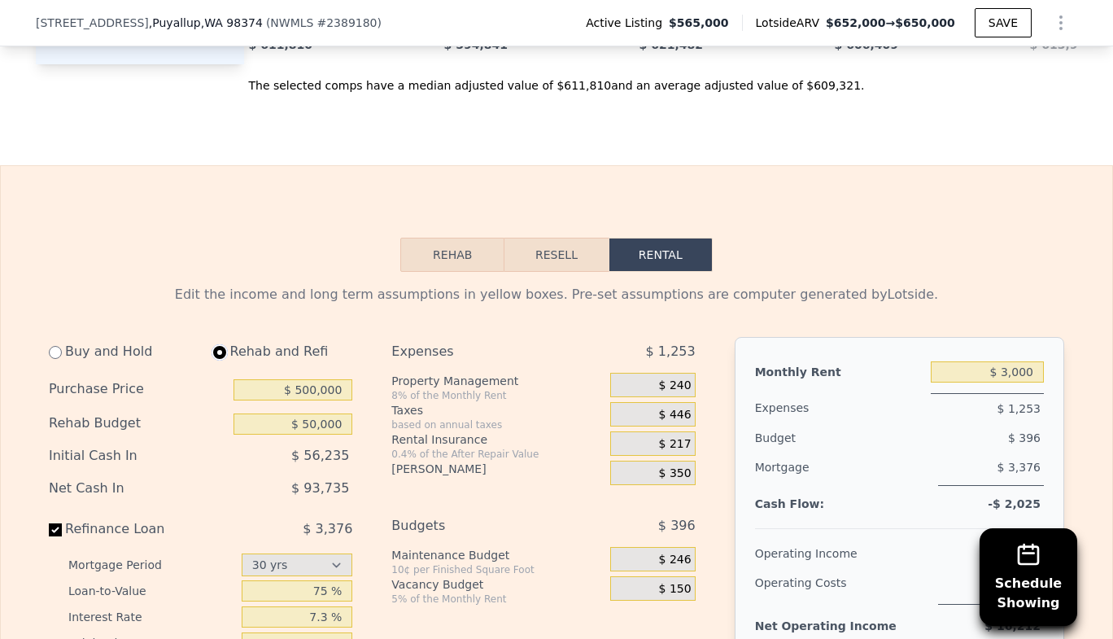
scroll to position [2753, 0]
click at [547, 237] on button "Resell" at bounding box center [555, 254] width 103 height 34
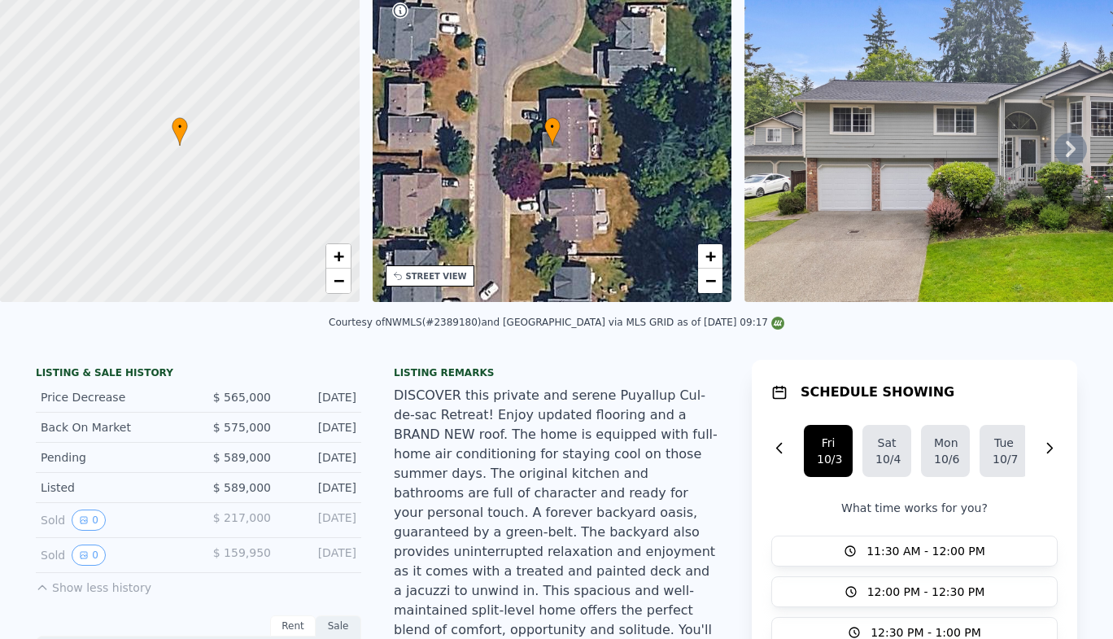
scroll to position [38, 0]
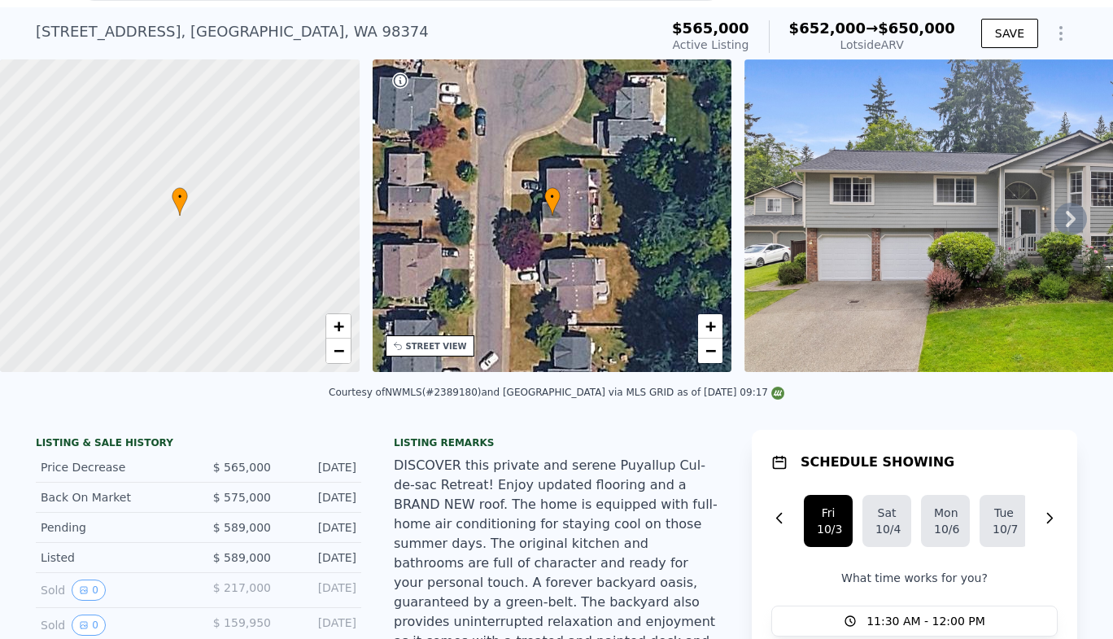
click at [1005, 46] on button "SAVE" at bounding box center [1009, 33] width 57 height 29
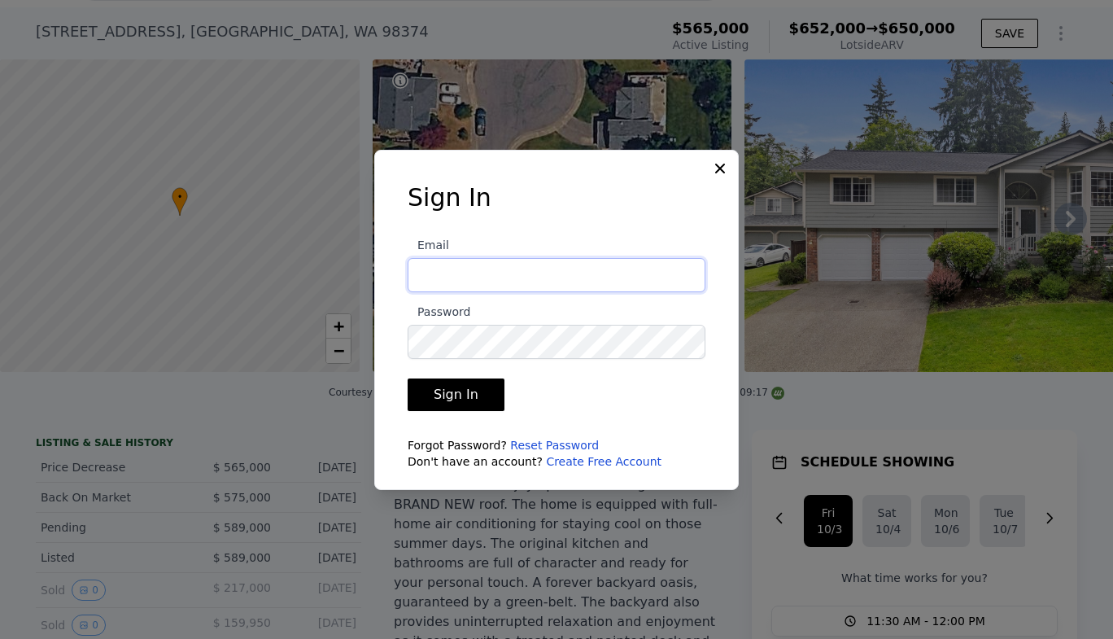
type input "[EMAIL_ADDRESS][DOMAIN_NAME]"
click at [458, 394] on button "Sign In" at bounding box center [456, 394] width 97 height 33
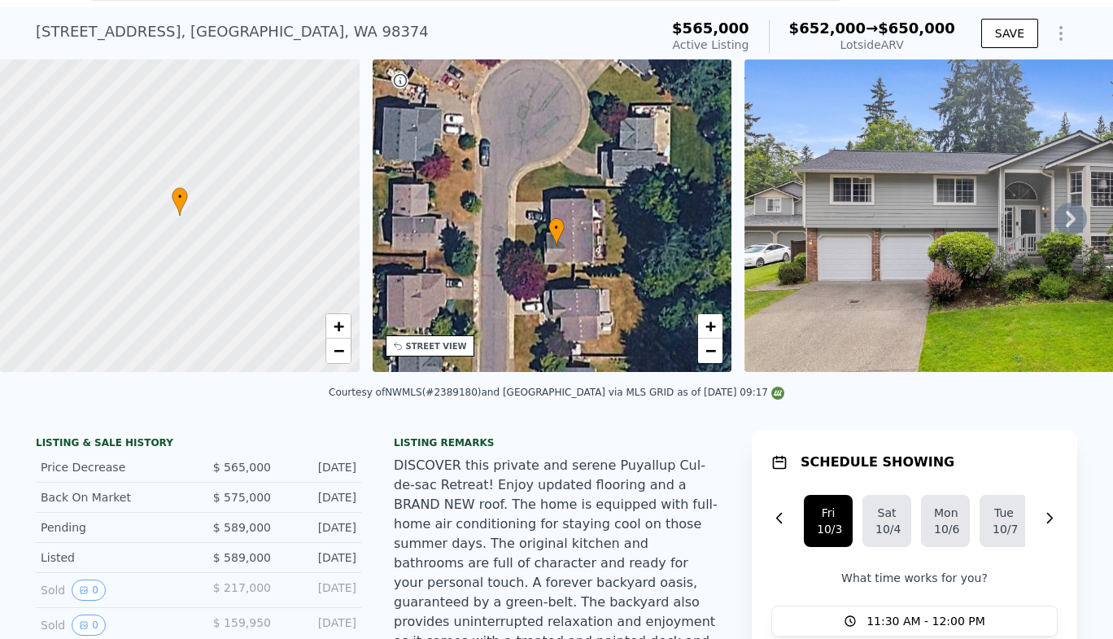
scroll to position [0, 0]
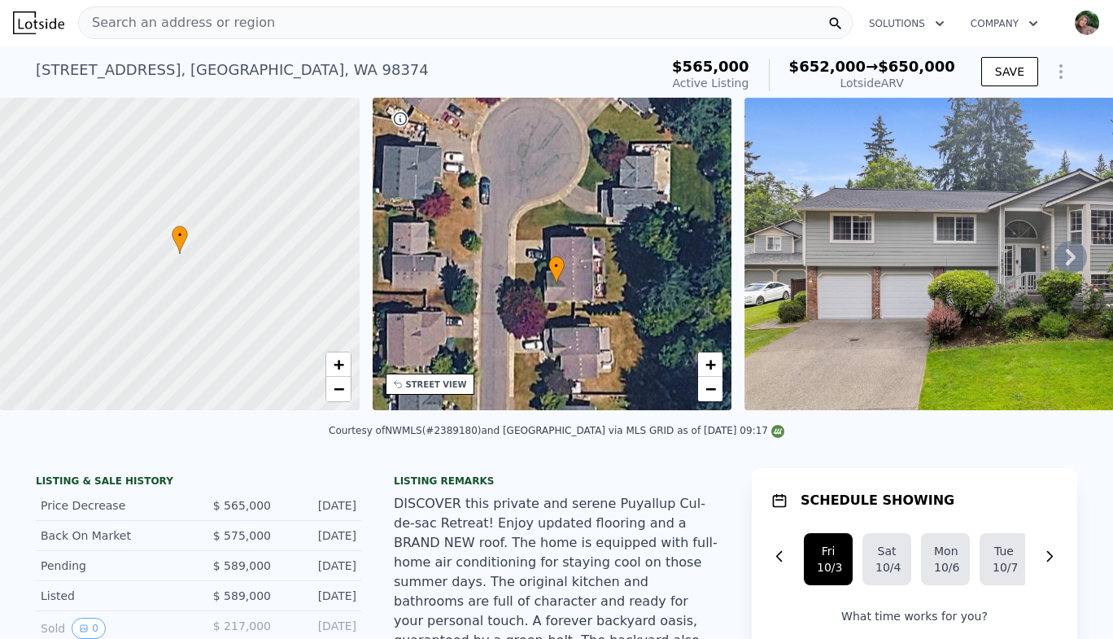
click at [266, 21] on div "Search an address or region" at bounding box center [465, 23] width 774 height 33
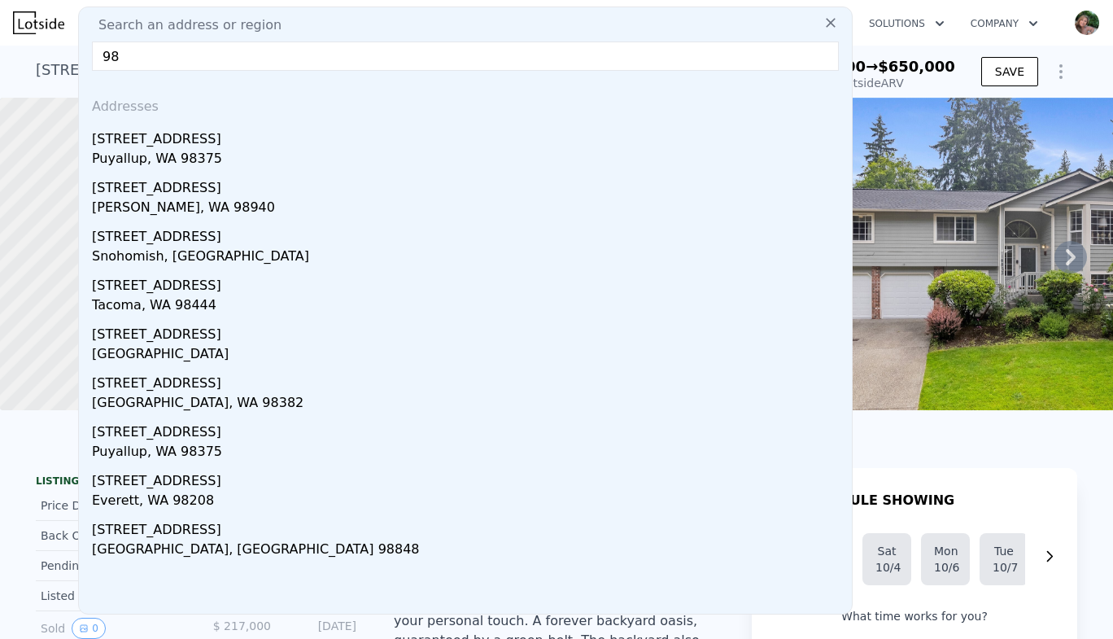
type input "9"
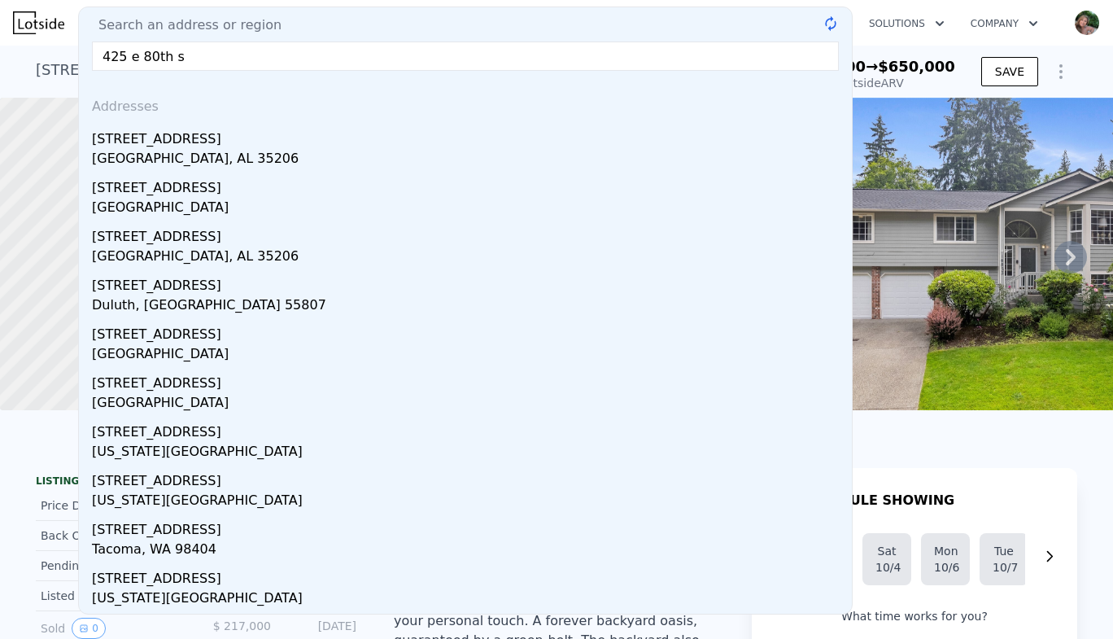
type input "[STREET_ADDRESS]"
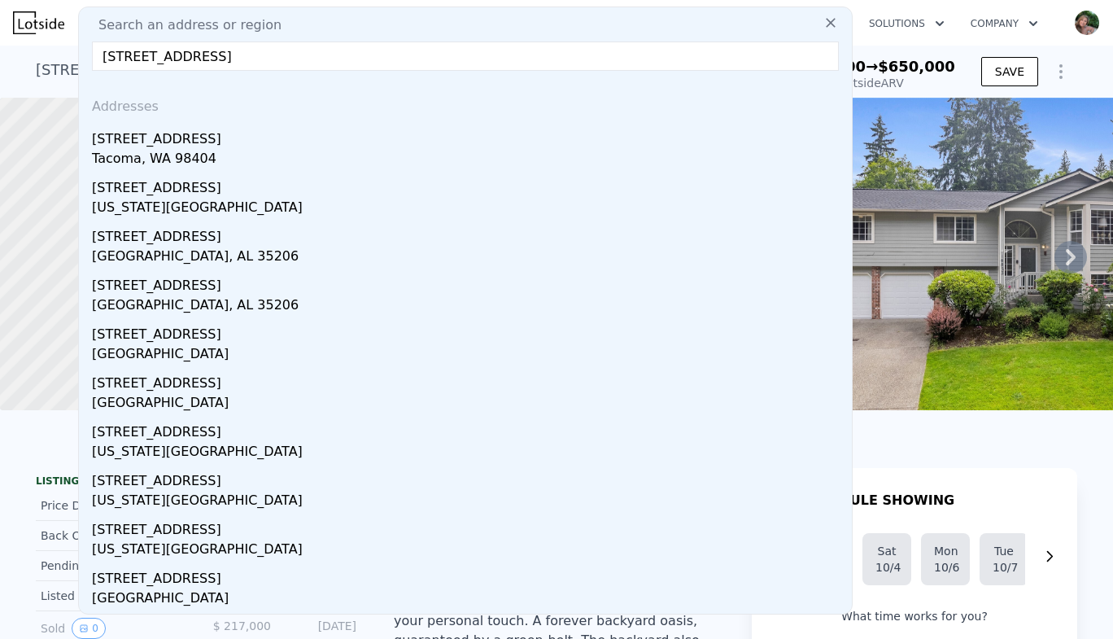
click at [147, 148] on div "[STREET_ADDRESS]" at bounding box center [468, 136] width 753 height 26
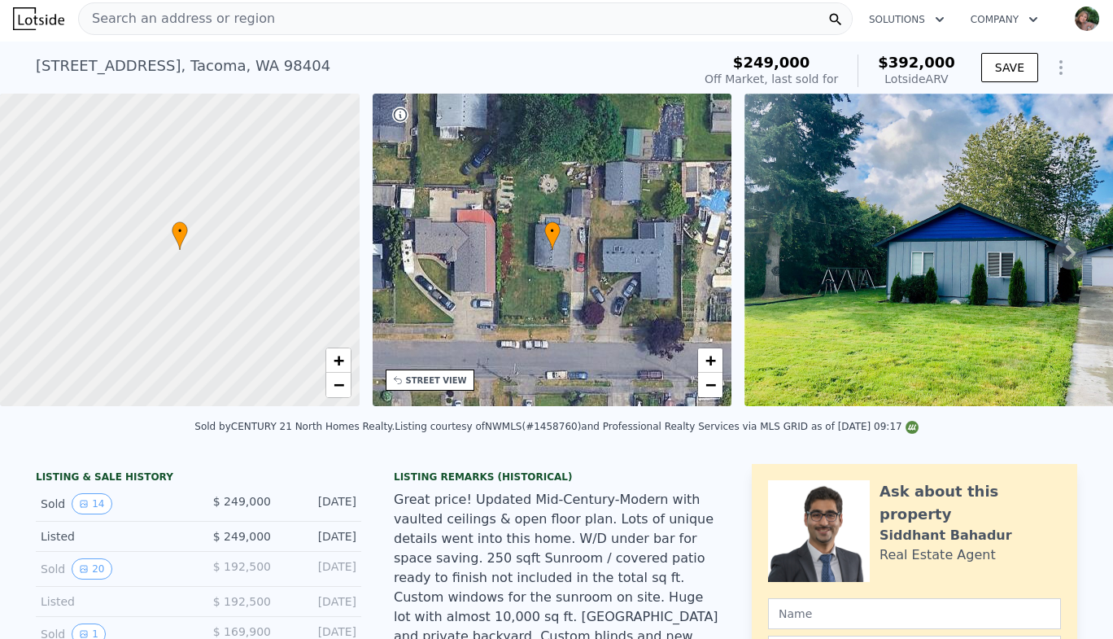
scroll to position [2, 0]
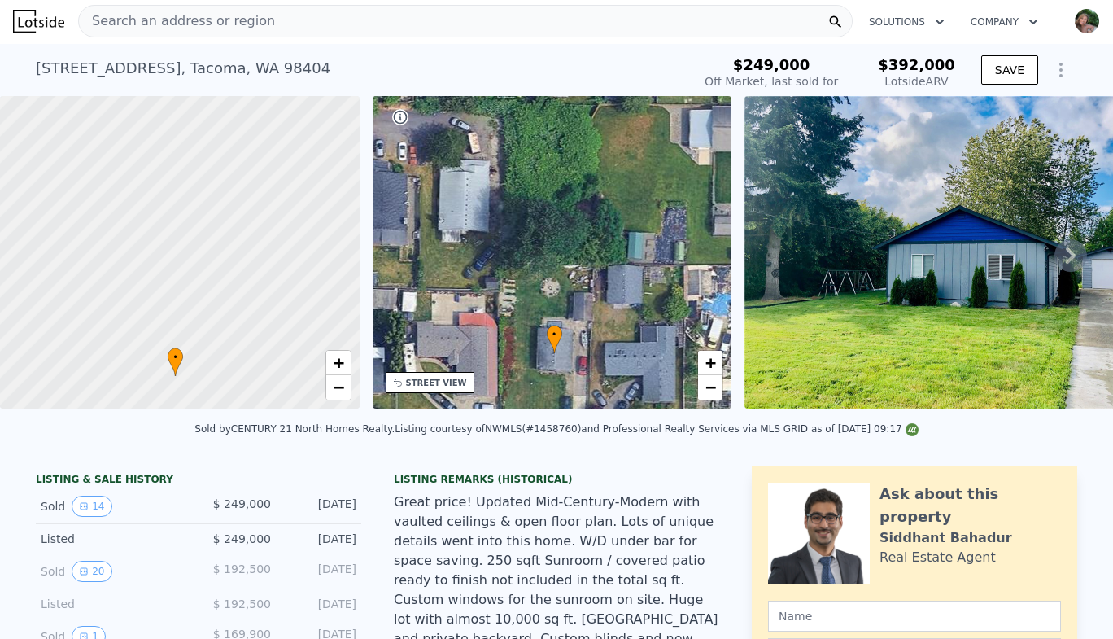
click at [169, 28] on span "Search an address or region" at bounding box center [177, 21] width 196 height 20
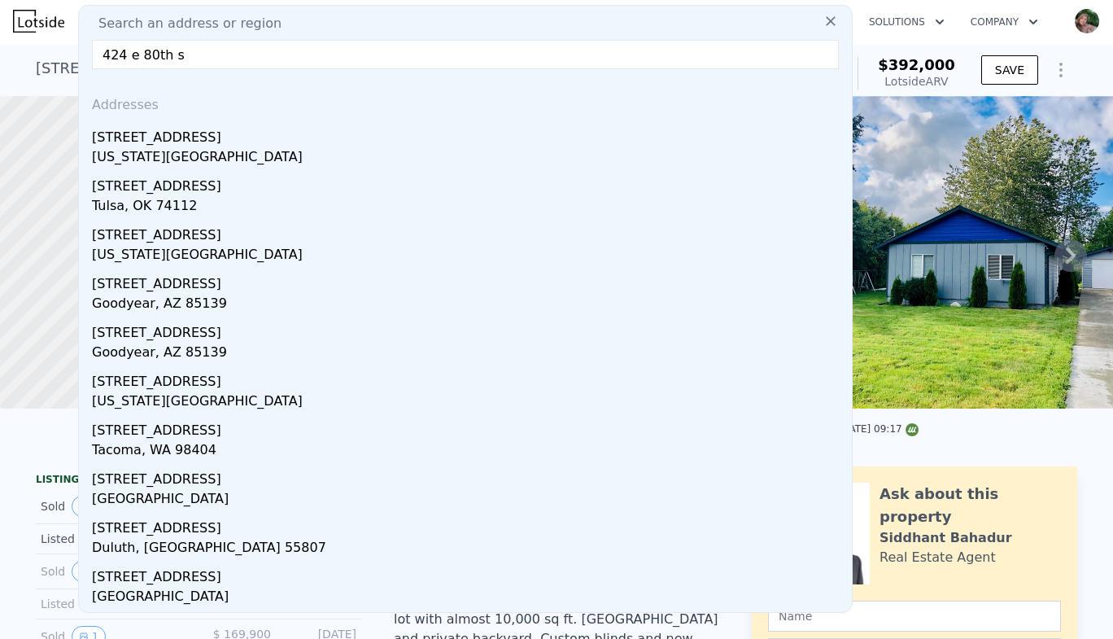
type input "[STREET_ADDRESS]"
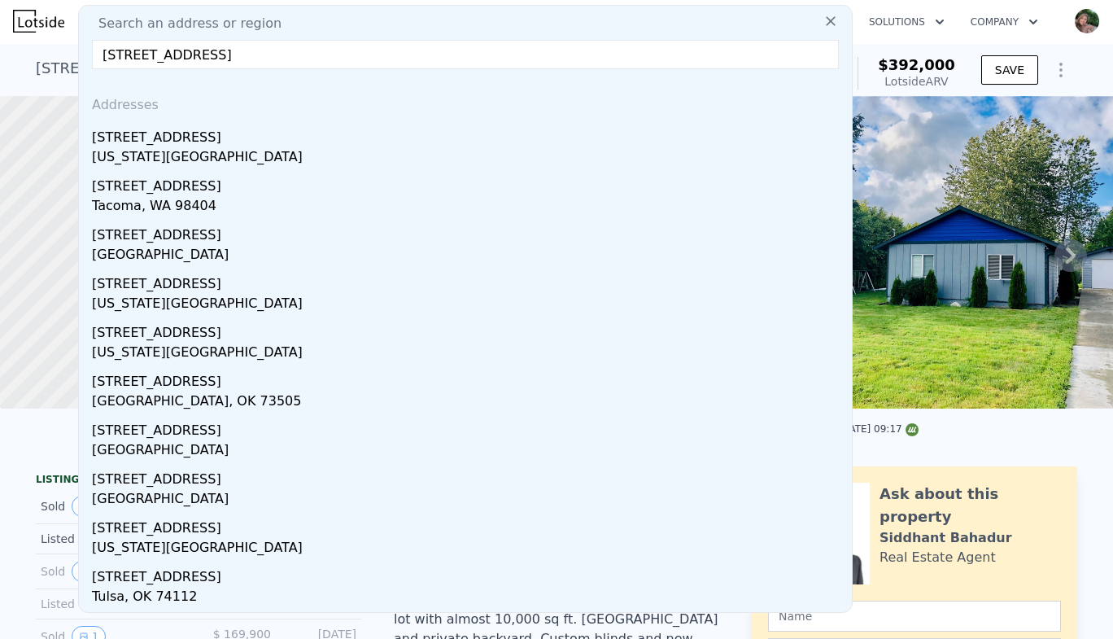
click at [137, 190] on div "[STREET_ADDRESS]" at bounding box center [468, 183] width 753 height 26
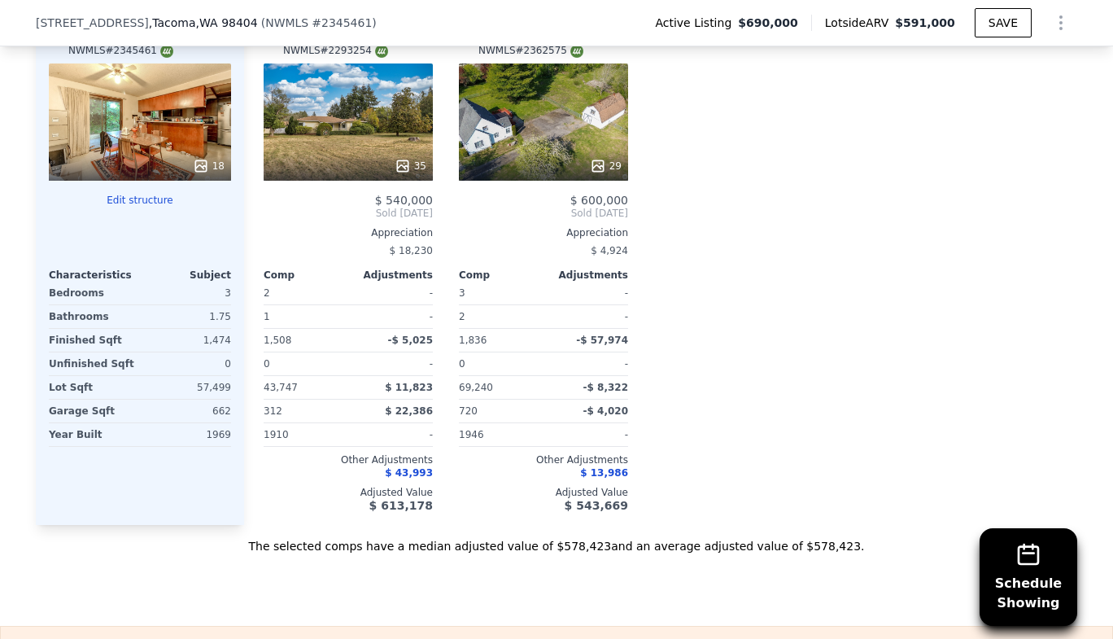
scroll to position [2390, 0]
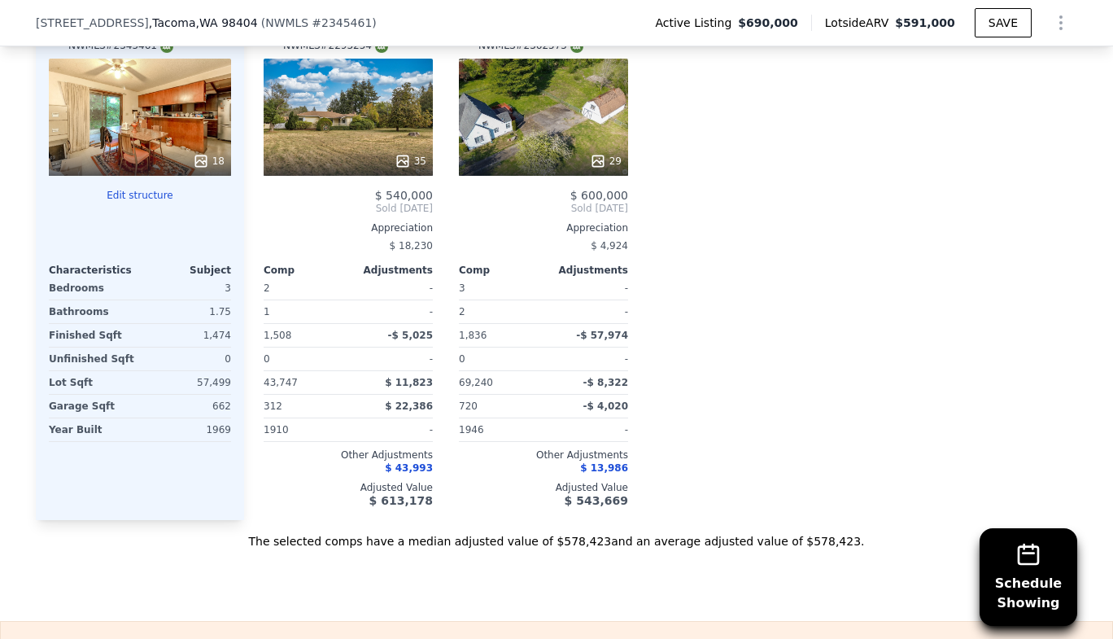
click at [75, 371] on div "Lot Sqft" at bounding box center [93, 382] width 88 height 23
click at [142, 189] on button "Edit structure" at bounding box center [140, 195] width 182 height 13
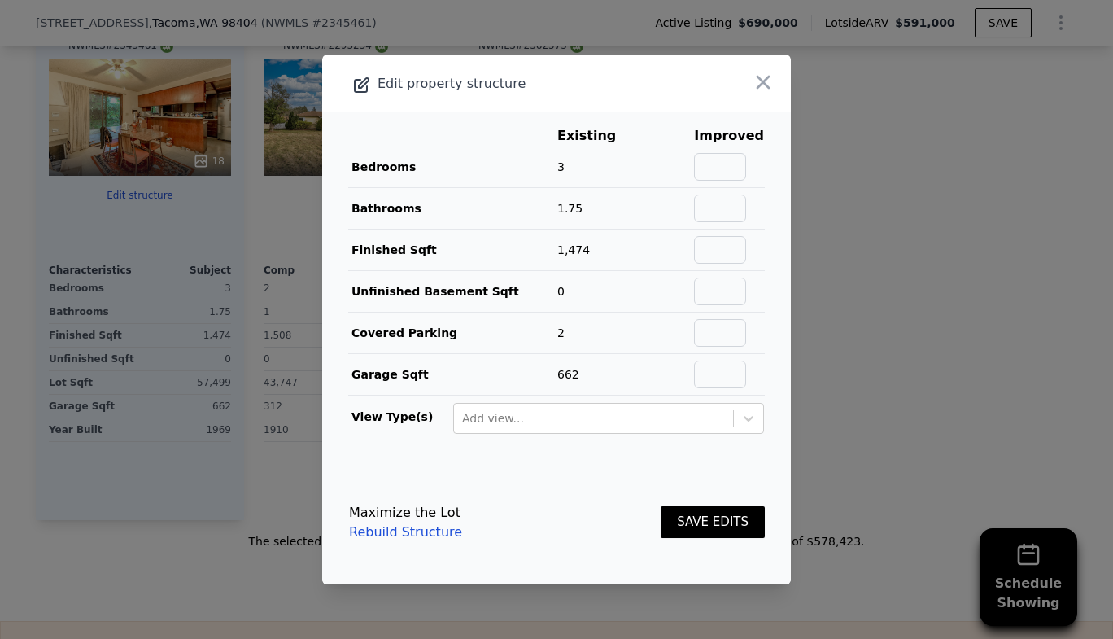
click at [748, 94] on button "button" at bounding box center [762, 82] width 29 height 29
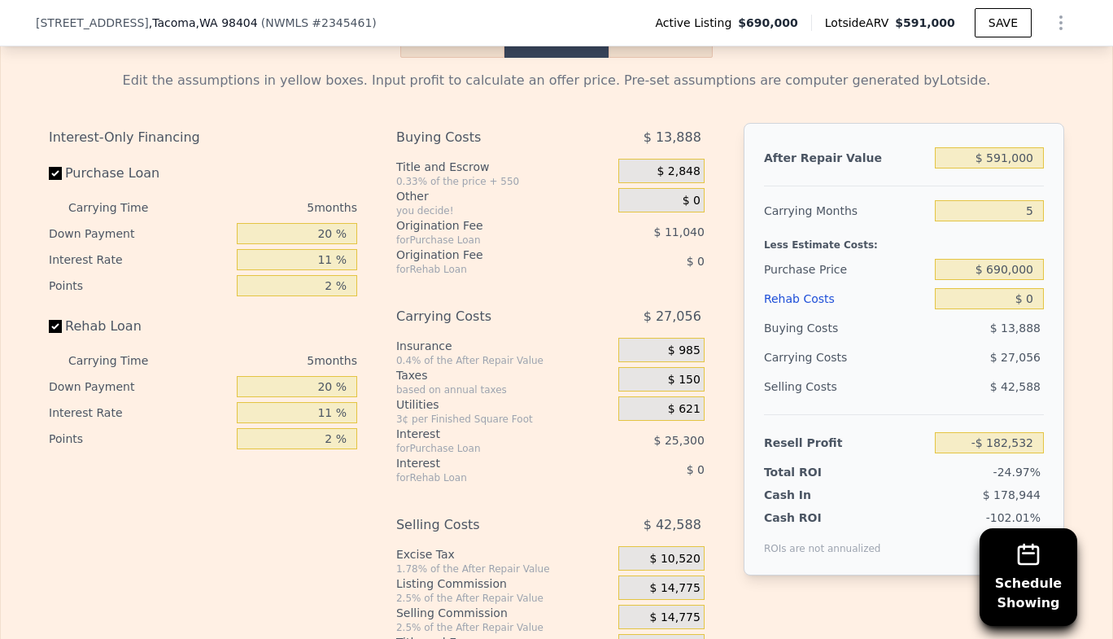
scroll to position [3056, 0]
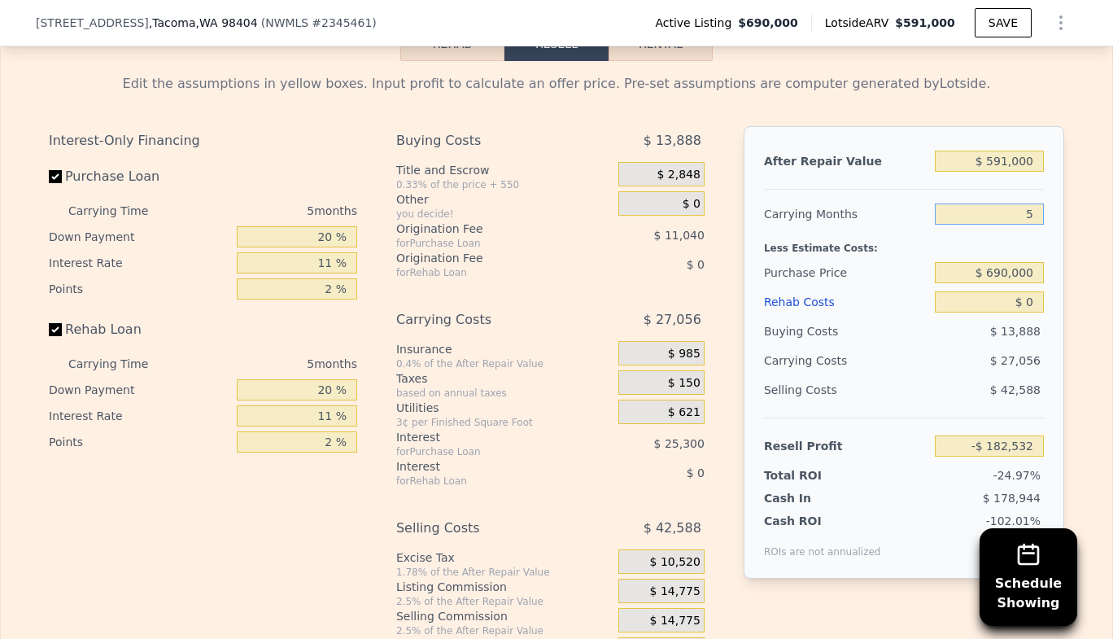
click at [1036, 203] on input "5" at bounding box center [989, 213] width 109 height 21
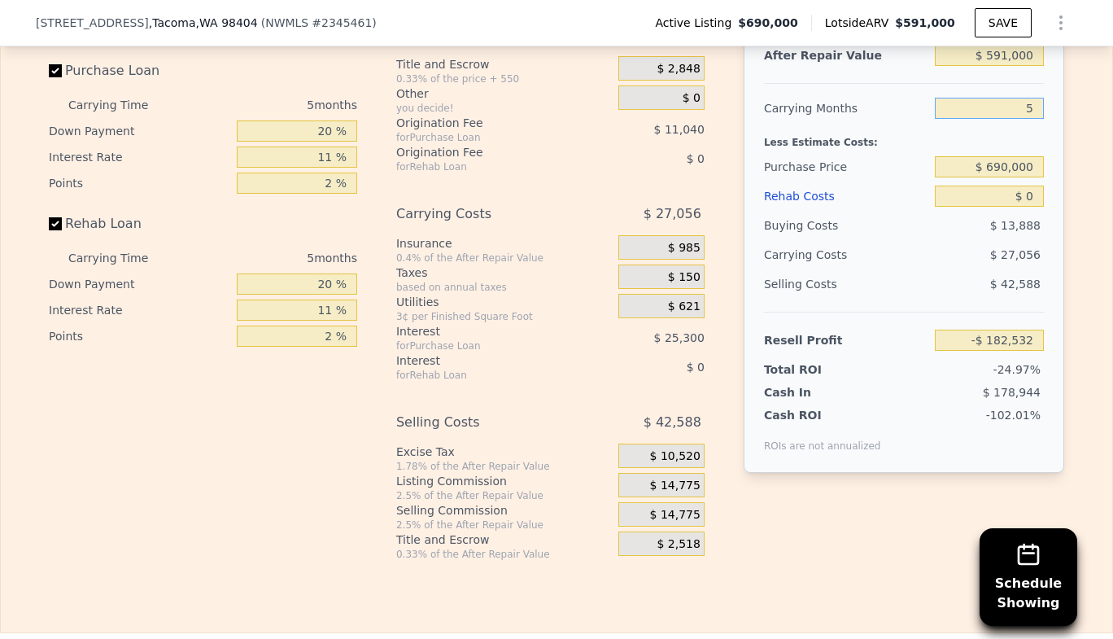
scroll to position [3161, 0]
click at [1025, 186] on input "$ 0" at bounding box center [989, 196] width 109 height 21
type input "$ 90,000"
type input "-$ 277,272"
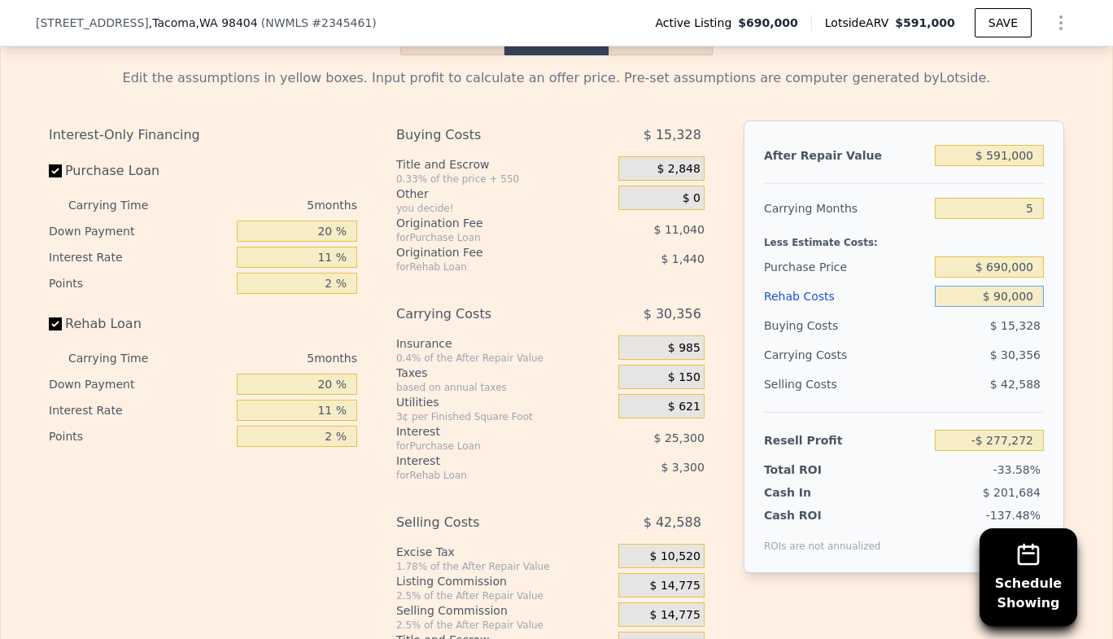
scroll to position [3064, 0]
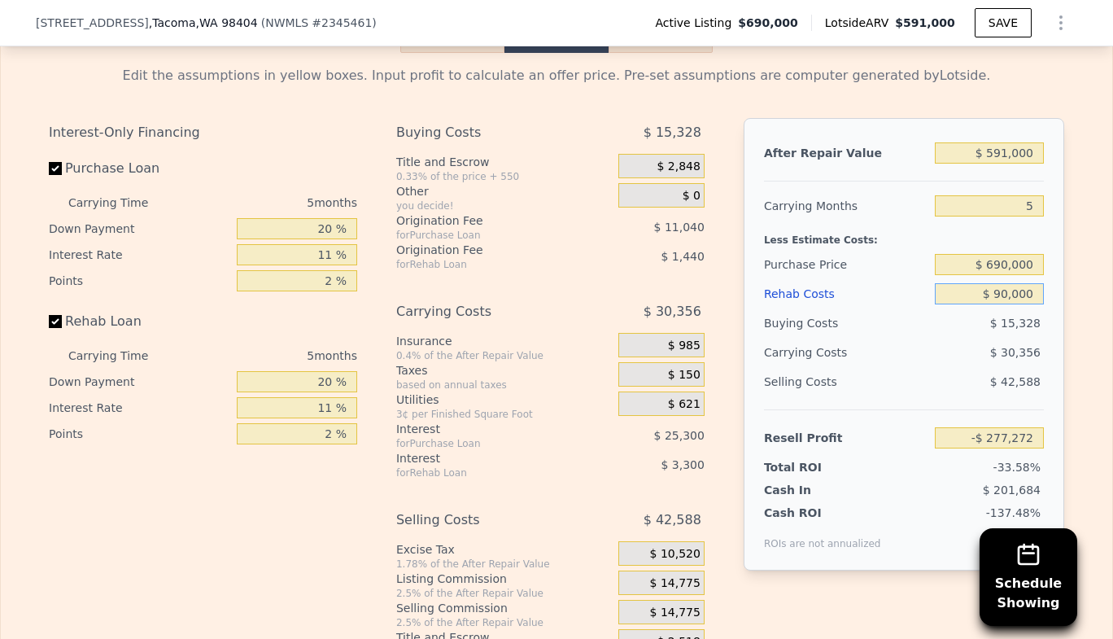
type input "$ 90,000"
click at [1022, 254] on input "$ 690,000" at bounding box center [989, 264] width 109 height 21
type input "$ 490,000"
click at [986, 427] on input "-$ 277,272" at bounding box center [989, 437] width 109 height 21
type input "-$ 66,071"
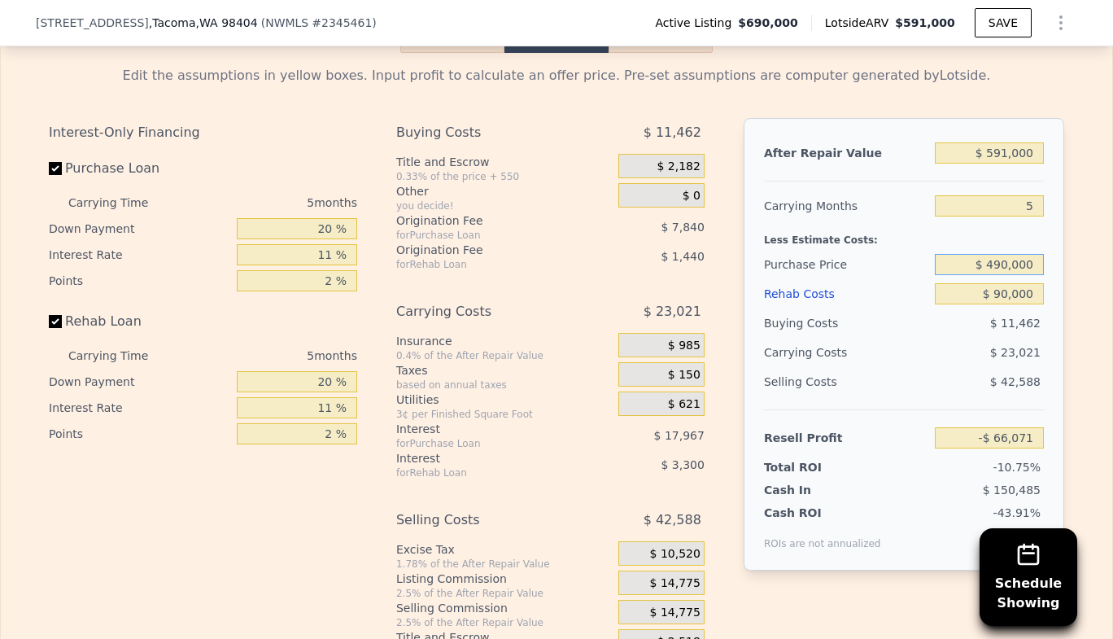
click at [1022, 254] on input "$ 490,000" at bounding box center [989, 264] width 109 height 21
type input "$ 400,000"
click at [970, 427] on input "-$ 66,071" at bounding box center [989, 437] width 109 height 21
type input "$ 28,969"
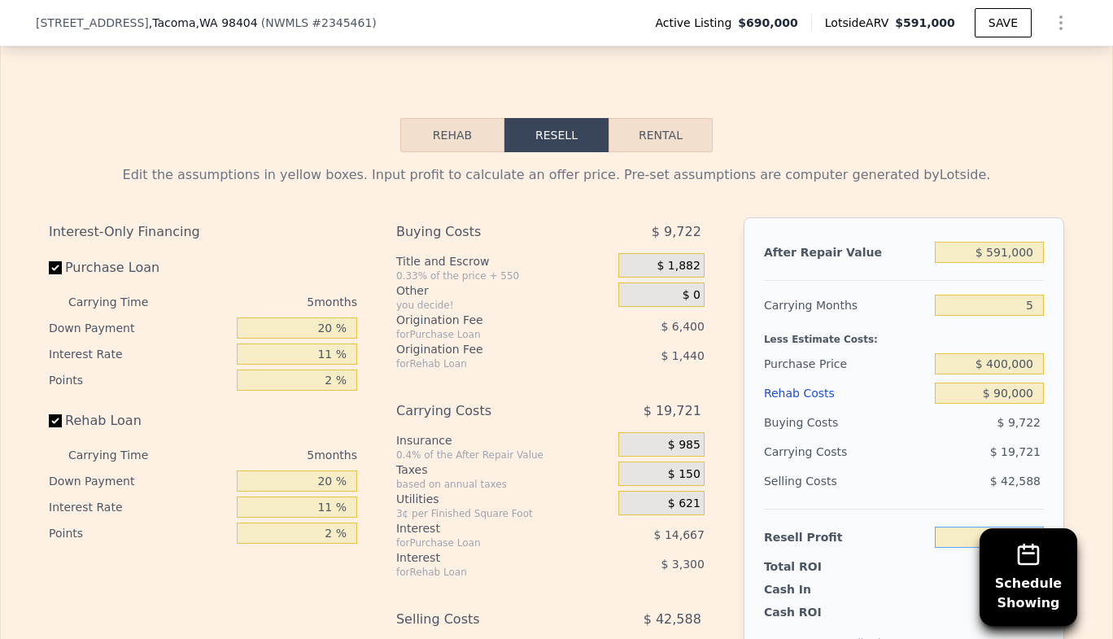
scroll to position [2966, 0]
